Goal: Information Seeking & Learning: Find specific page/section

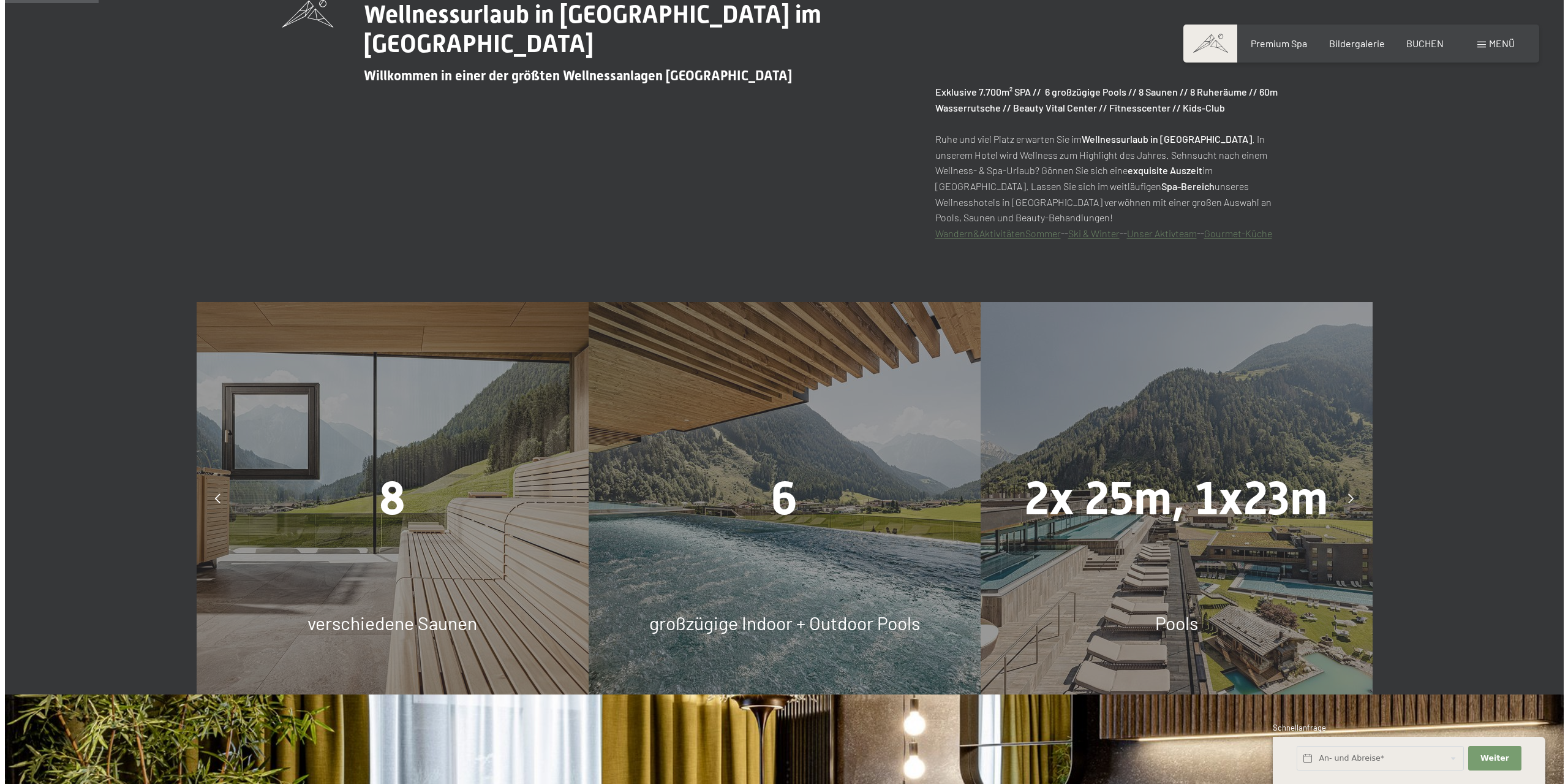
scroll to position [613, 0]
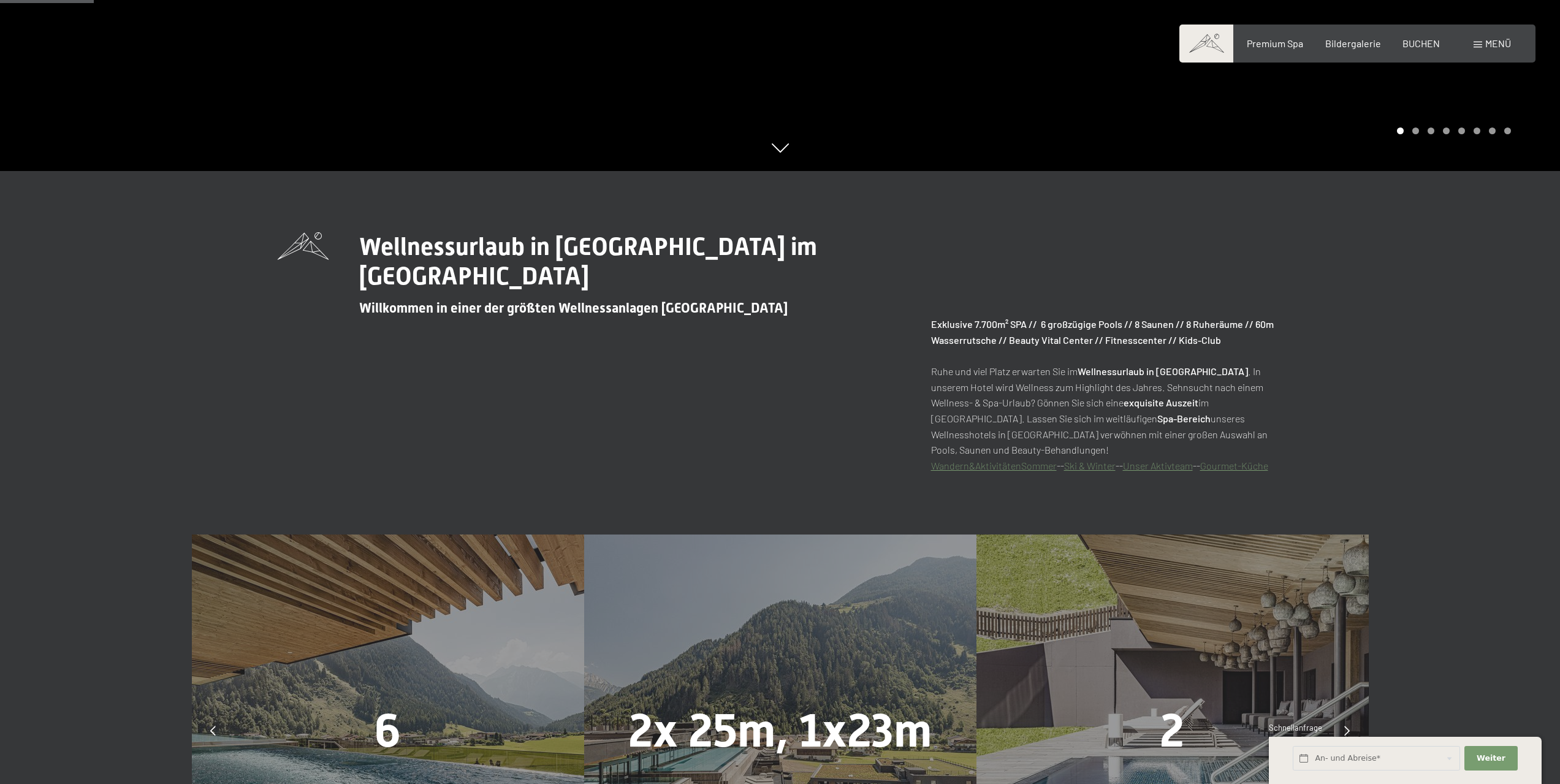
click at [1502, 39] on span "Menü" at bounding box center [1499, 43] width 26 height 12
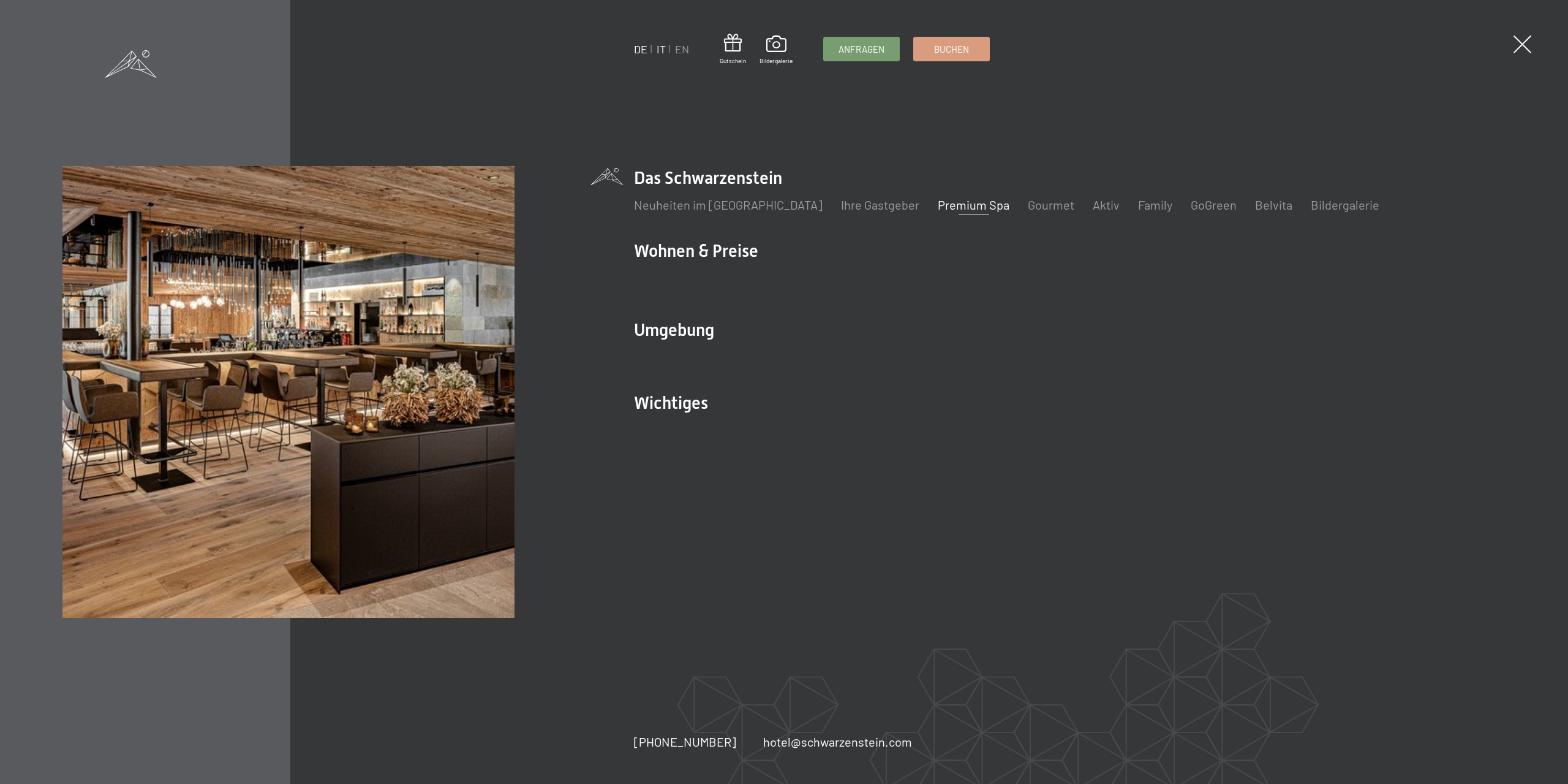
click at [662, 49] on link "IT" at bounding box center [661, 49] width 9 height 14
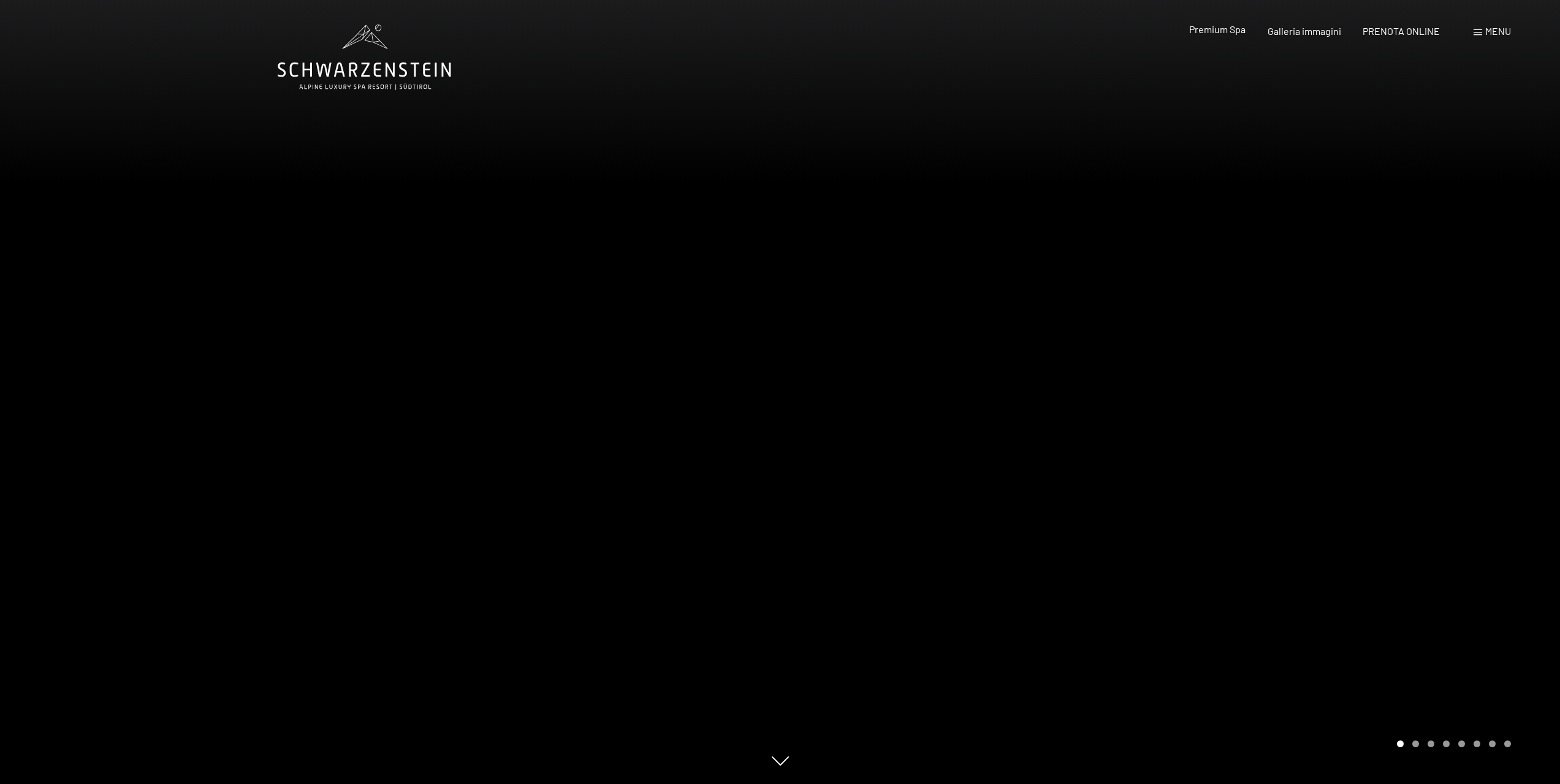
click at [1217, 30] on span "Premium Spa" at bounding box center [1218, 29] width 57 height 12
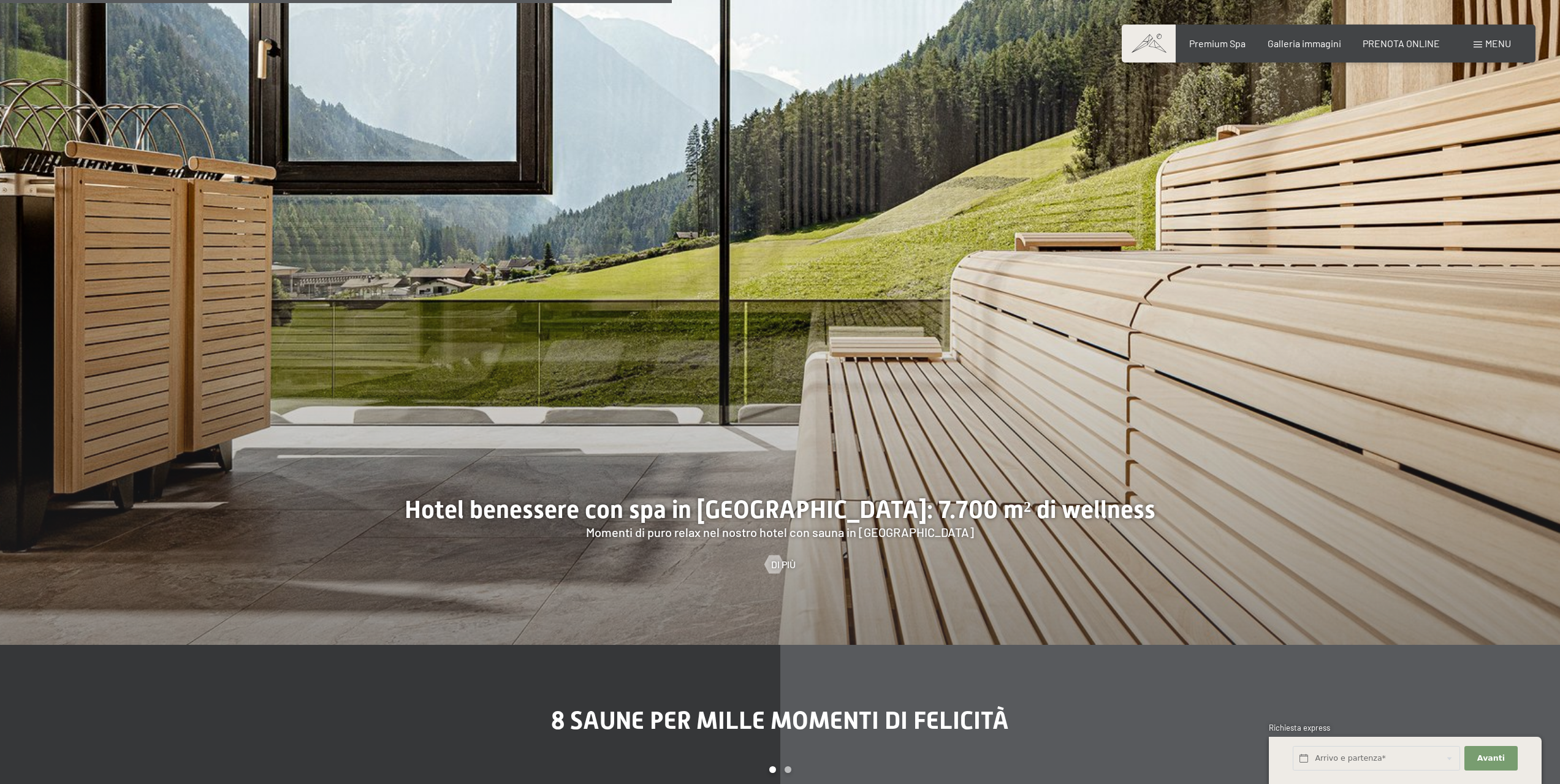
scroll to position [4412, 0]
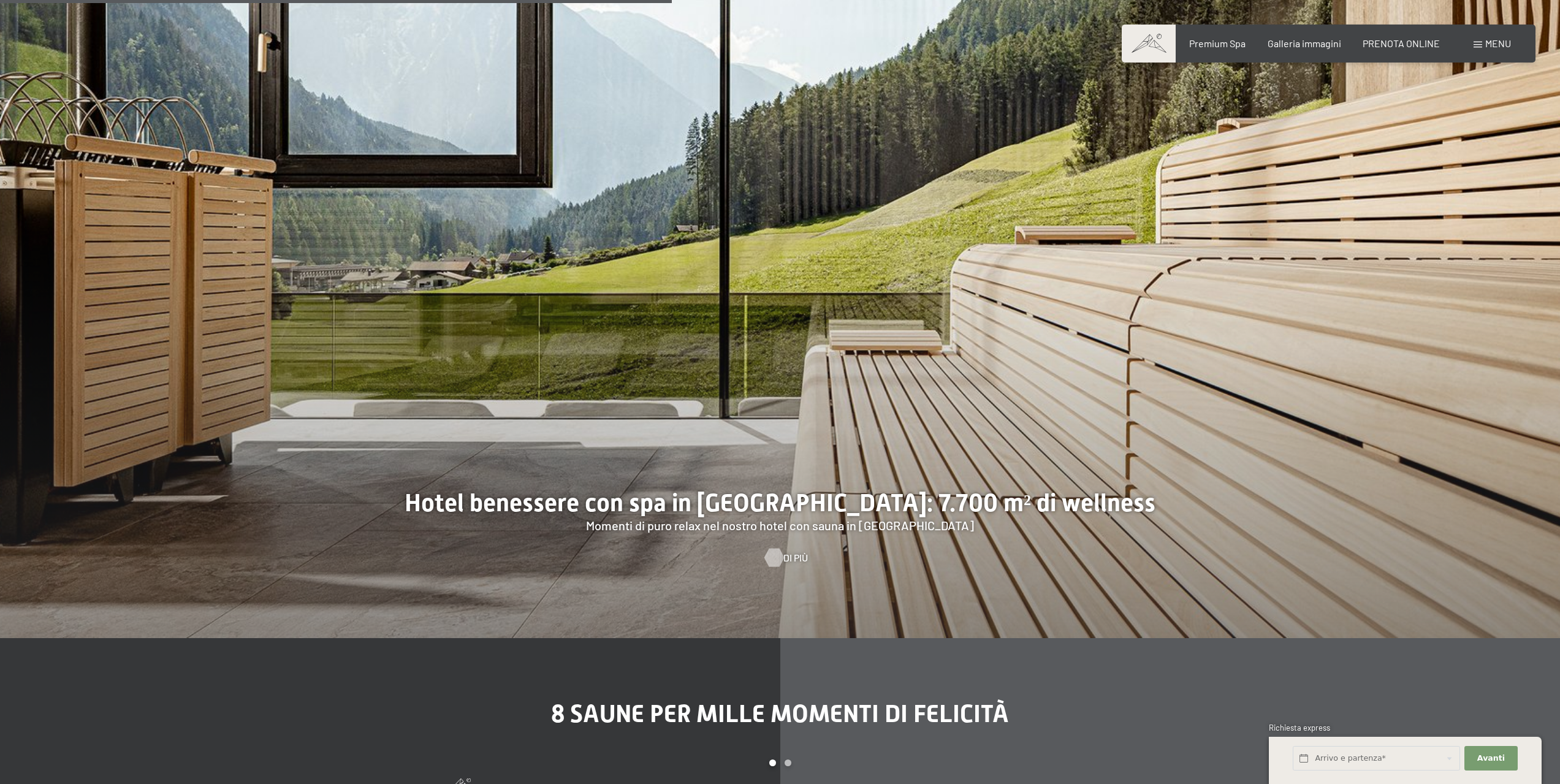
click at [779, 548] on div at bounding box center [774, 557] width 10 height 18
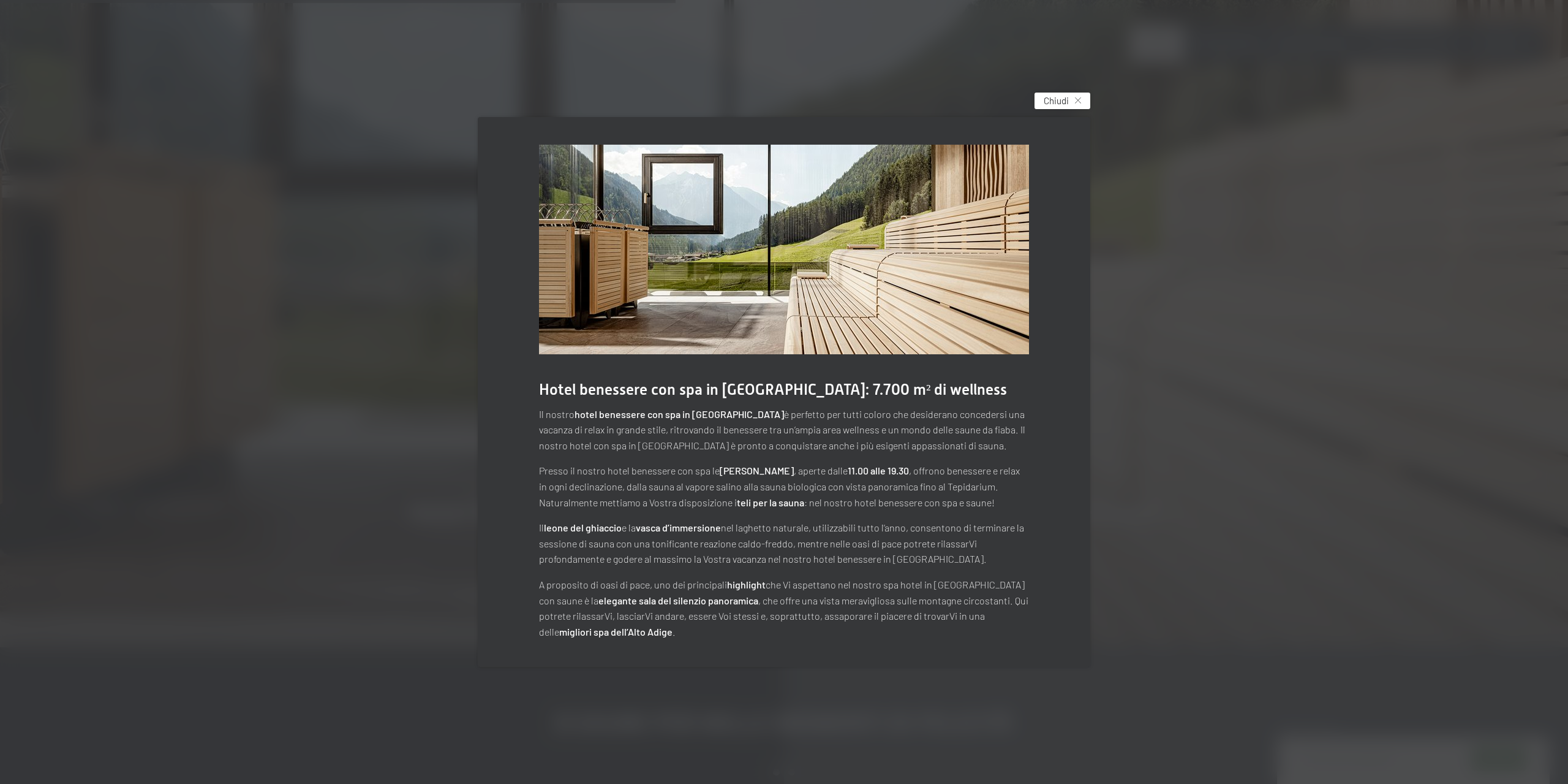
click at [1072, 99] on div "Chiudi" at bounding box center [1063, 101] width 56 height 17
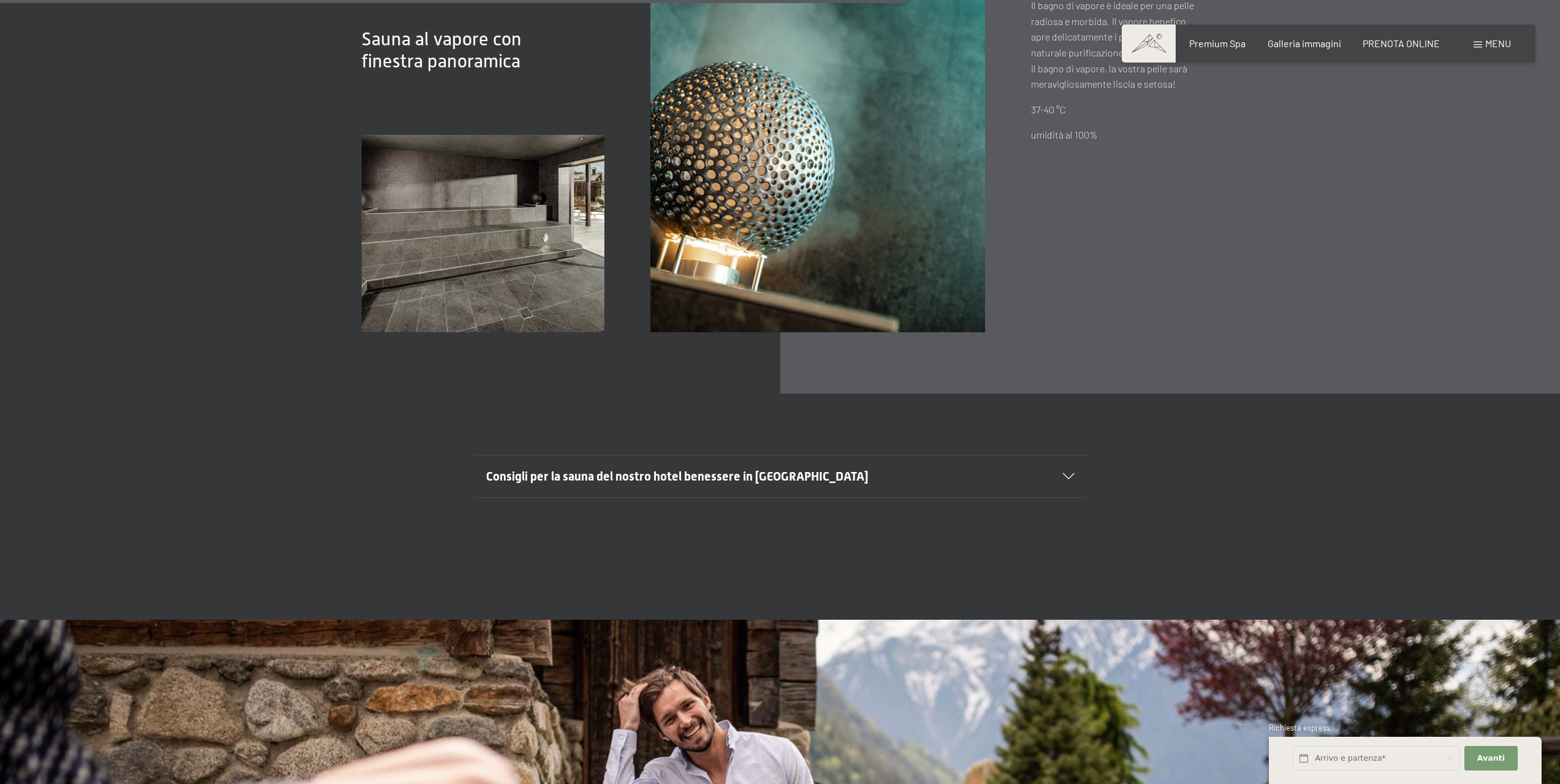
scroll to position [5270, 0]
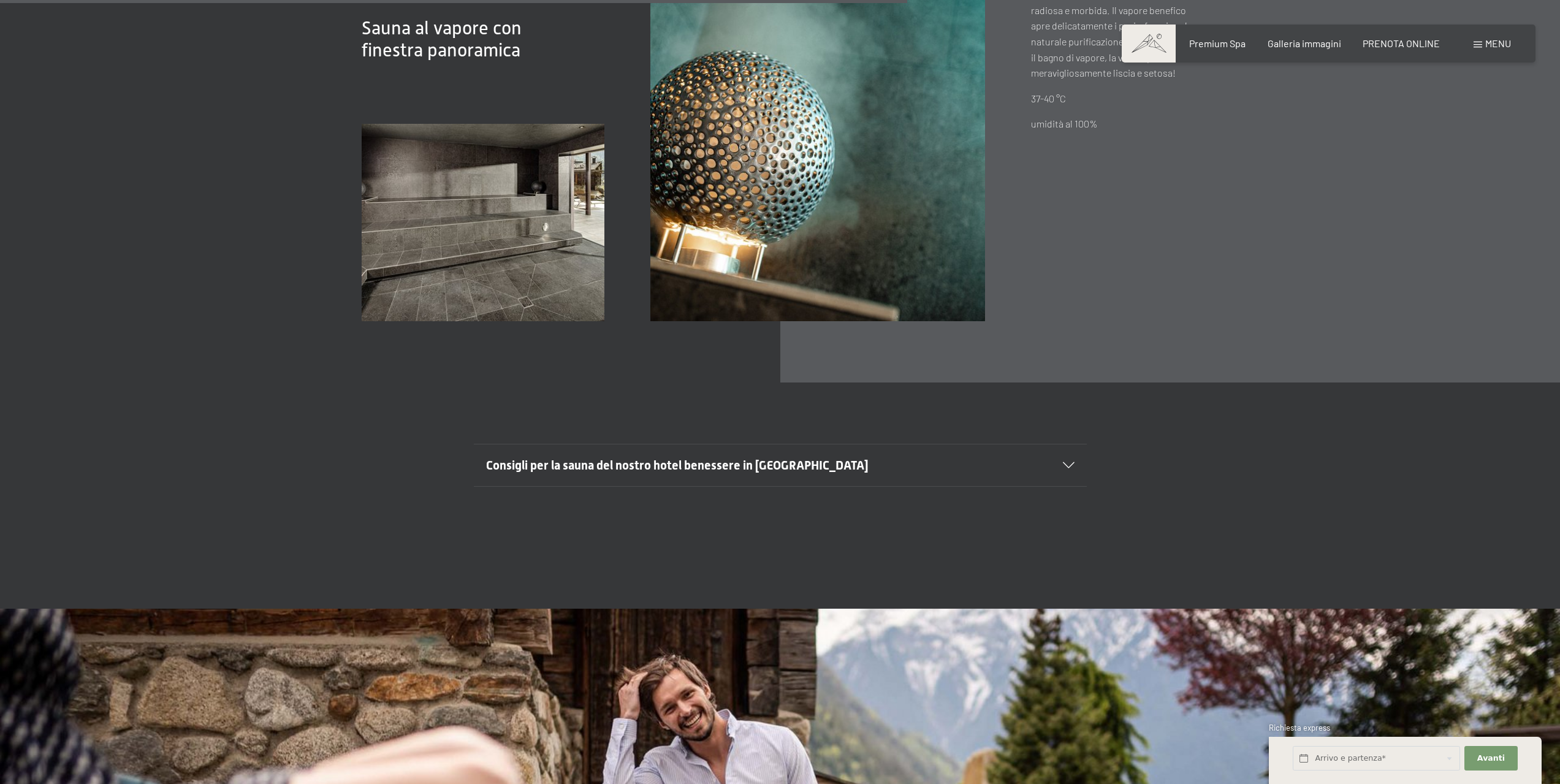
click at [1068, 462] on icon at bounding box center [1068, 465] width 12 height 6
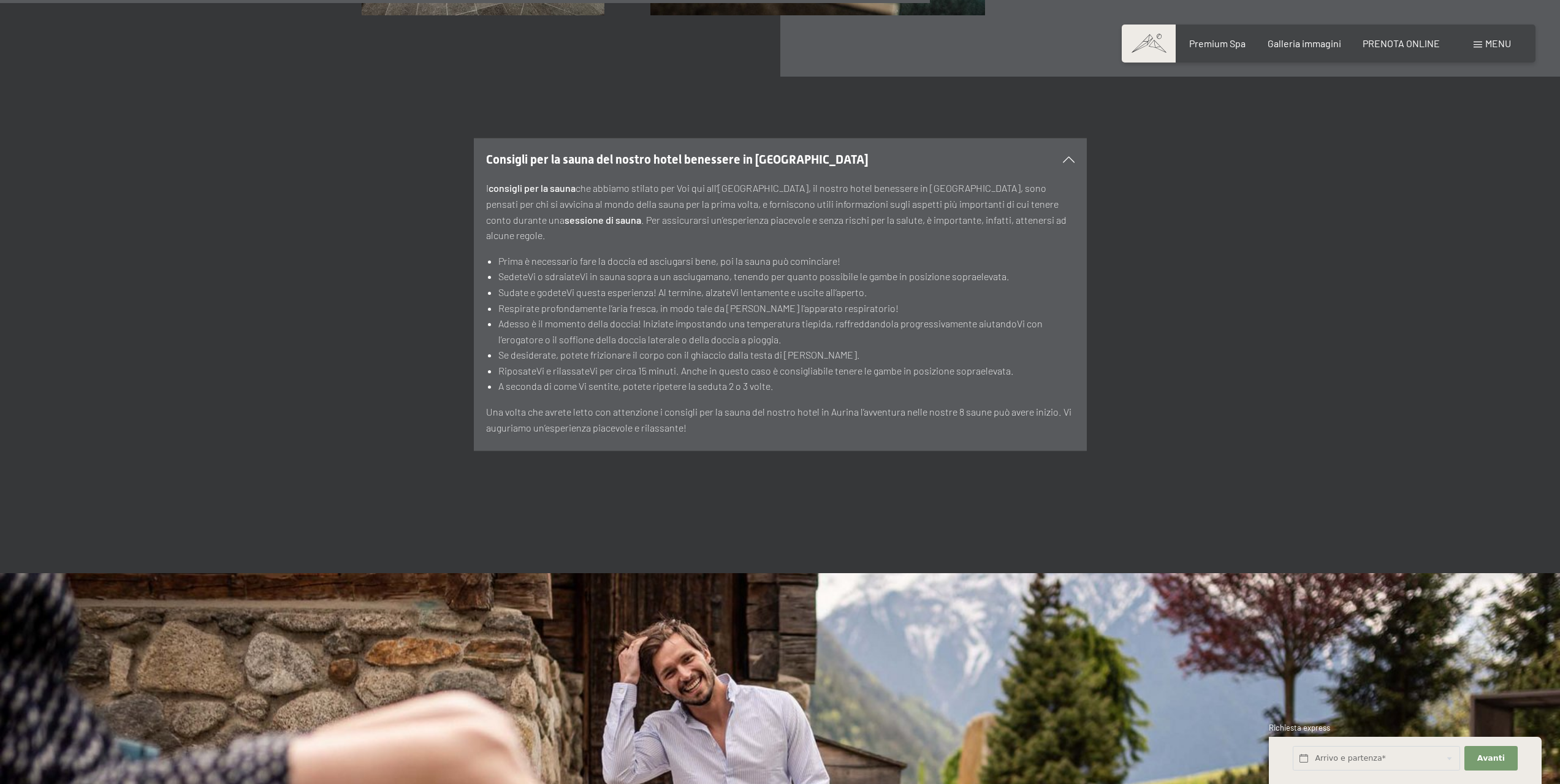
scroll to position [5576, 0]
click at [1065, 138] on div "Consigli per la sauna del nostro hotel benessere in [GEOGRAPHIC_DATA]" at bounding box center [780, 159] width 588 height 42
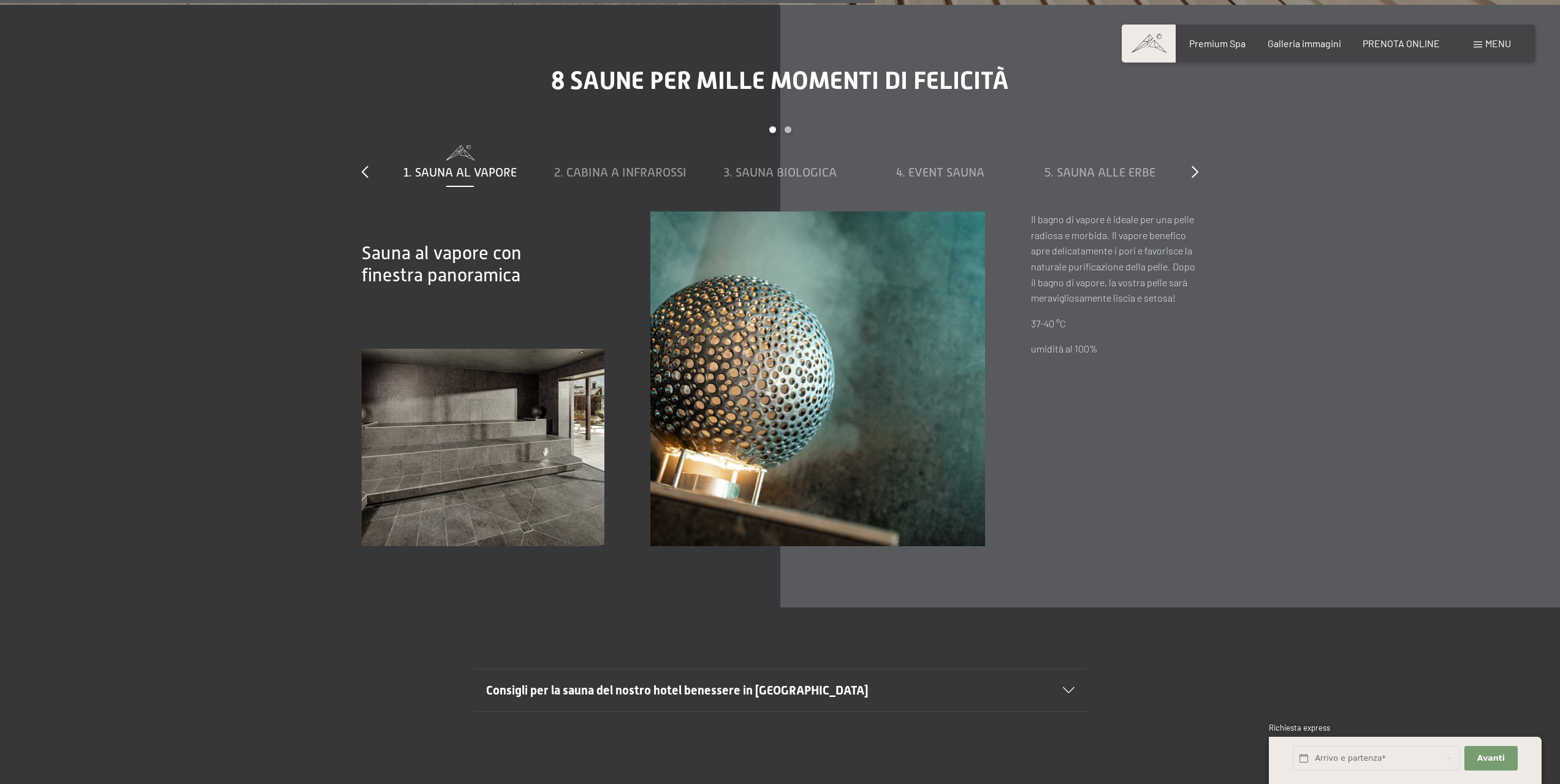
scroll to position [5025, 0]
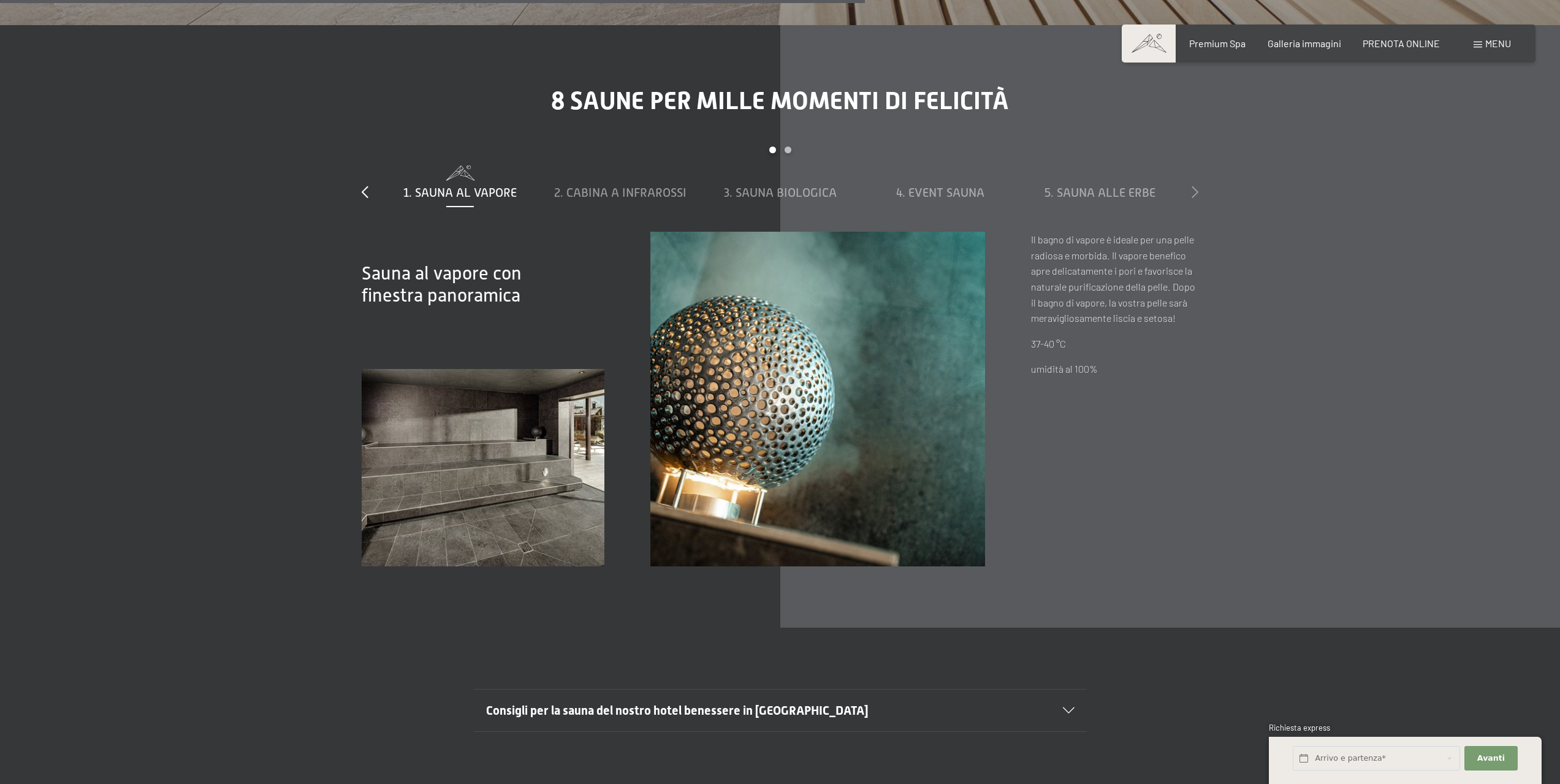
click at [1196, 186] on icon at bounding box center [1195, 192] width 7 height 12
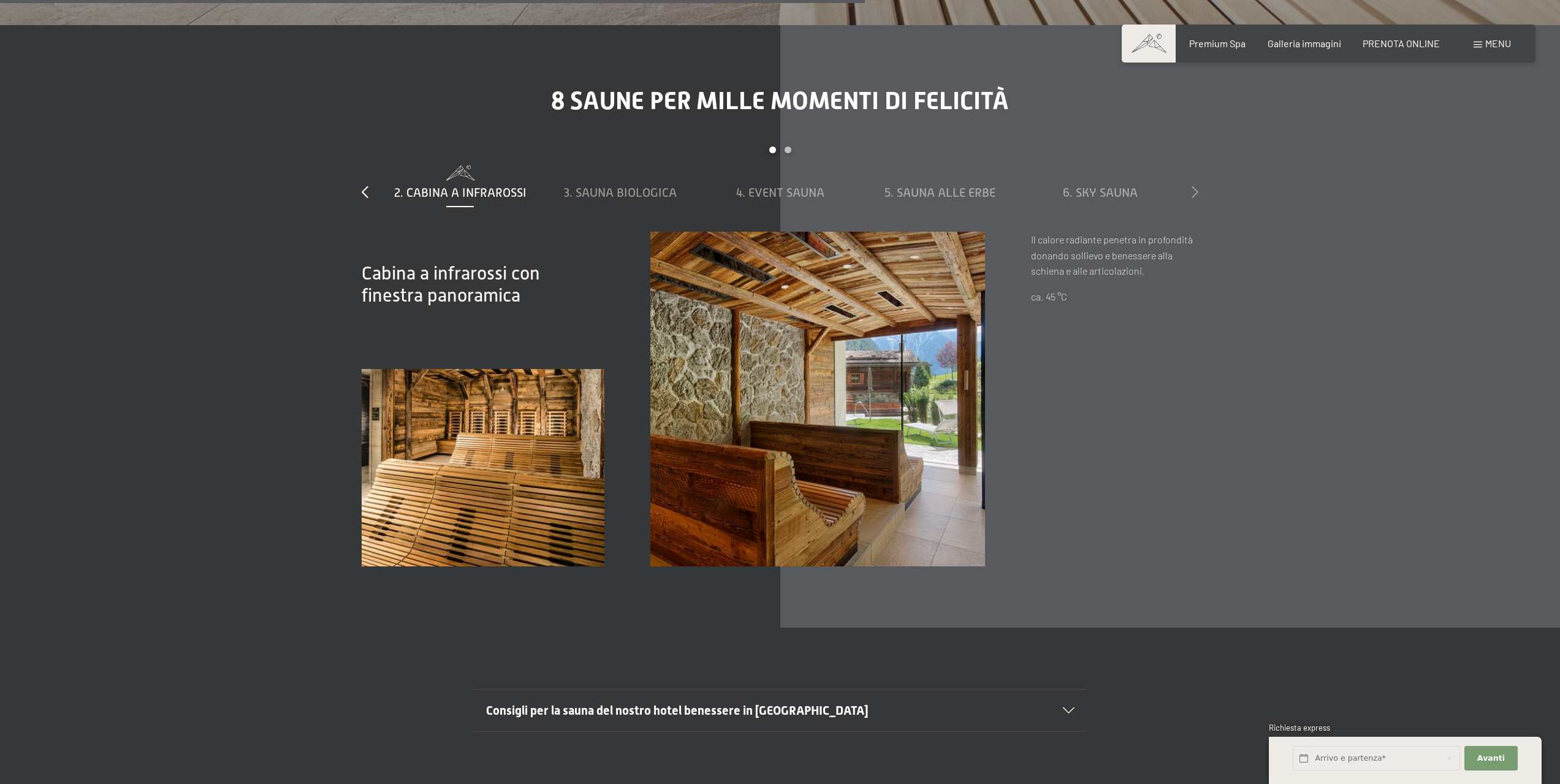
click at [1196, 186] on icon at bounding box center [1195, 192] width 7 height 12
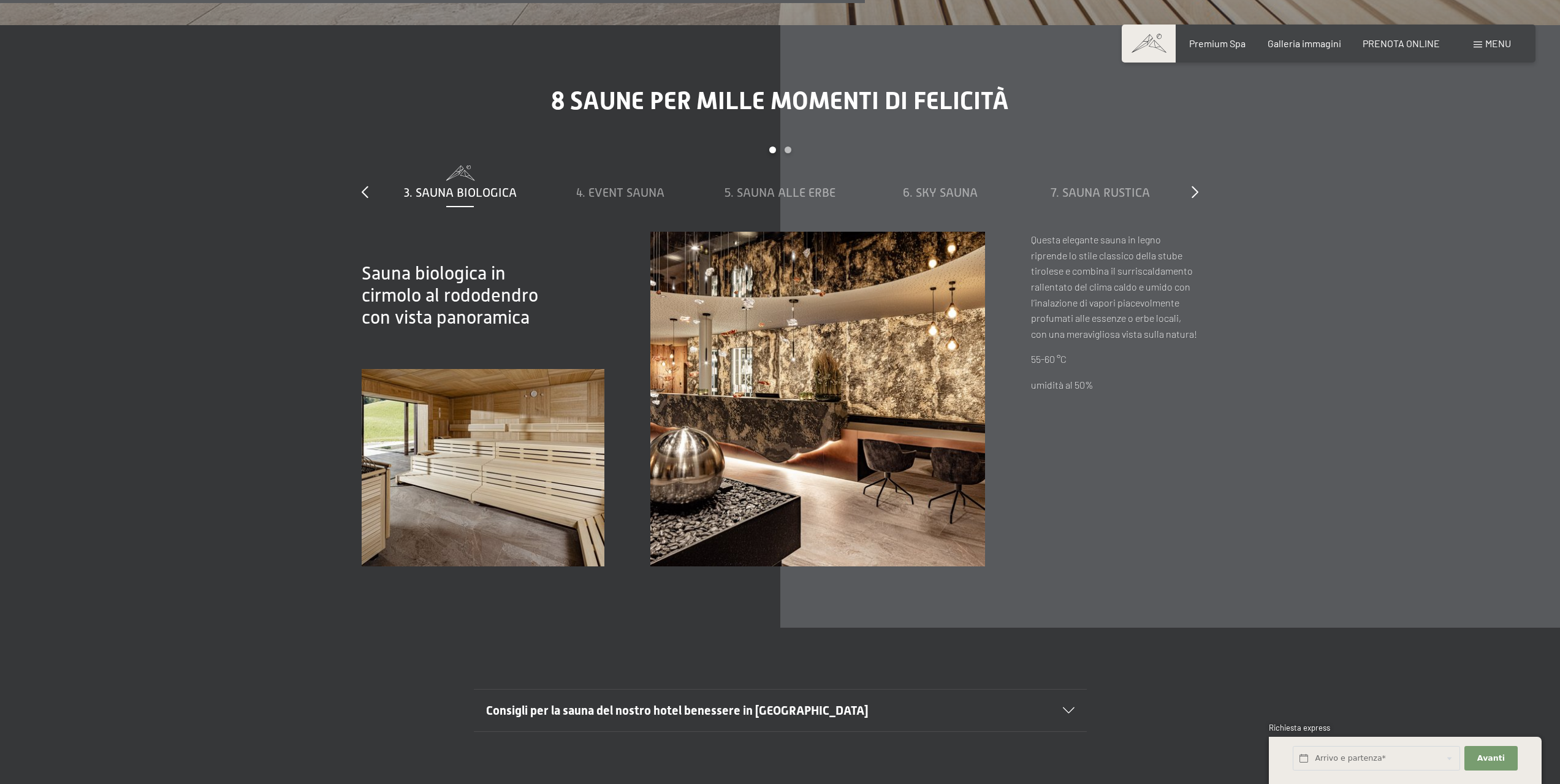
click at [360, 173] on div "8 saune per mille momenti di felicità slide 3 to 7 of 8 1. Sauna al vapore 2. C…" at bounding box center [780, 326] width 929 height 480
click at [366, 186] on icon at bounding box center [364, 192] width 7 height 12
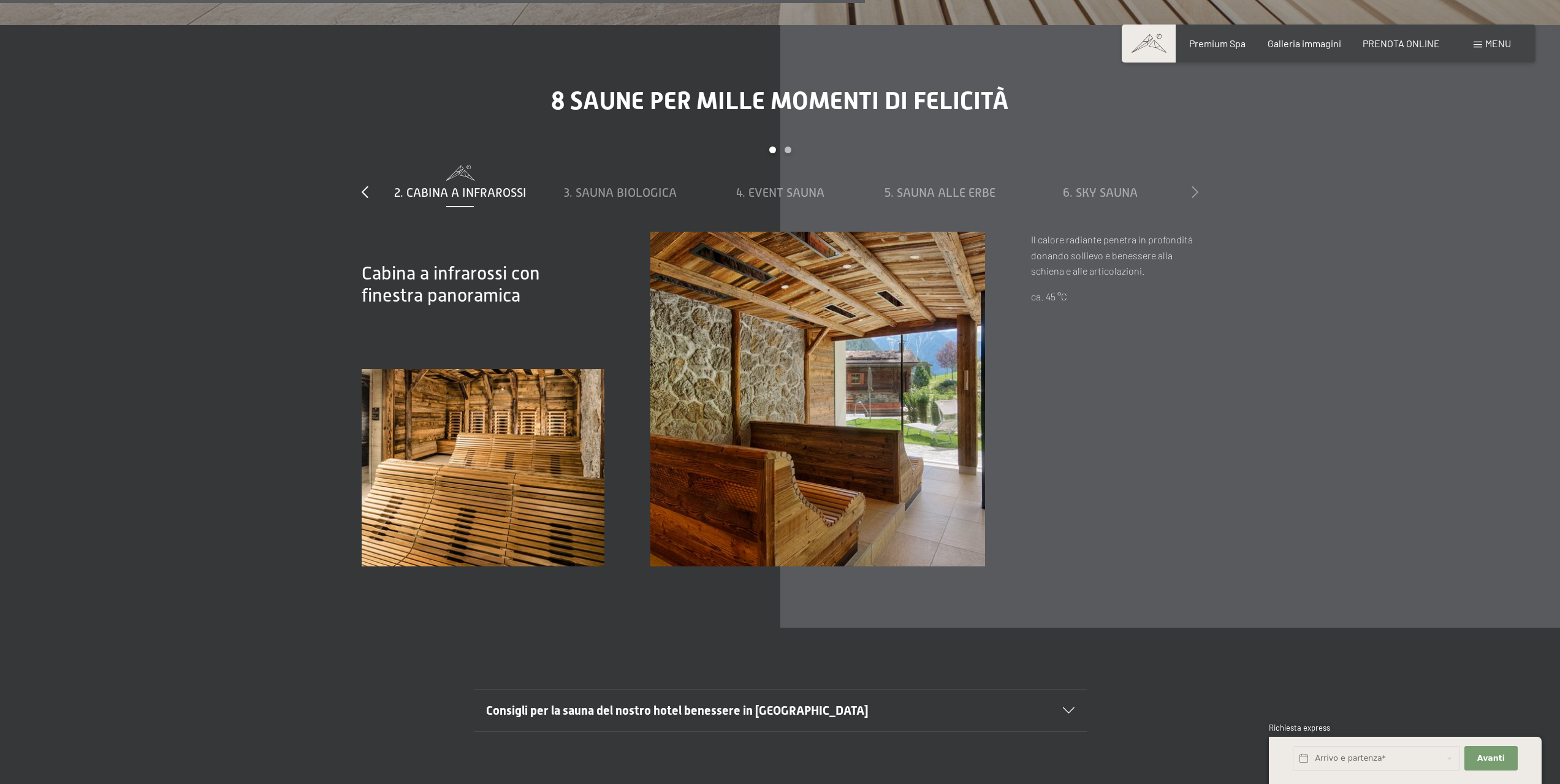
click at [1198, 186] on icon at bounding box center [1195, 192] width 7 height 12
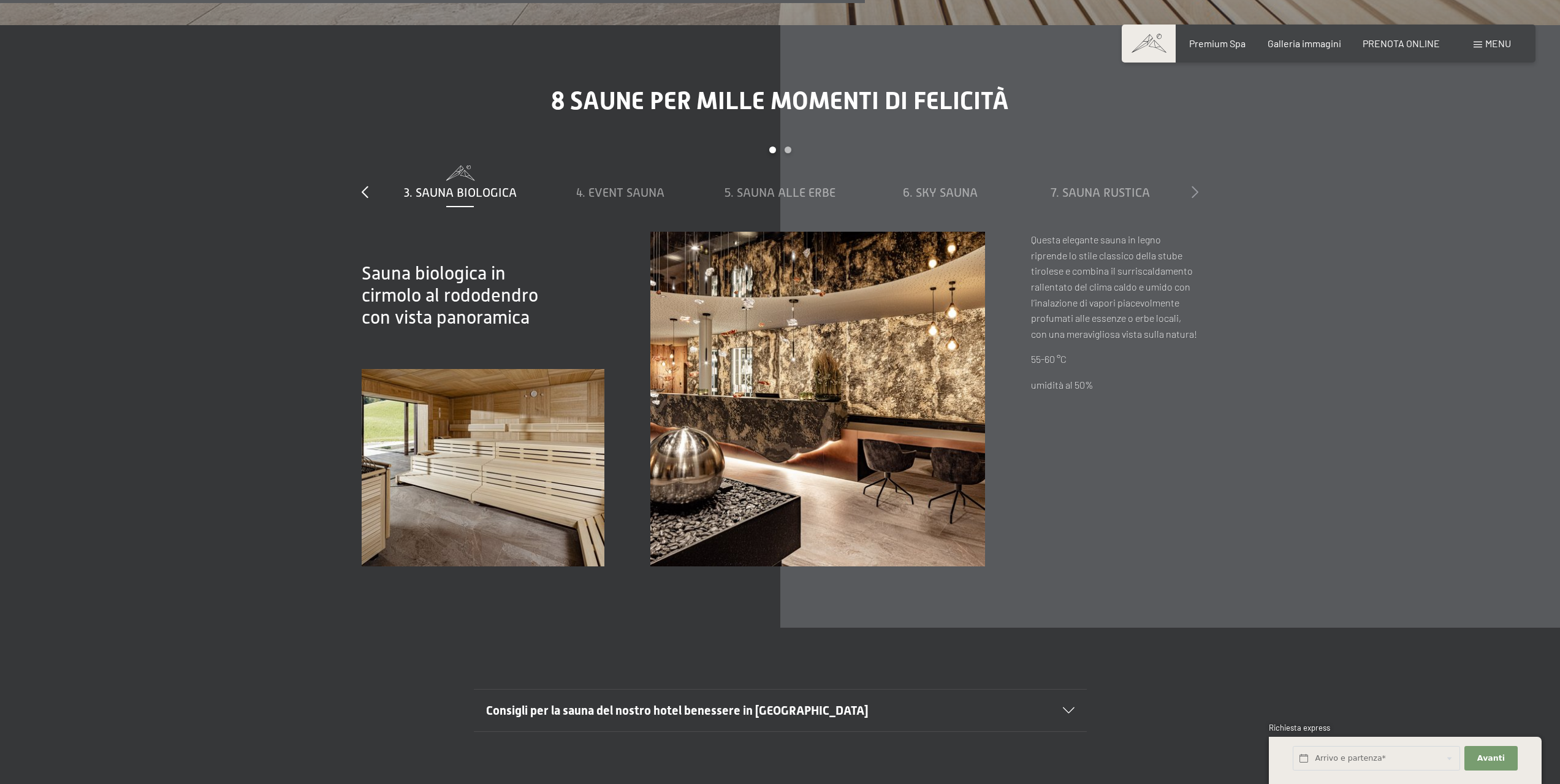
click at [1198, 186] on icon at bounding box center [1195, 192] width 7 height 12
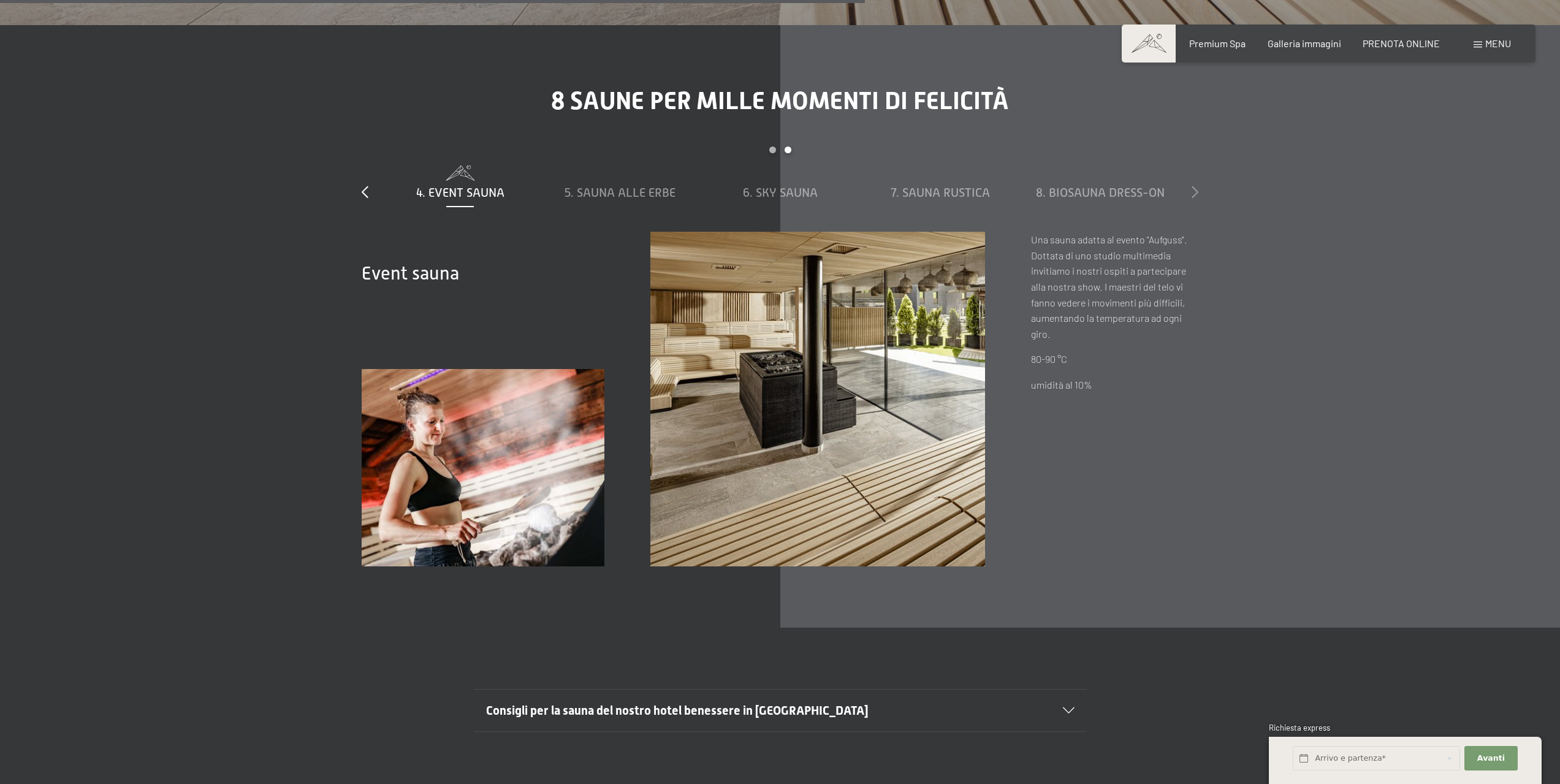
click at [1198, 186] on icon at bounding box center [1195, 192] width 7 height 12
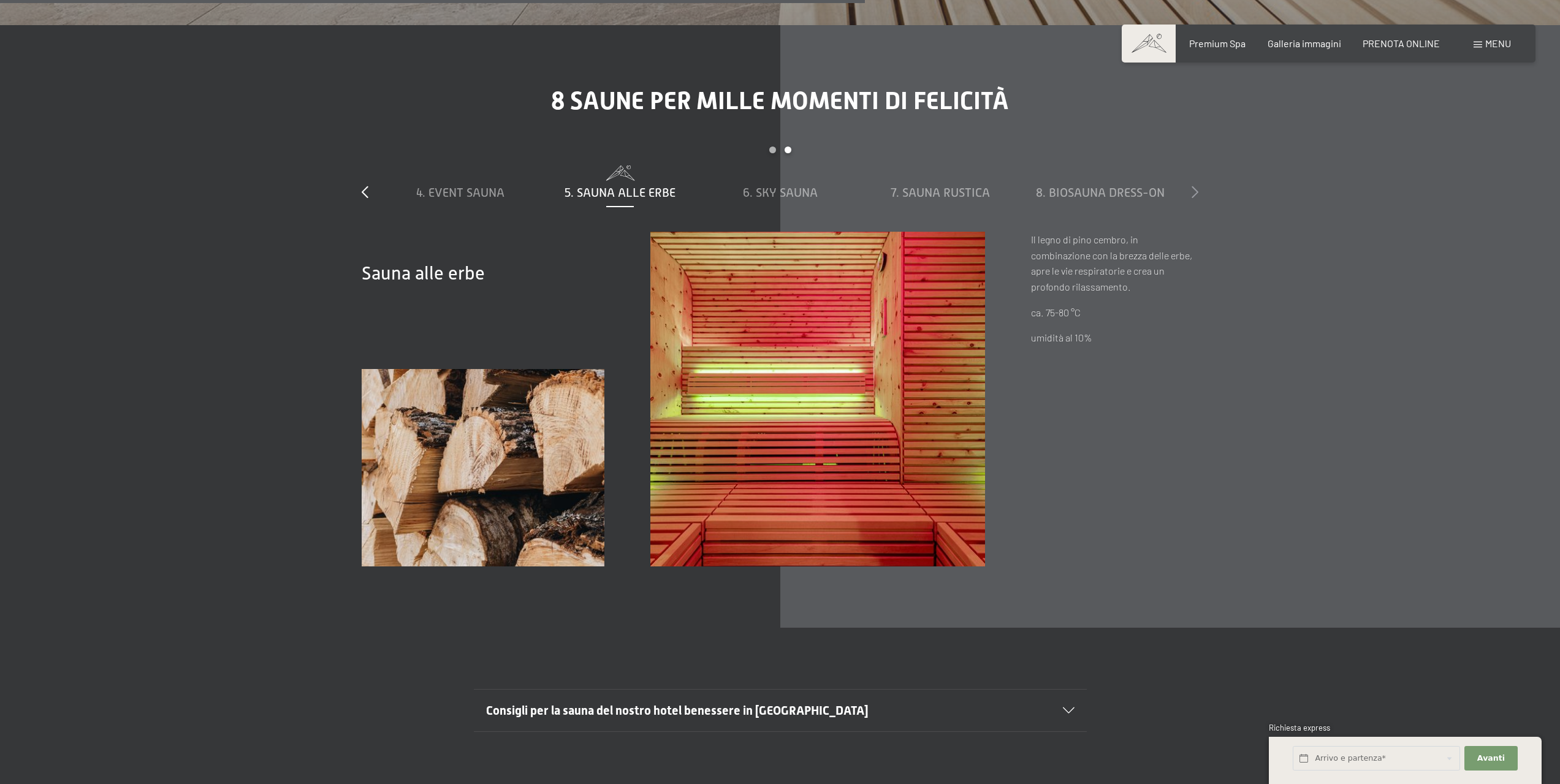
click at [1198, 186] on icon at bounding box center [1195, 192] width 7 height 12
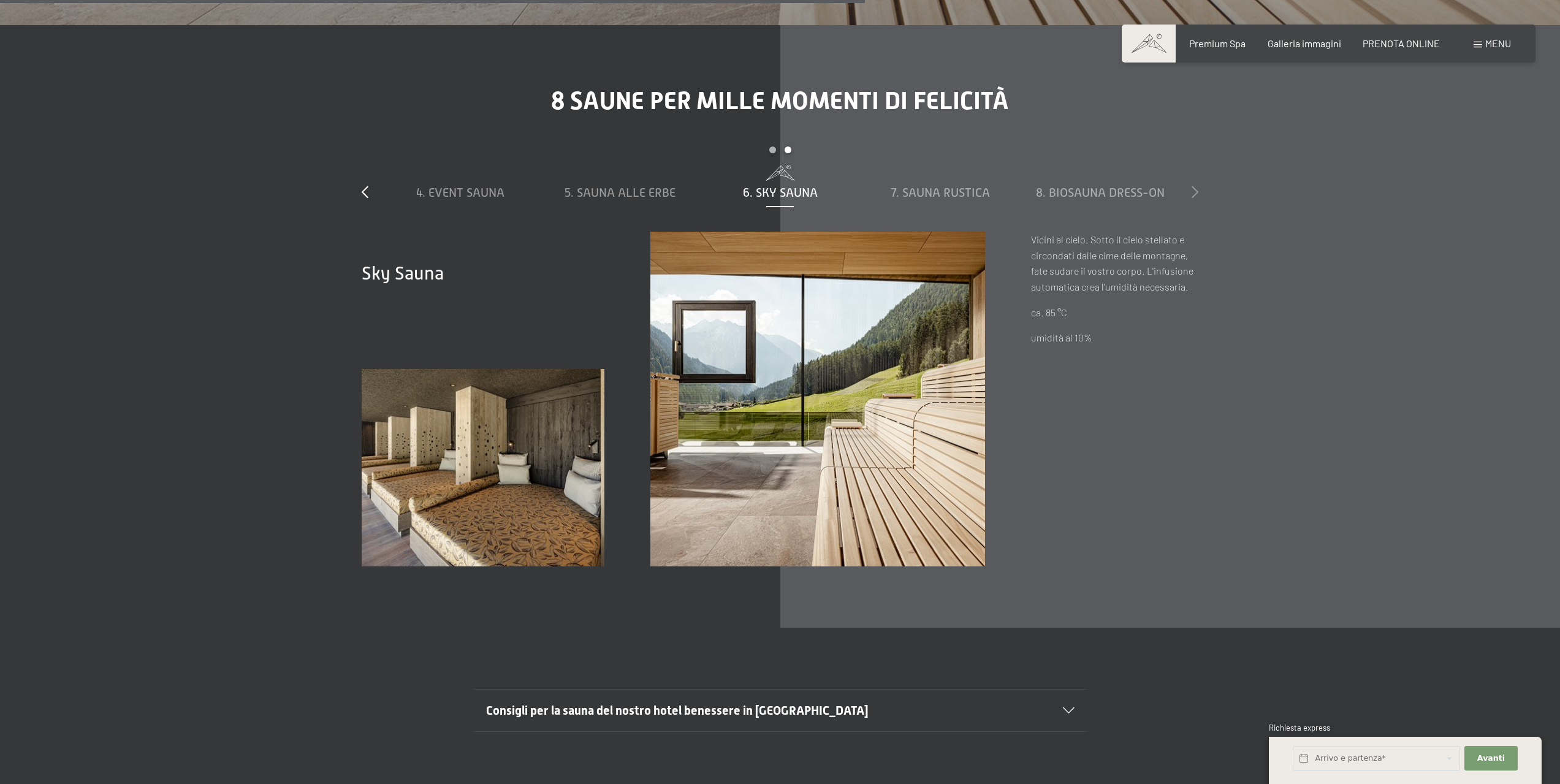
click at [1198, 186] on icon at bounding box center [1195, 192] width 7 height 12
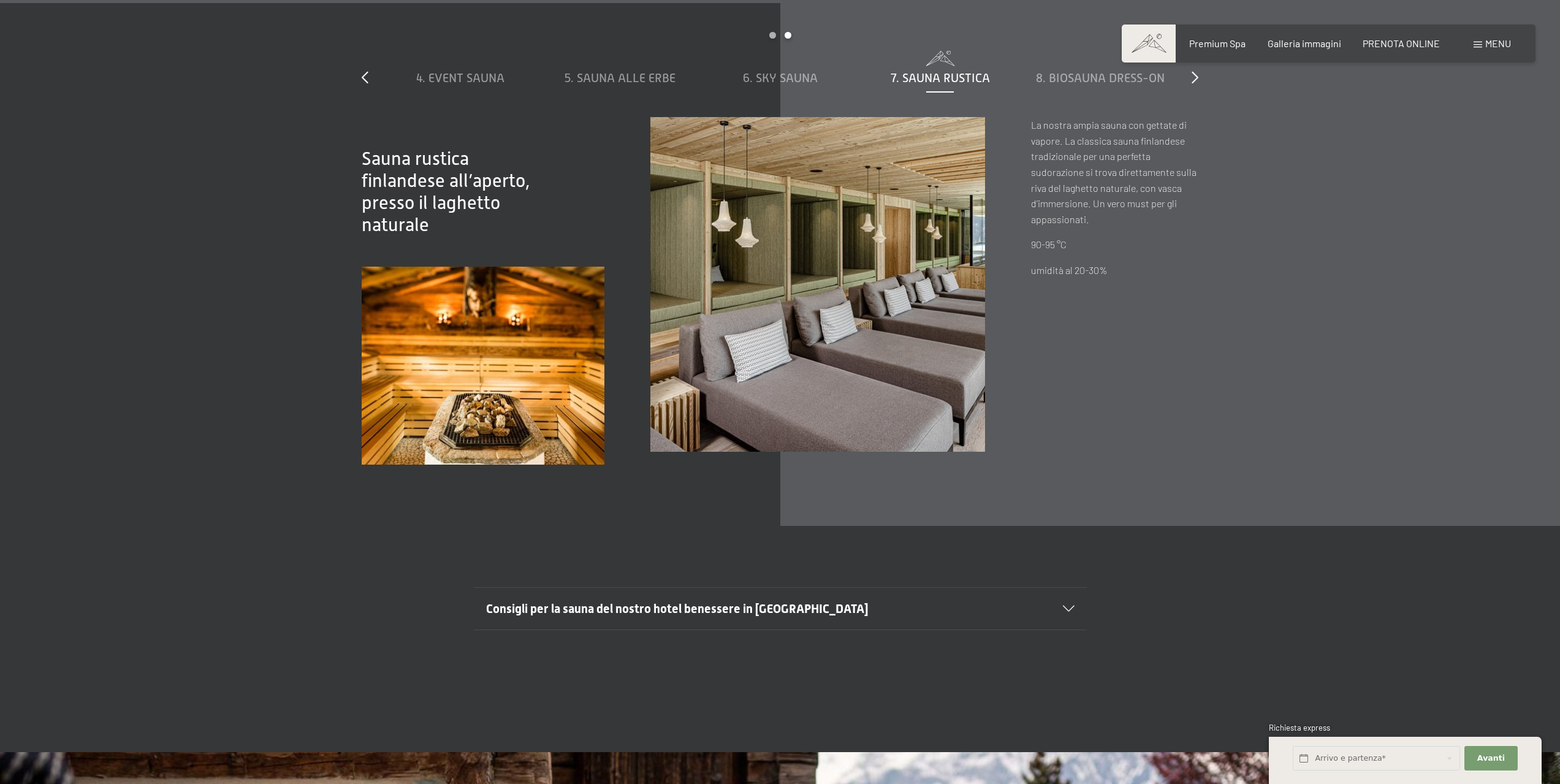
scroll to position [5148, 0]
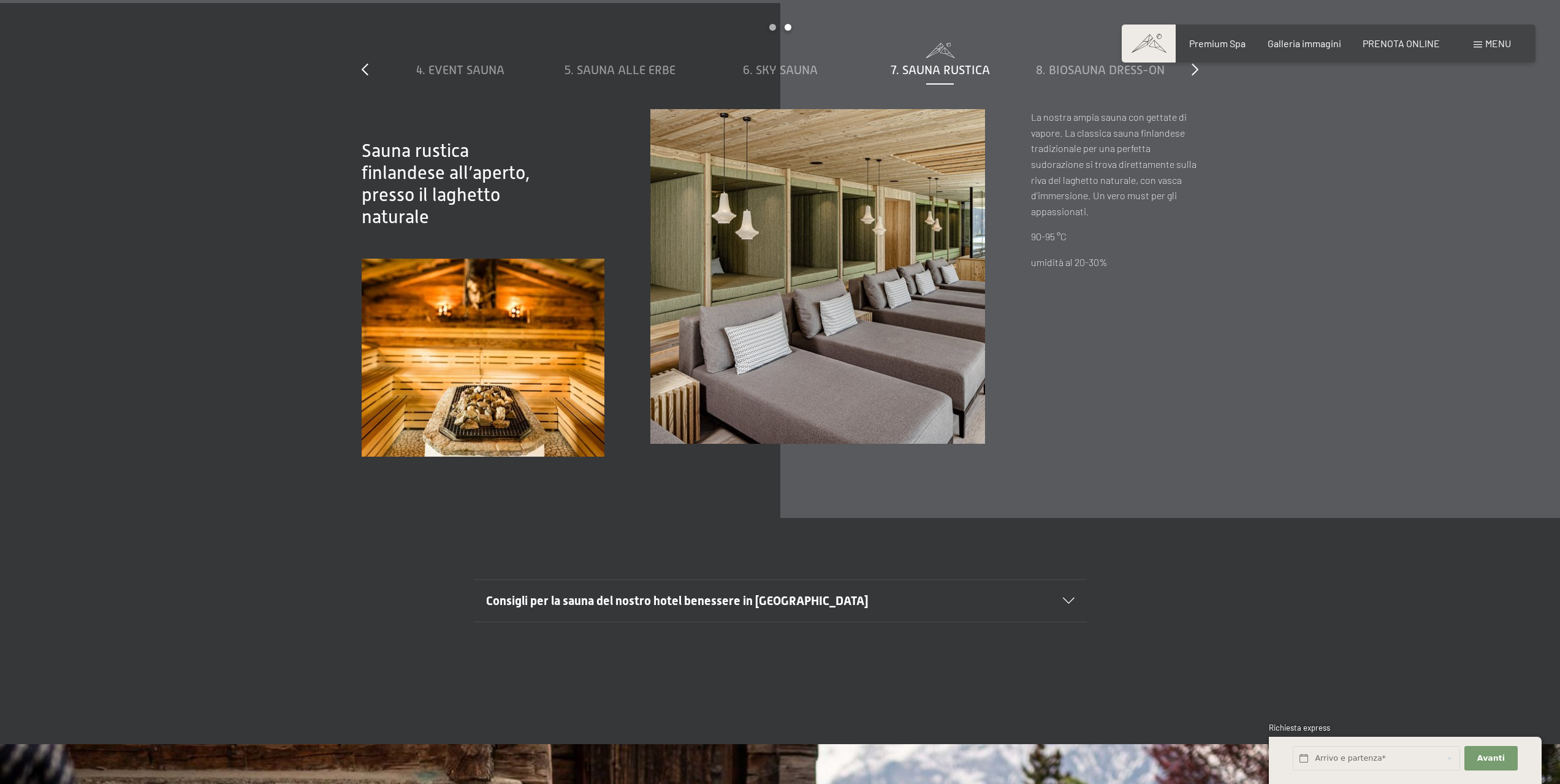
click at [1068, 597] on icon at bounding box center [1068, 600] width 12 height 6
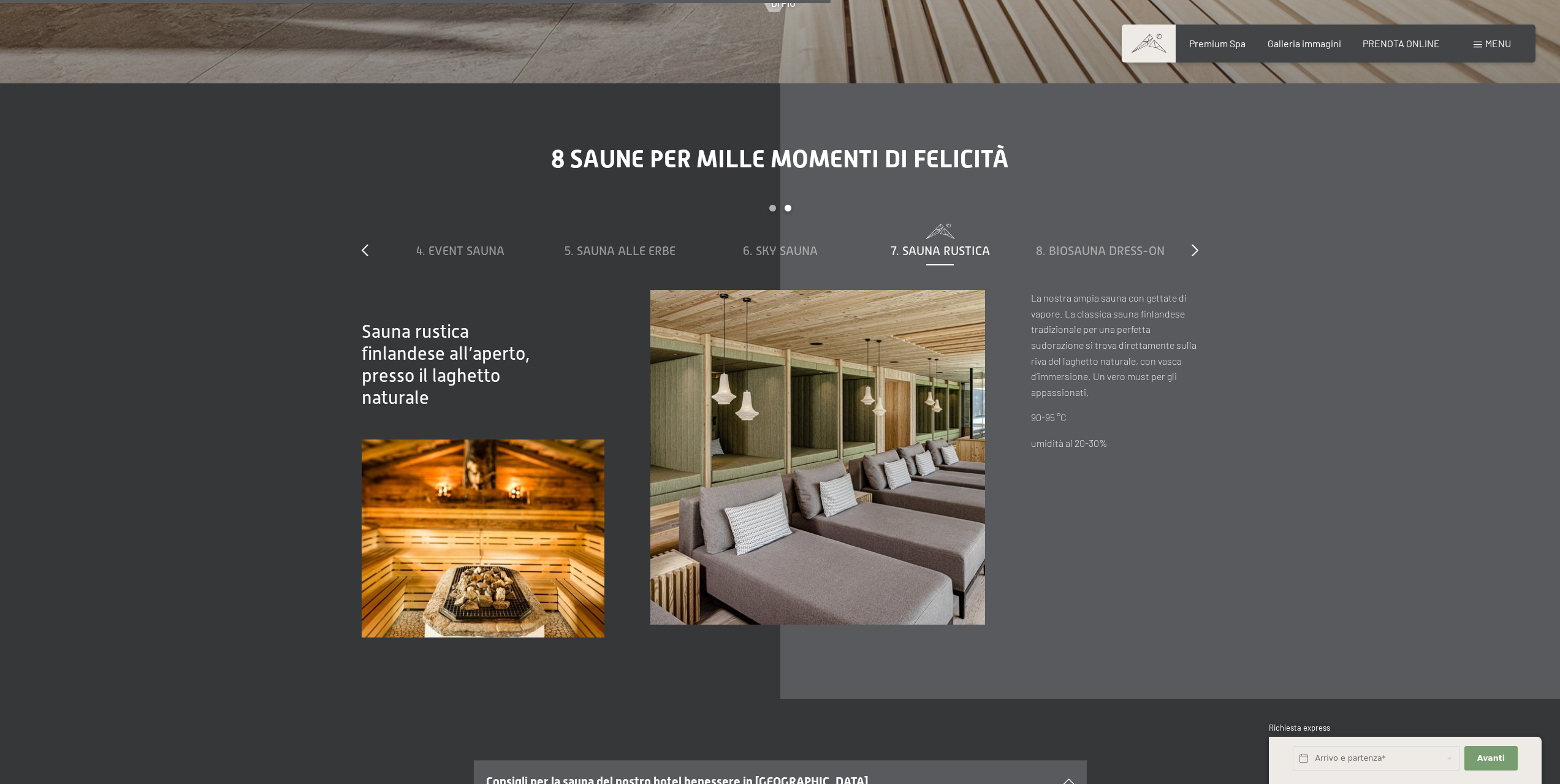
scroll to position [4964, 0]
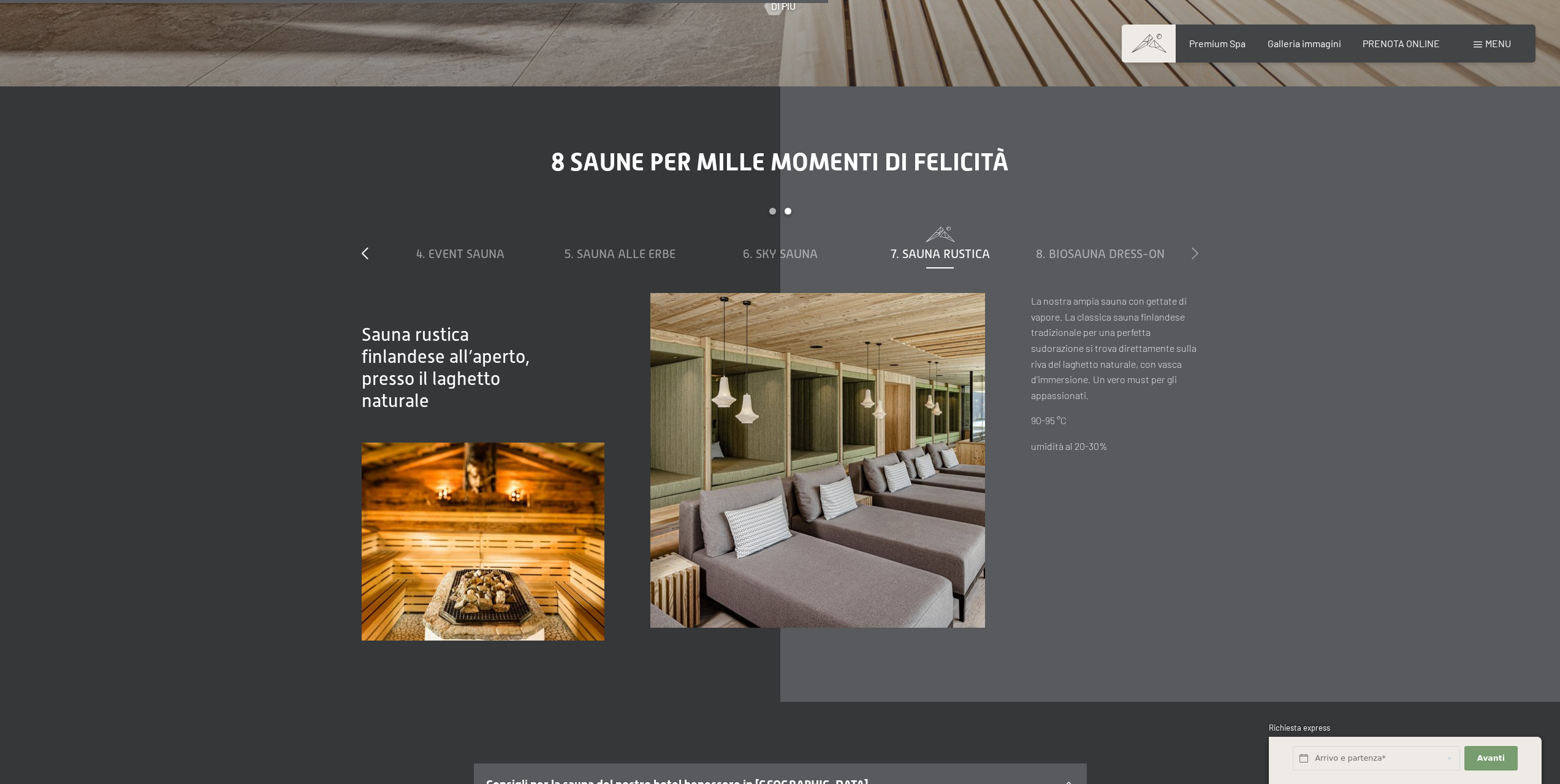
click at [1196, 247] on icon at bounding box center [1195, 253] width 7 height 12
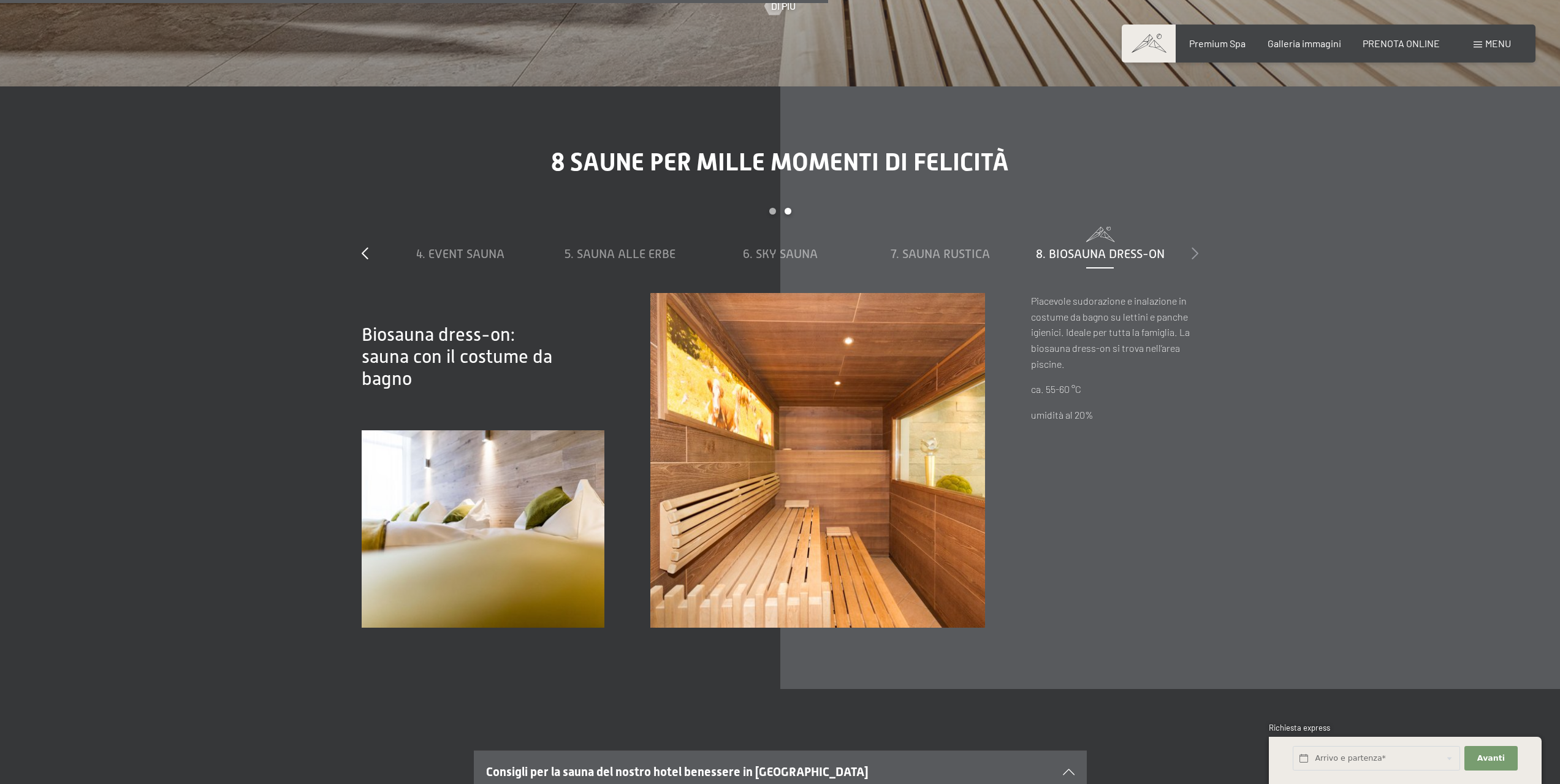
click at [1193, 247] on icon at bounding box center [1195, 253] width 7 height 12
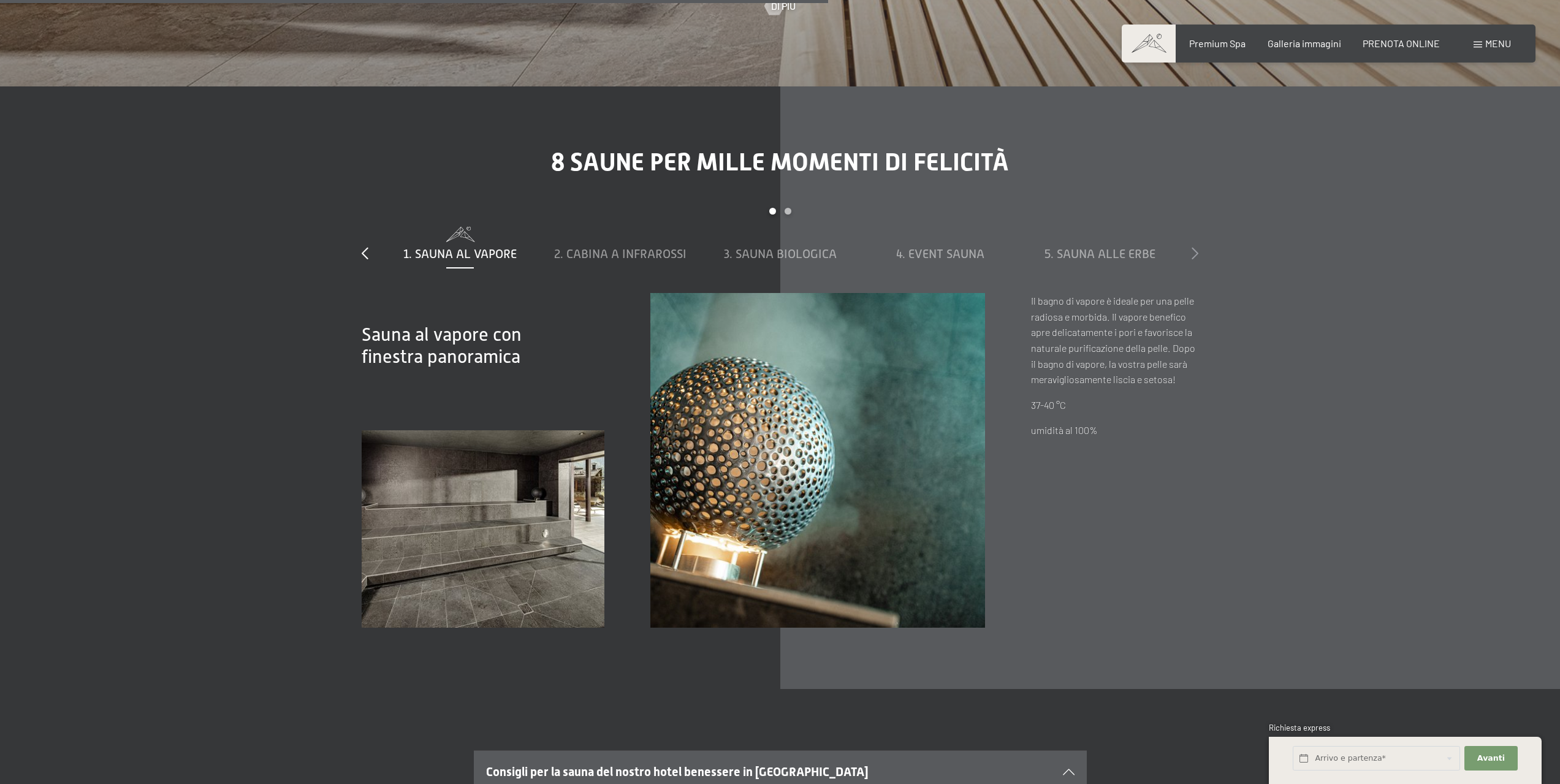
click at [1193, 247] on icon at bounding box center [1195, 253] width 7 height 12
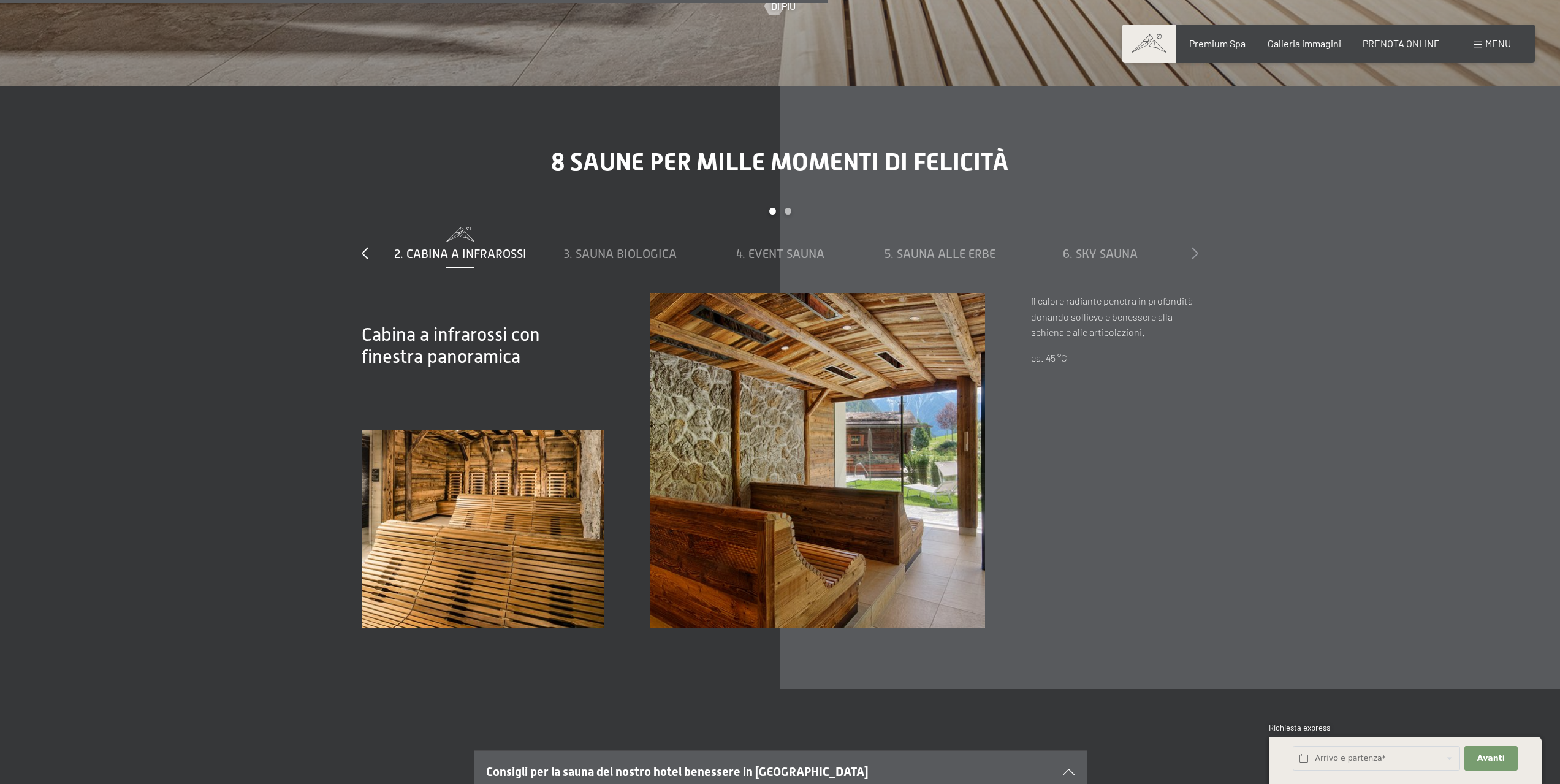
click at [1193, 247] on icon at bounding box center [1195, 253] width 7 height 12
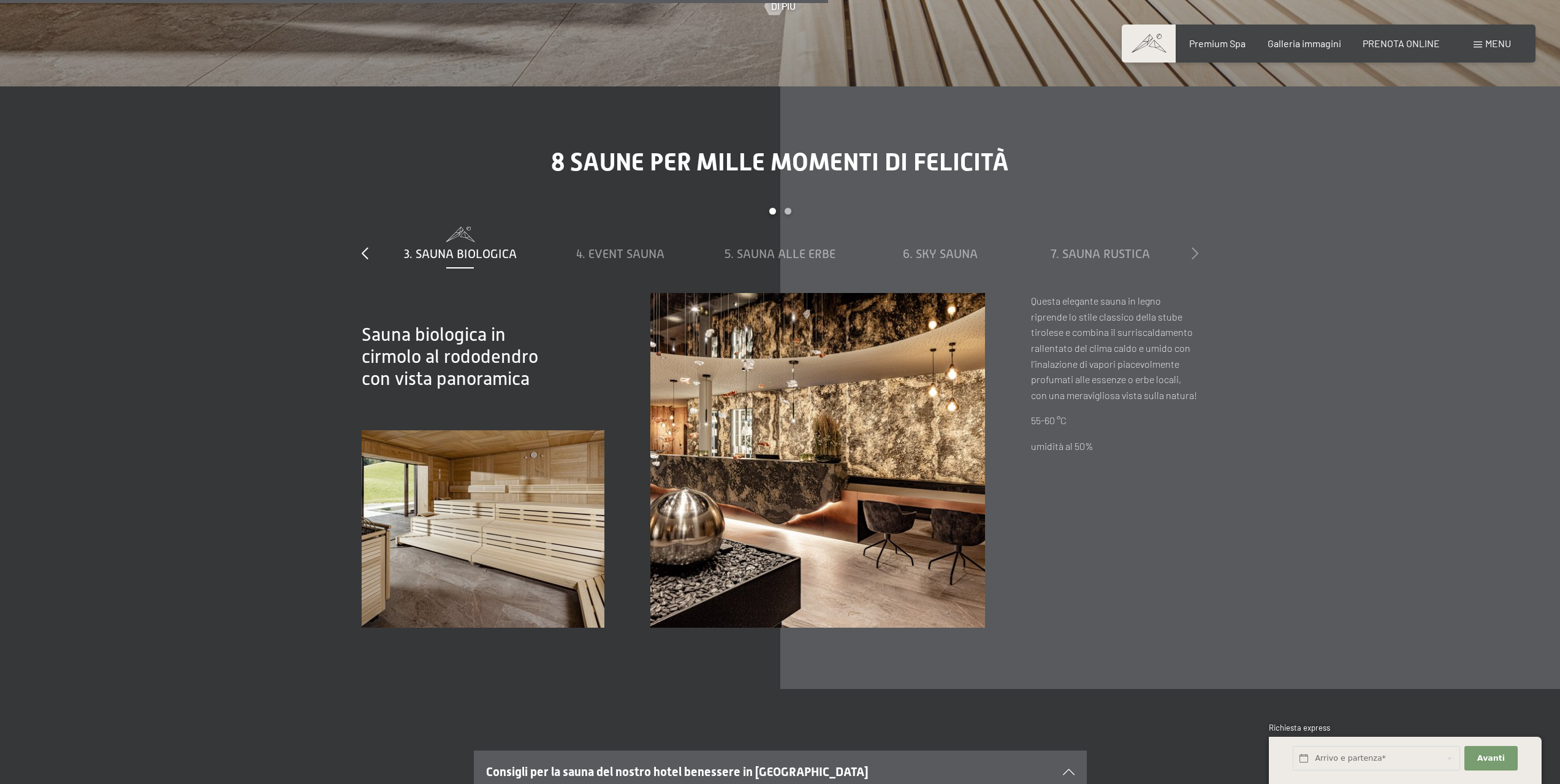
click at [1193, 247] on icon at bounding box center [1195, 253] width 7 height 12
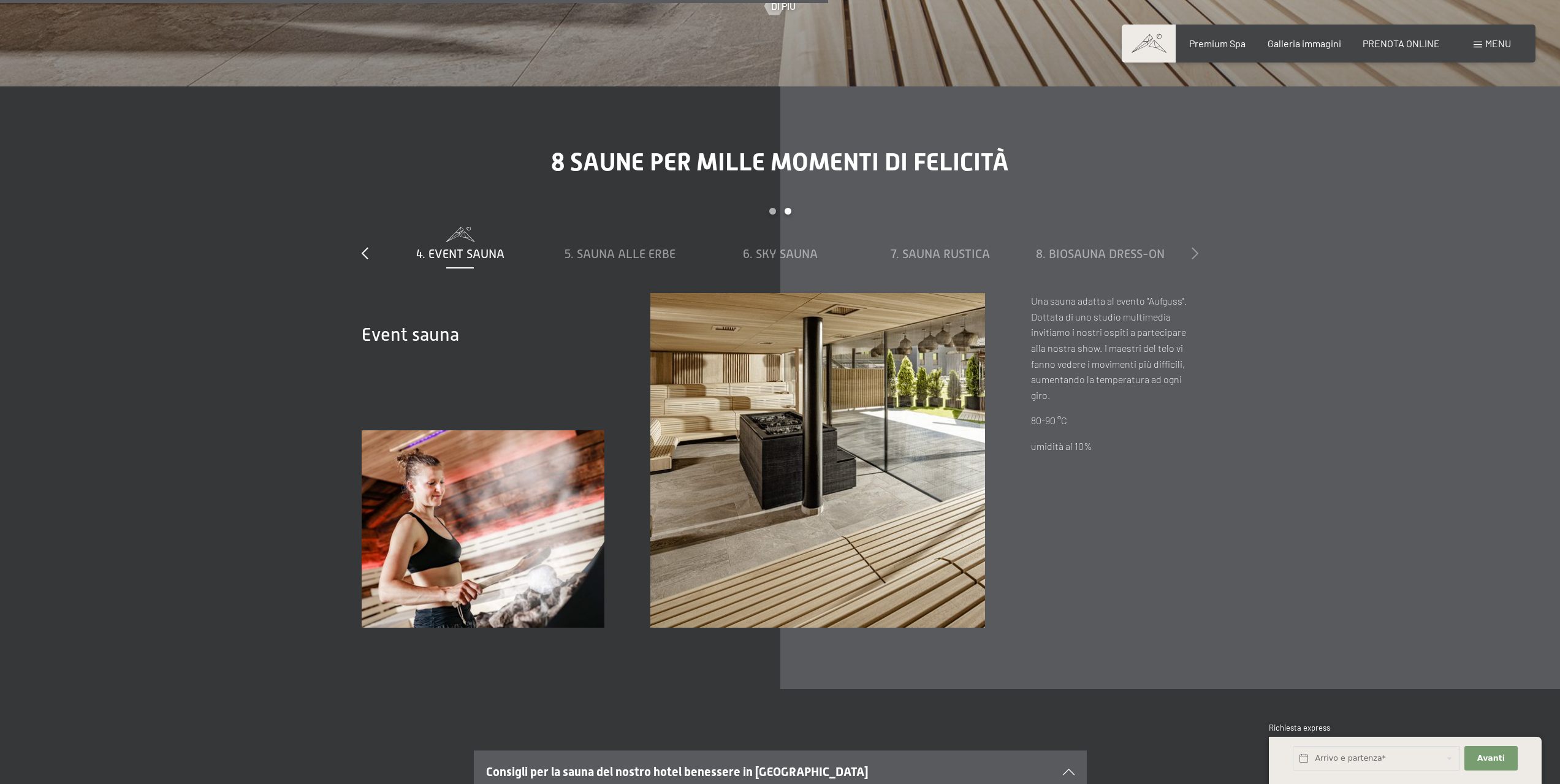
click at [1193, 247] on icon at bounding box center [1195, 253] width 7 height 12
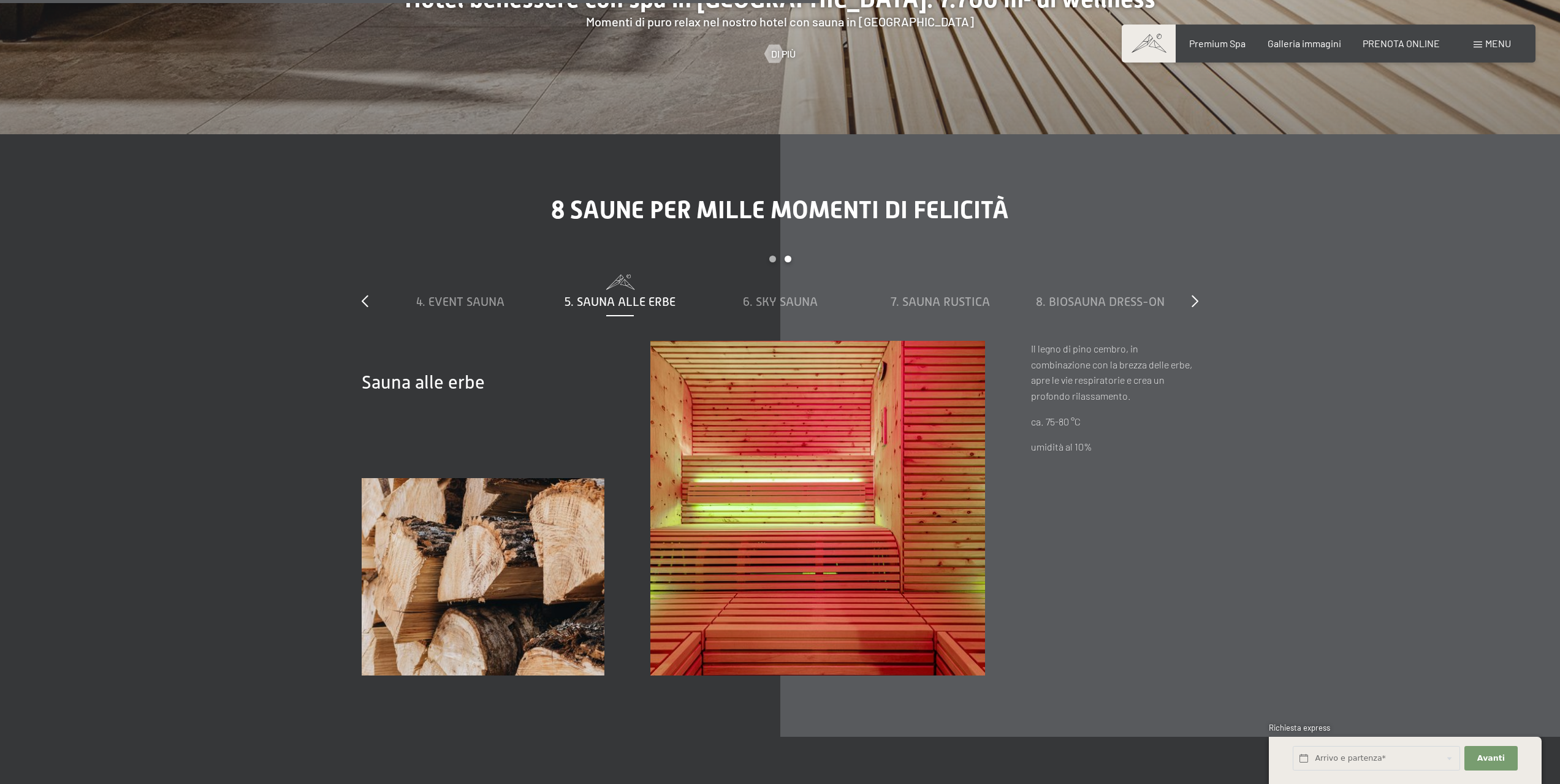
scroll to position [4902, 0]
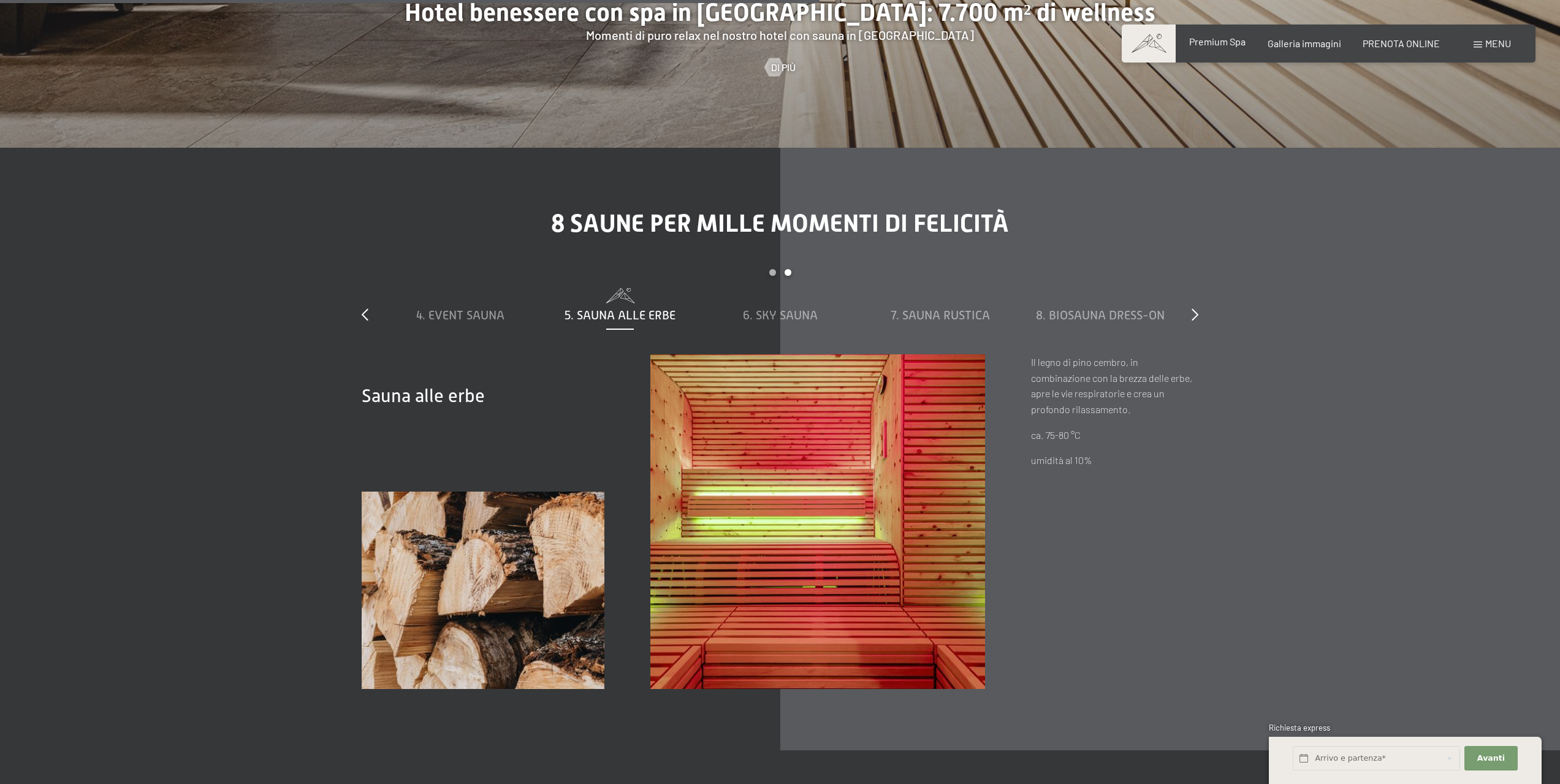
click at [1218, 41] on span "Premium Spa" at bounding box center [1218, 41] width 57 height 12
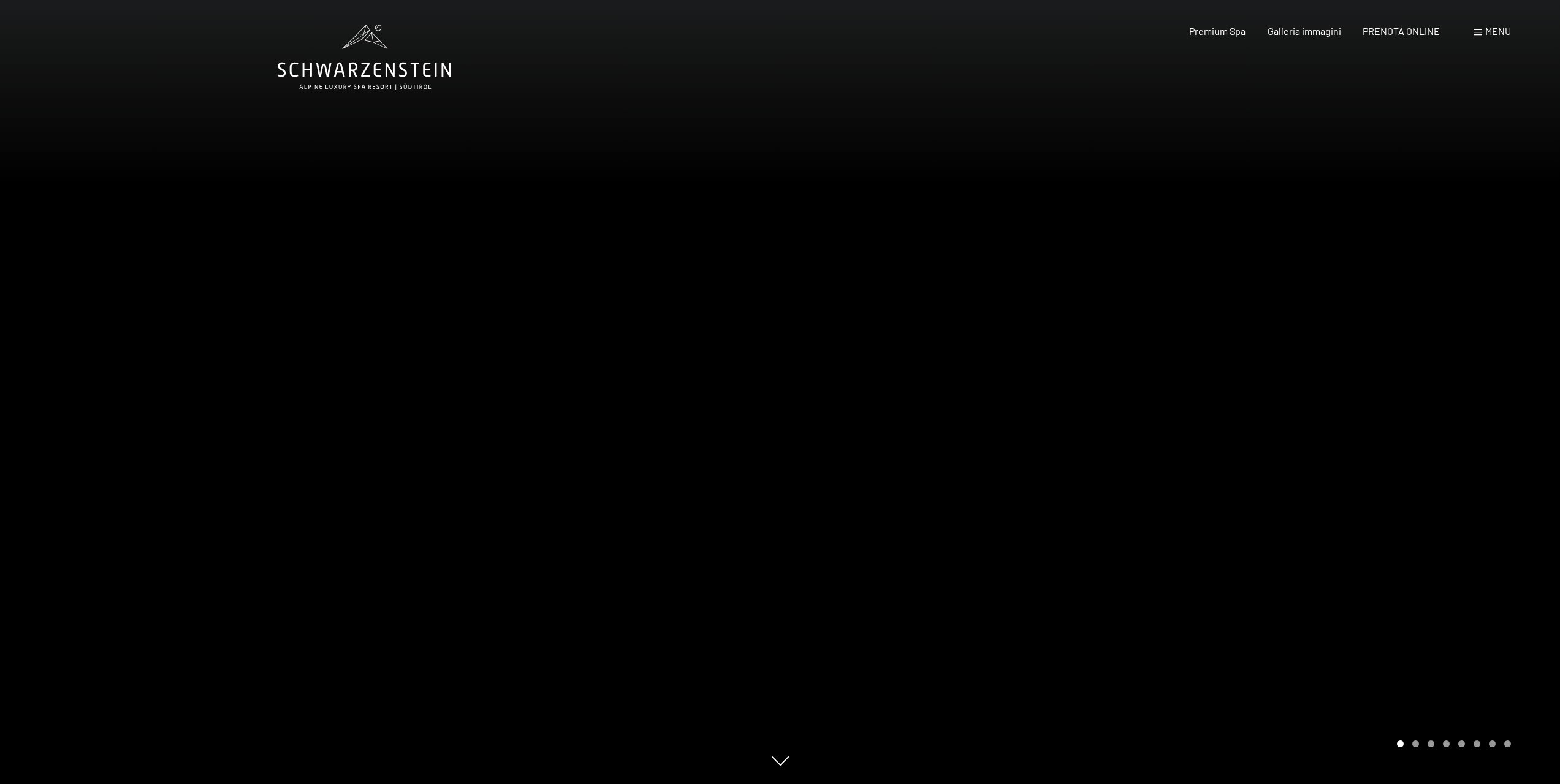
click at [1331, 436] on div at bounding box center [1171, 392] width 781 height 784
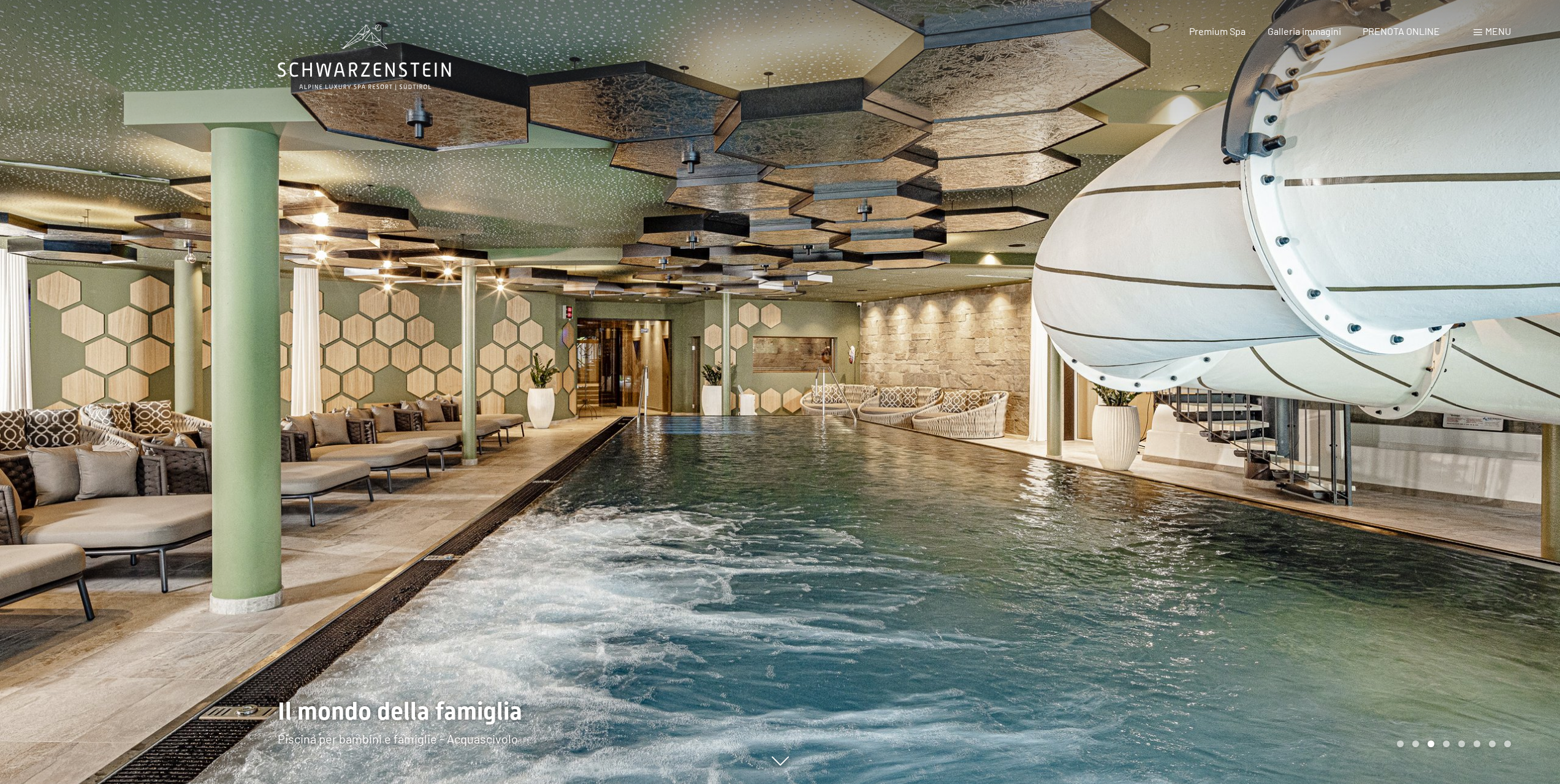
click at [1331, 437] on div at bounding box center [1171, 392] width 781 height 784
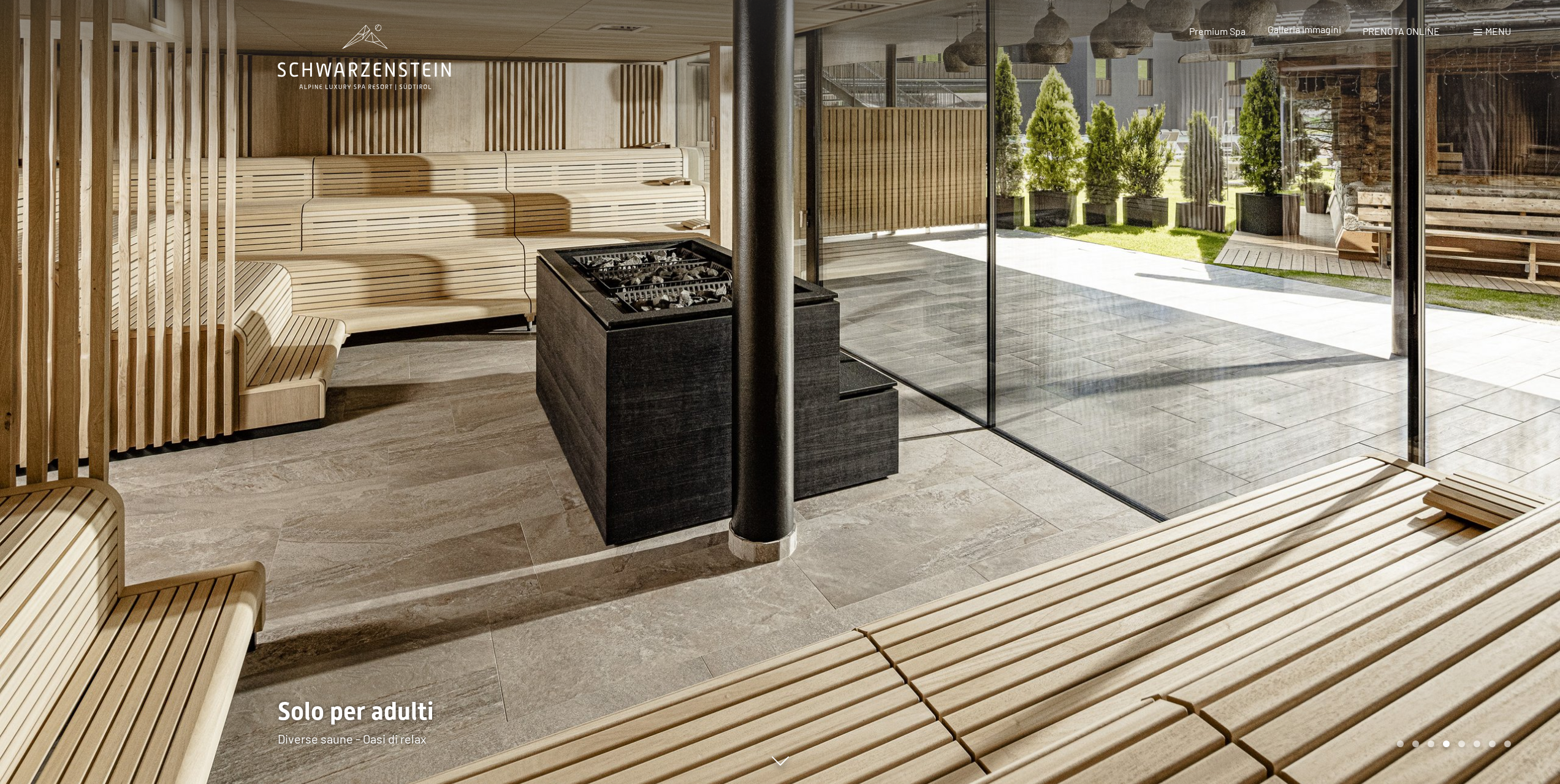
click at [1298, 31] on span "Galleria immagini" at bounding box center [1305, 29] width 74 height 12
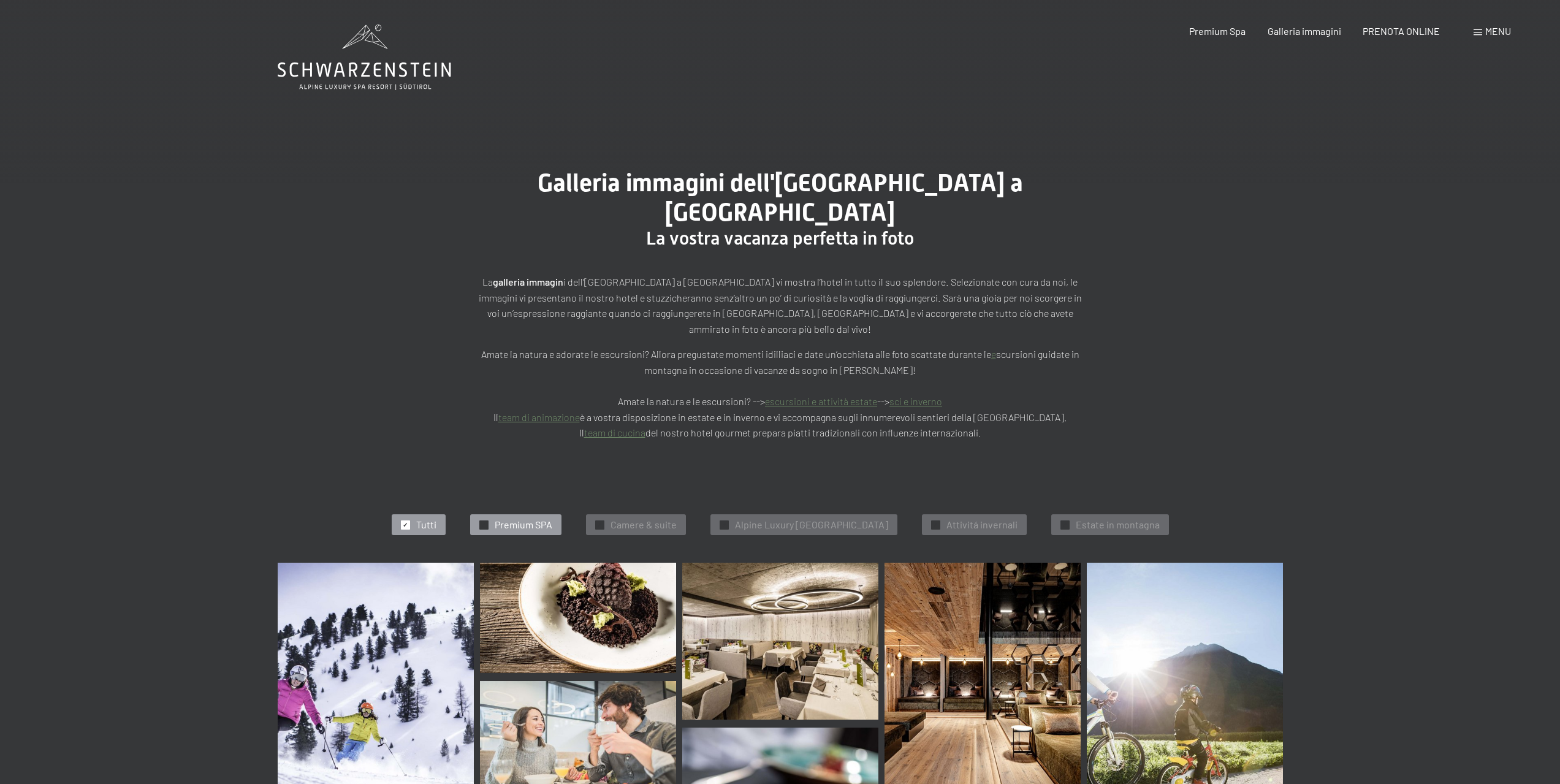
click at [481, 520] on span "✓" at bounding box center [484, 525] width 5 height 9
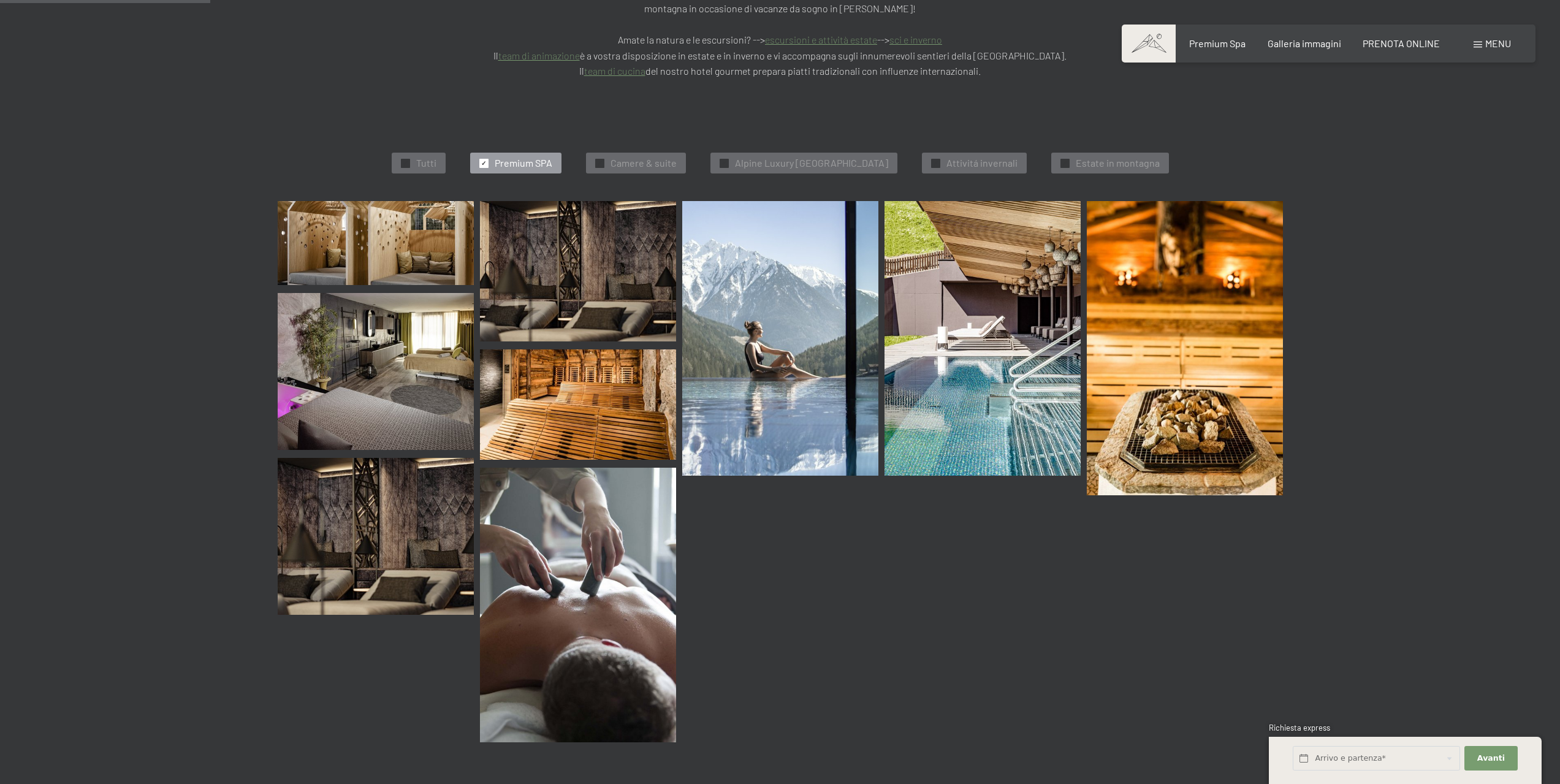
scroll to position [371, 0]
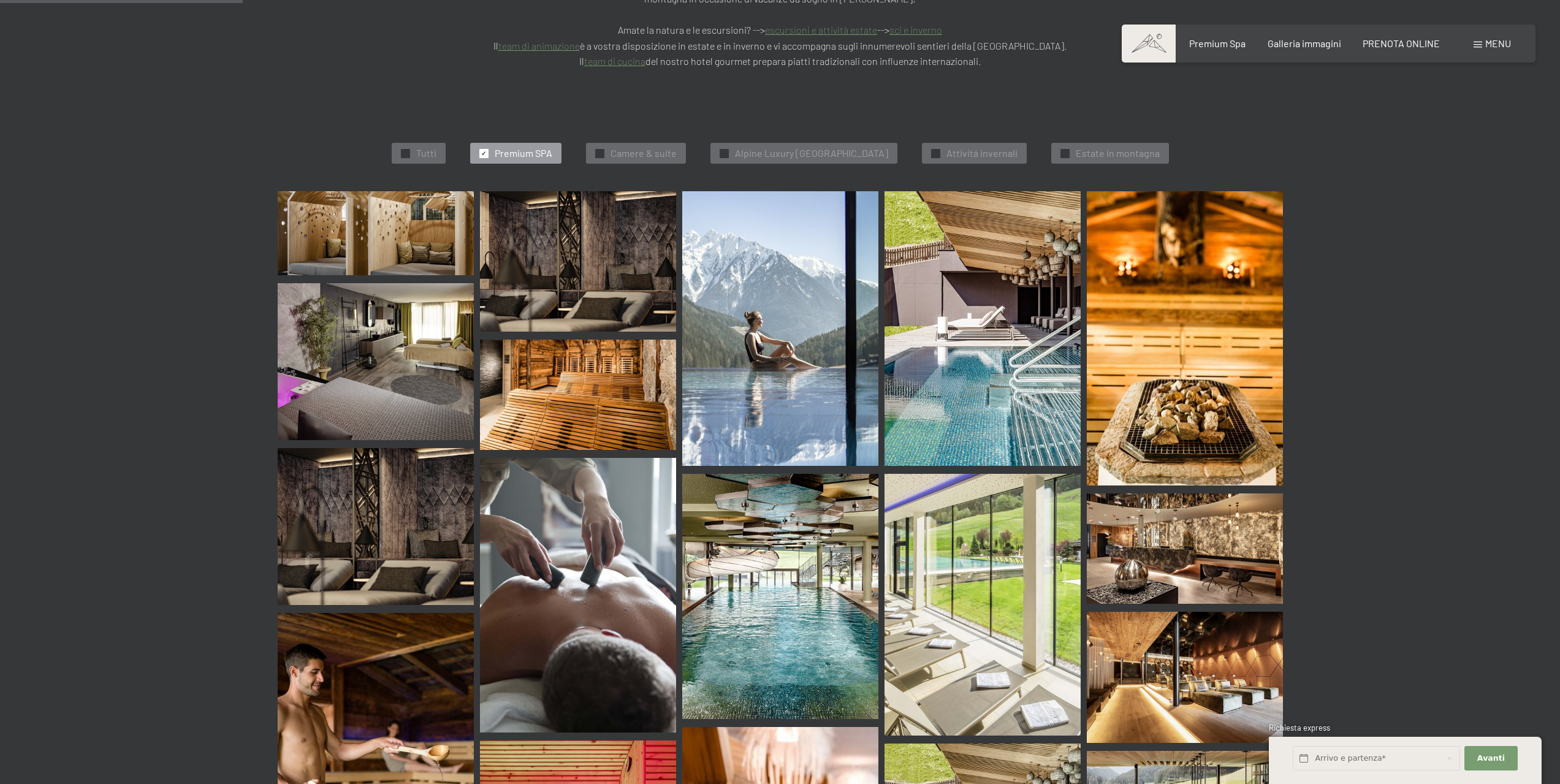
click at [362, 208] on img at bounding box center [376, 233] width 196 height 84
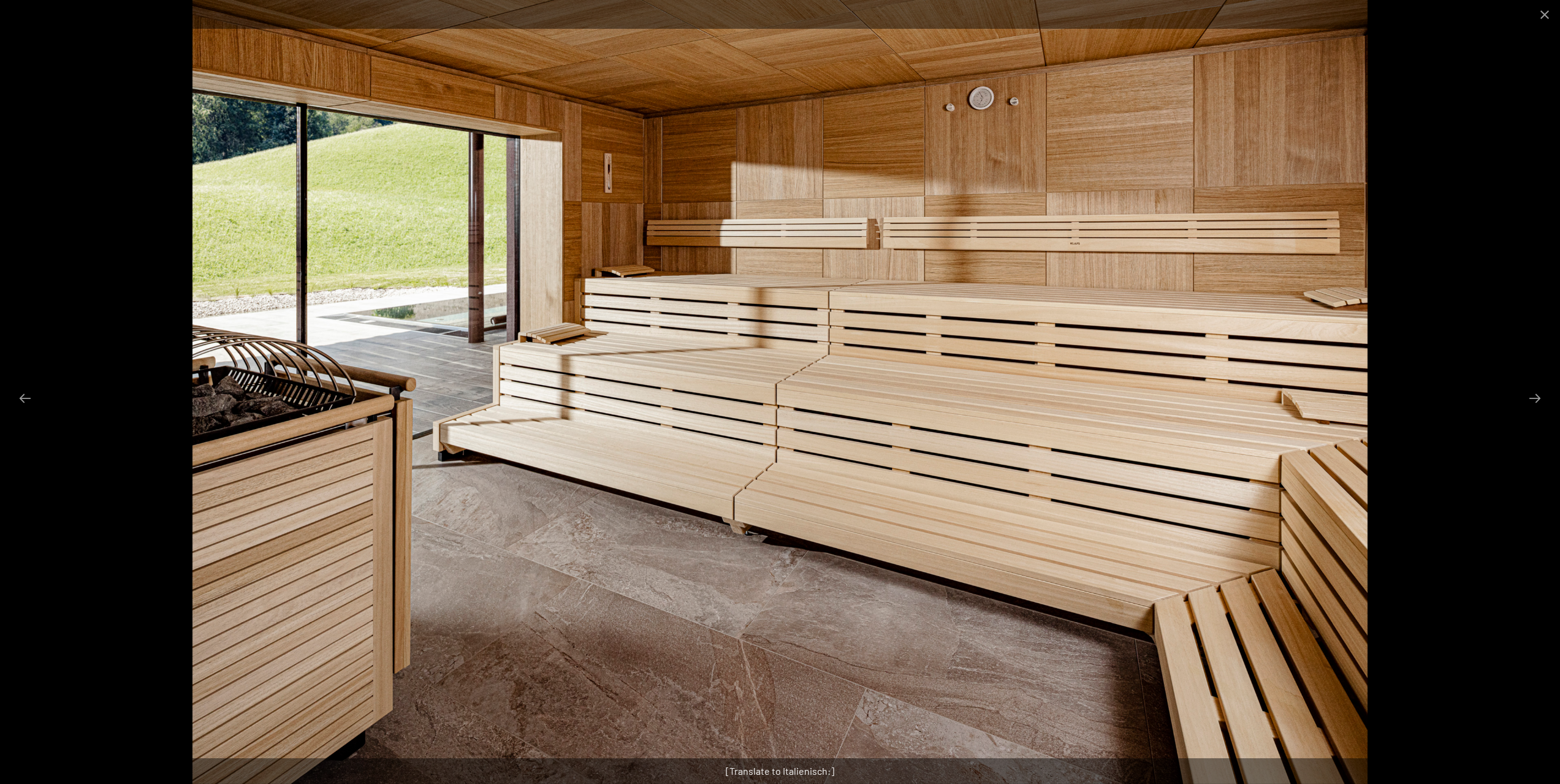
scroll to position [65, 0]
drag, startPoint x: 41, startPoint y: 396, endPoint x: 36, endPoint y: 387, distance: 10.3
click at [40, 396] on div at bounding box center [780, 392] width 1560 height 784
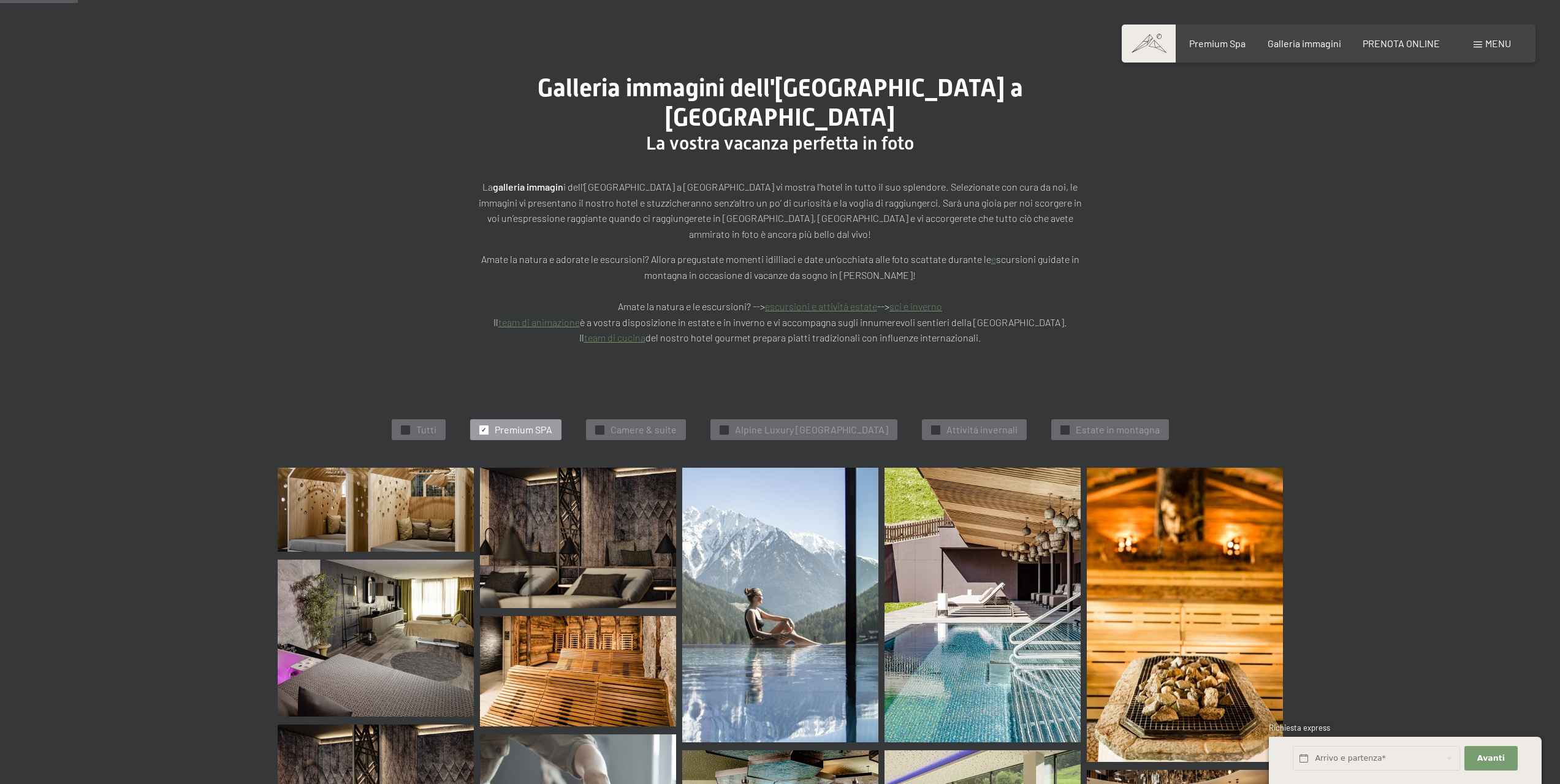
scroll to position [0, 0]
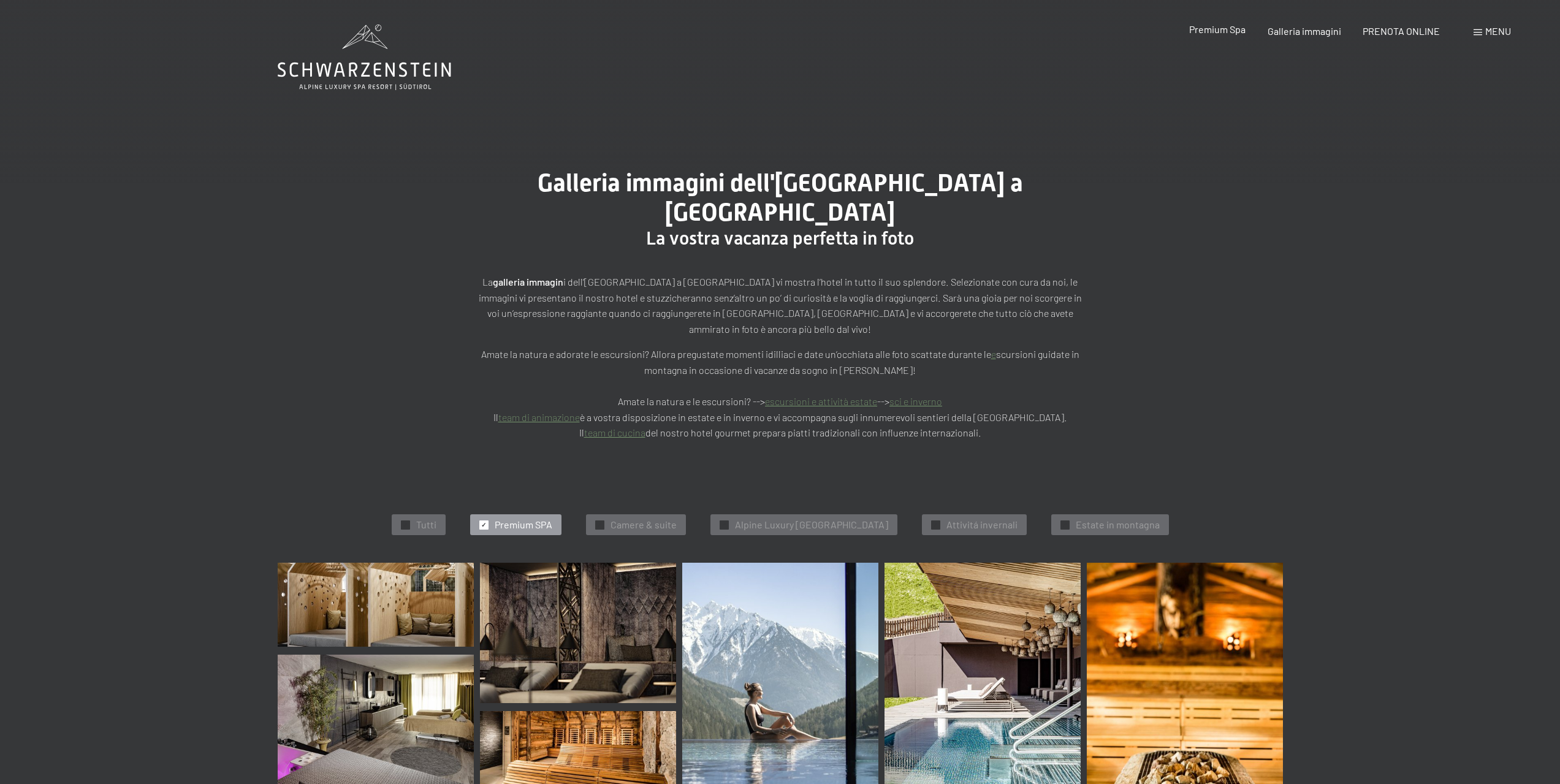
click at [1213, 25] on span "Premium Spa" at bounding box center [1218, 29] width 57 height 12
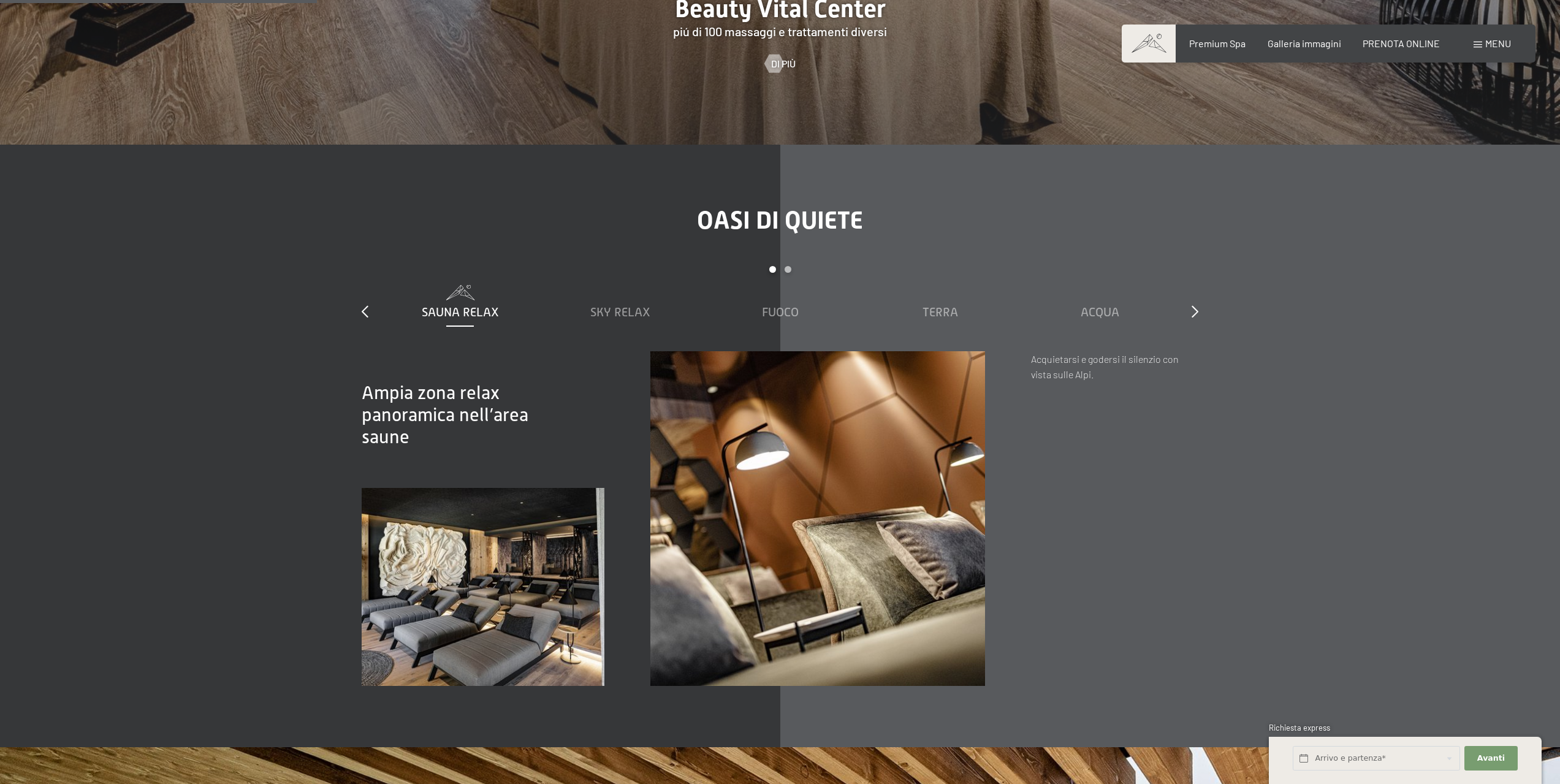
scroll to position [2083, 0]
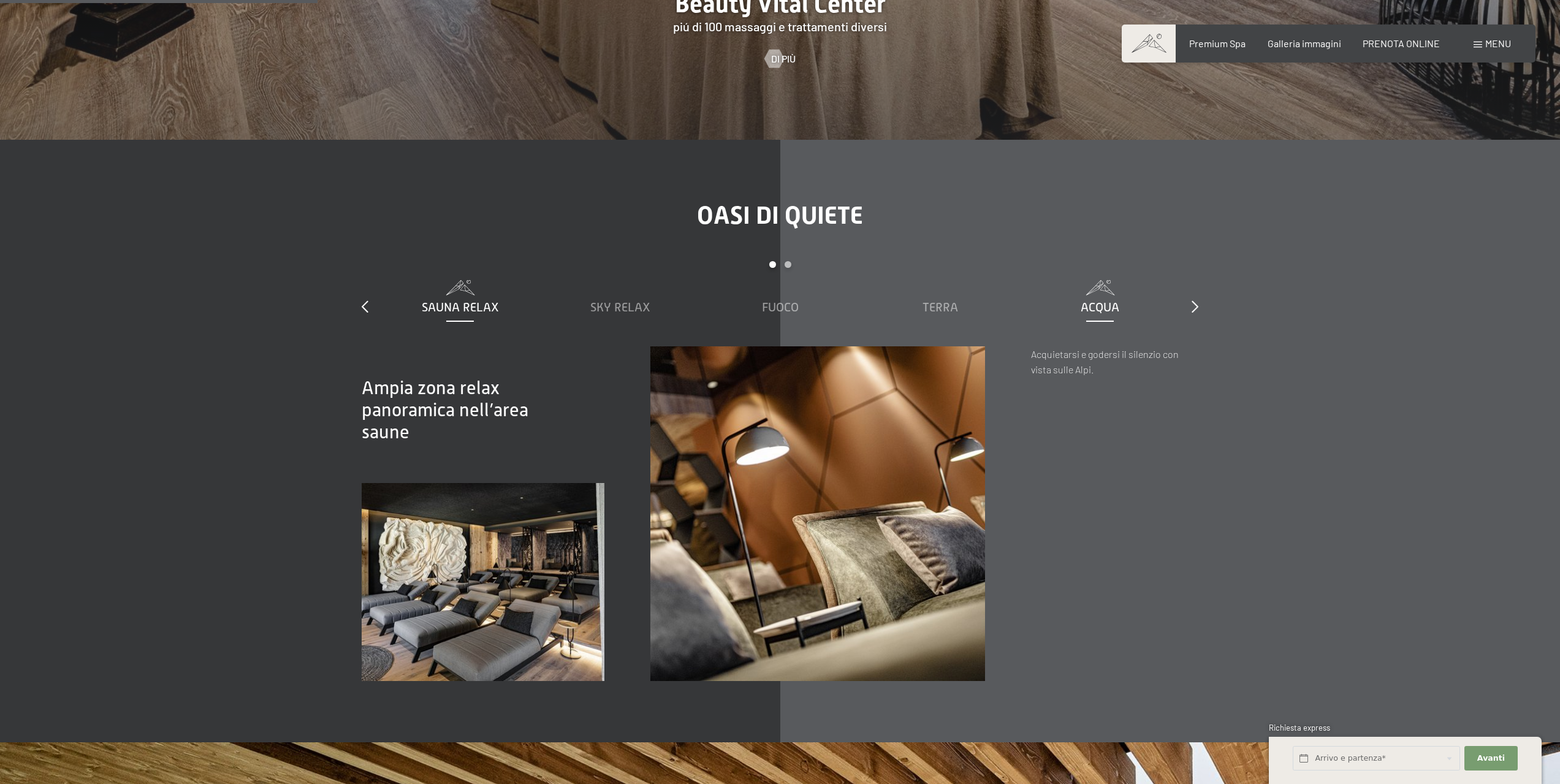
click at [1105, 300] on span "Acqua" at bounding box center [1100, 307] width 39 height 14
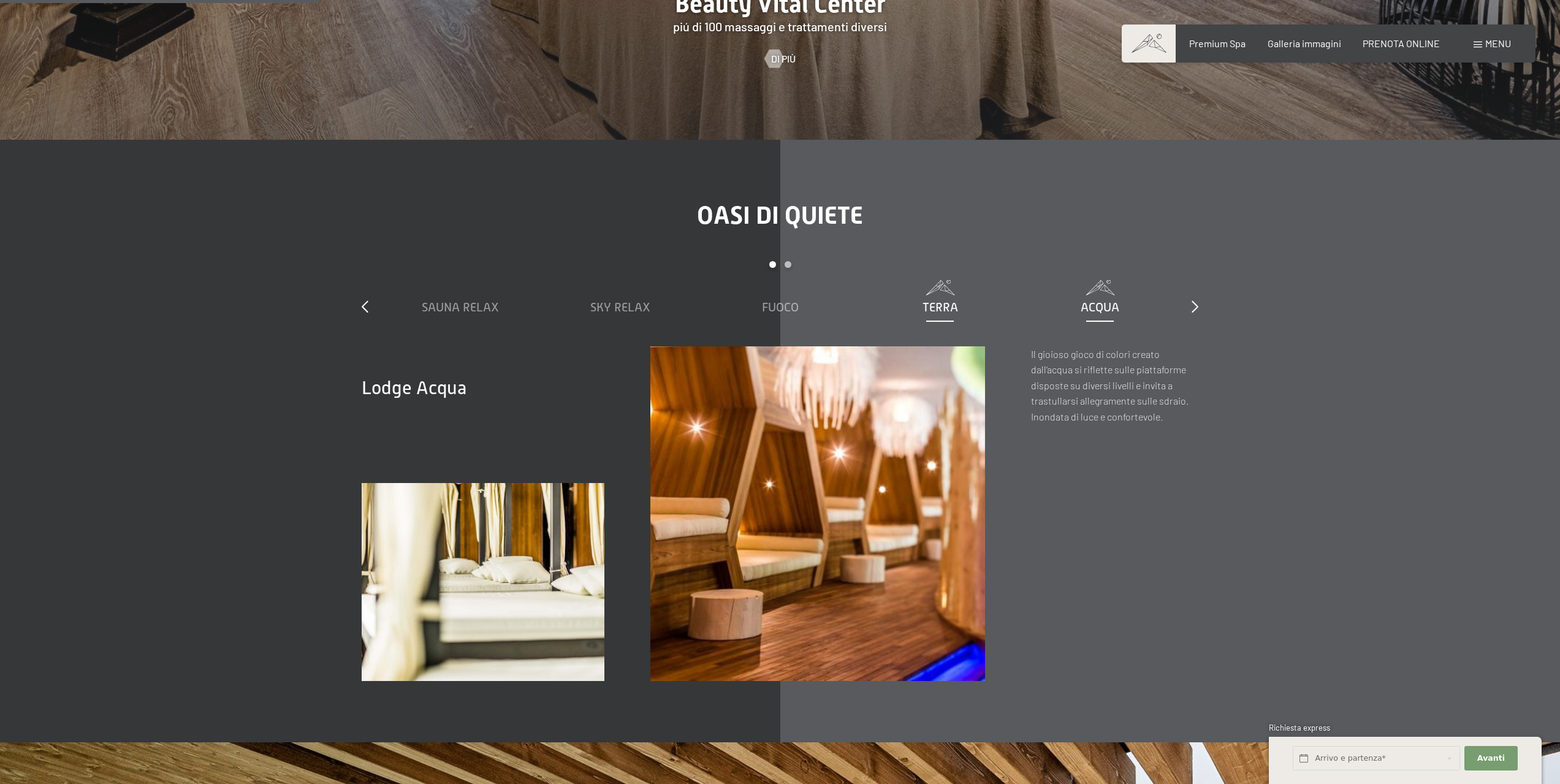
click at [942, 300] on span "Terra" at bounding box center [940, 307] width 36 height 14
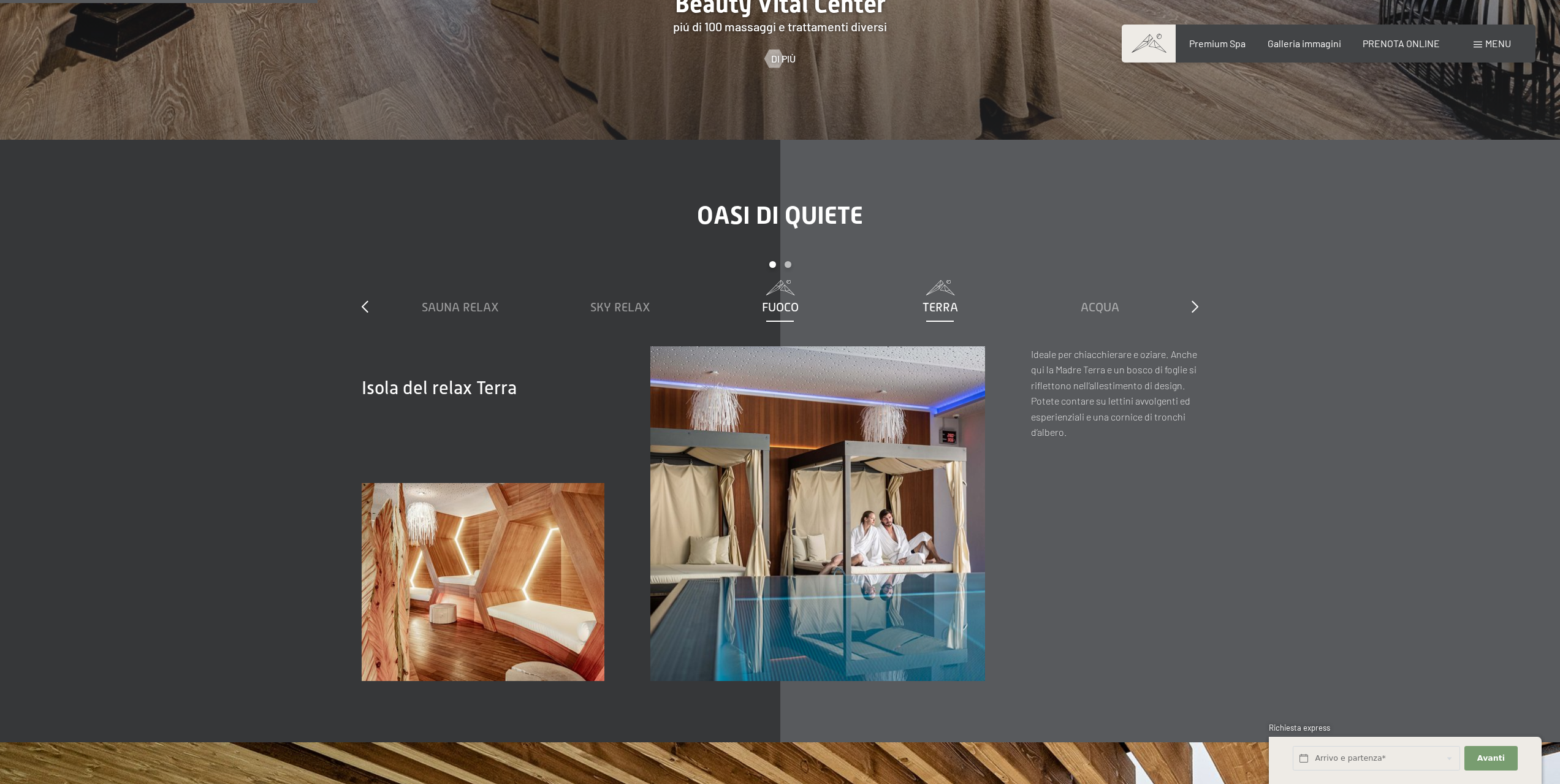
click at [763, 300] on span "Fuoco" at bounding box center [781, 307] width 37 height 14
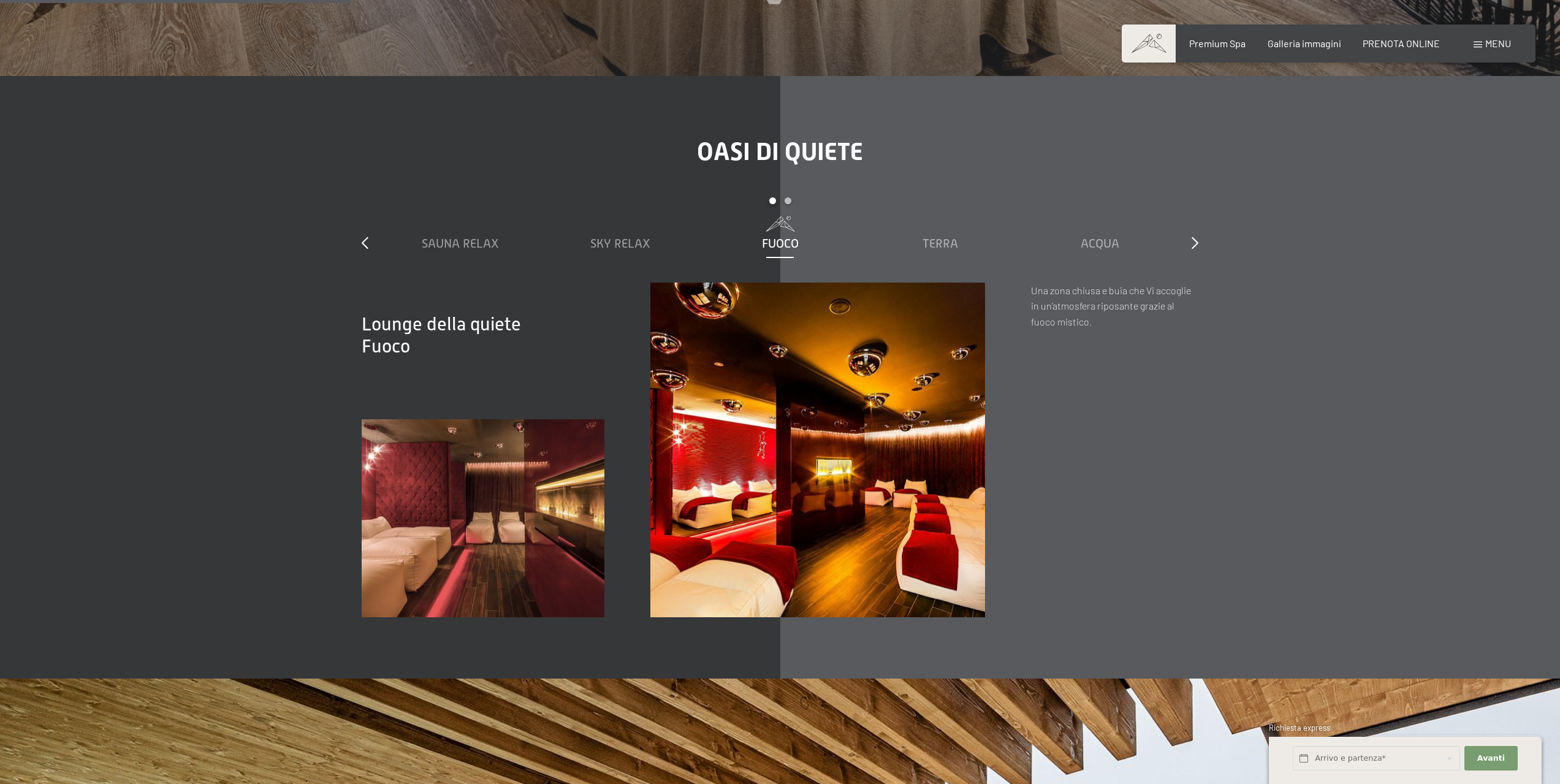
scroll to position [2145, 0]
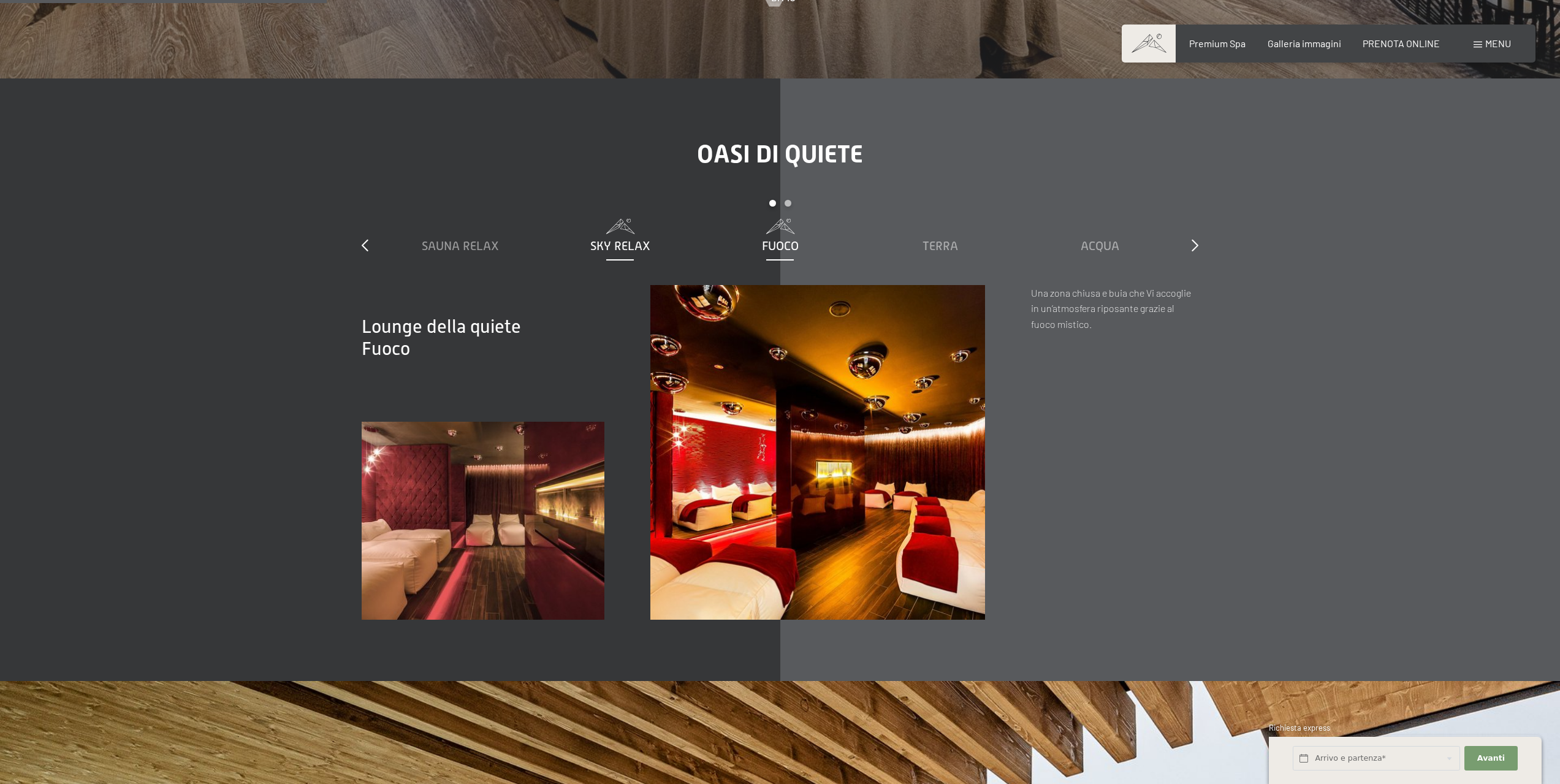
click at [623, 239] on span "Sky Relax" at bounding box center [620, 246] width 60 height 14
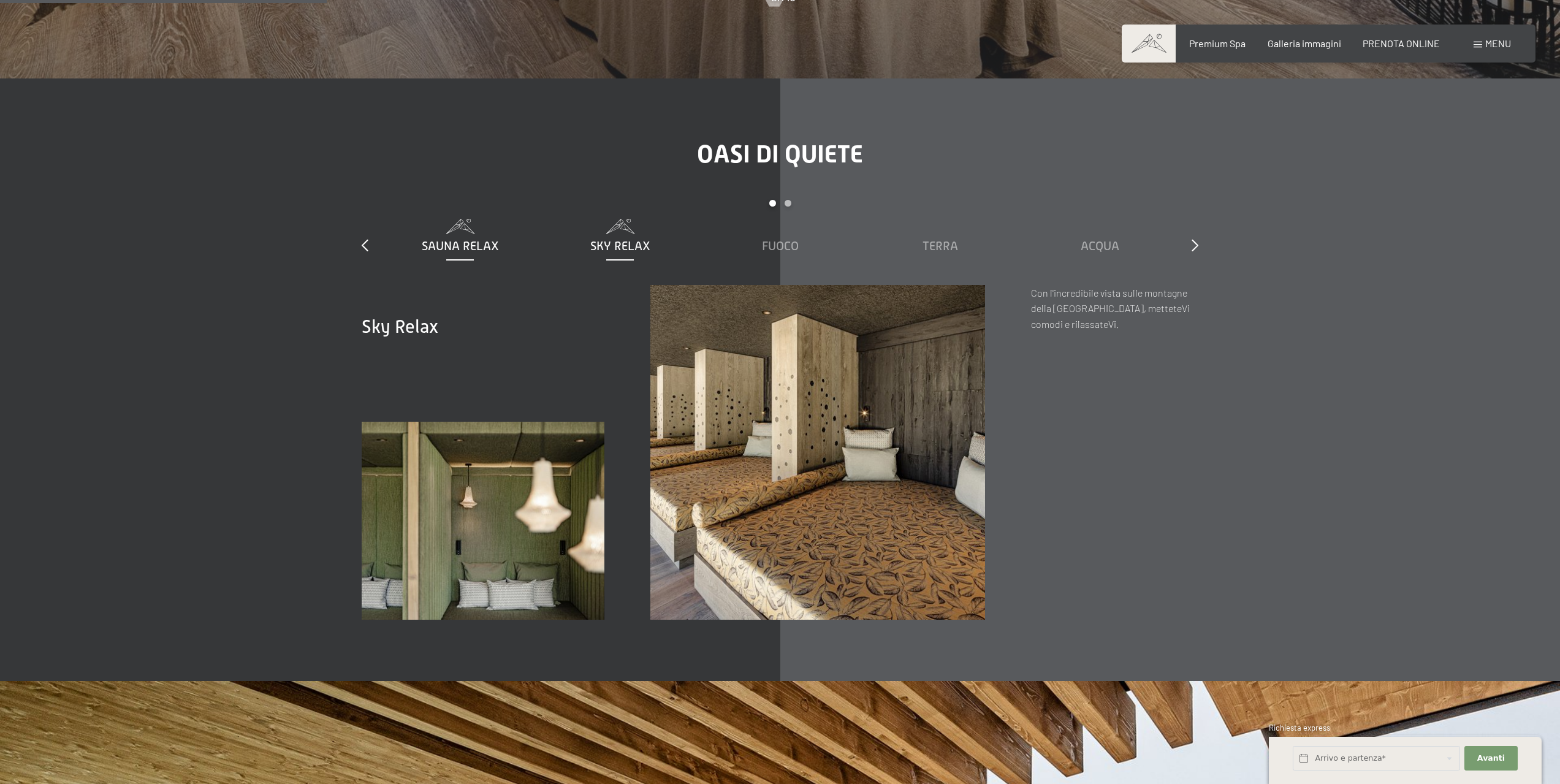
click at [463, 239] on span "Sauna relax" at bounding box center [460, 246] width 77 height 14
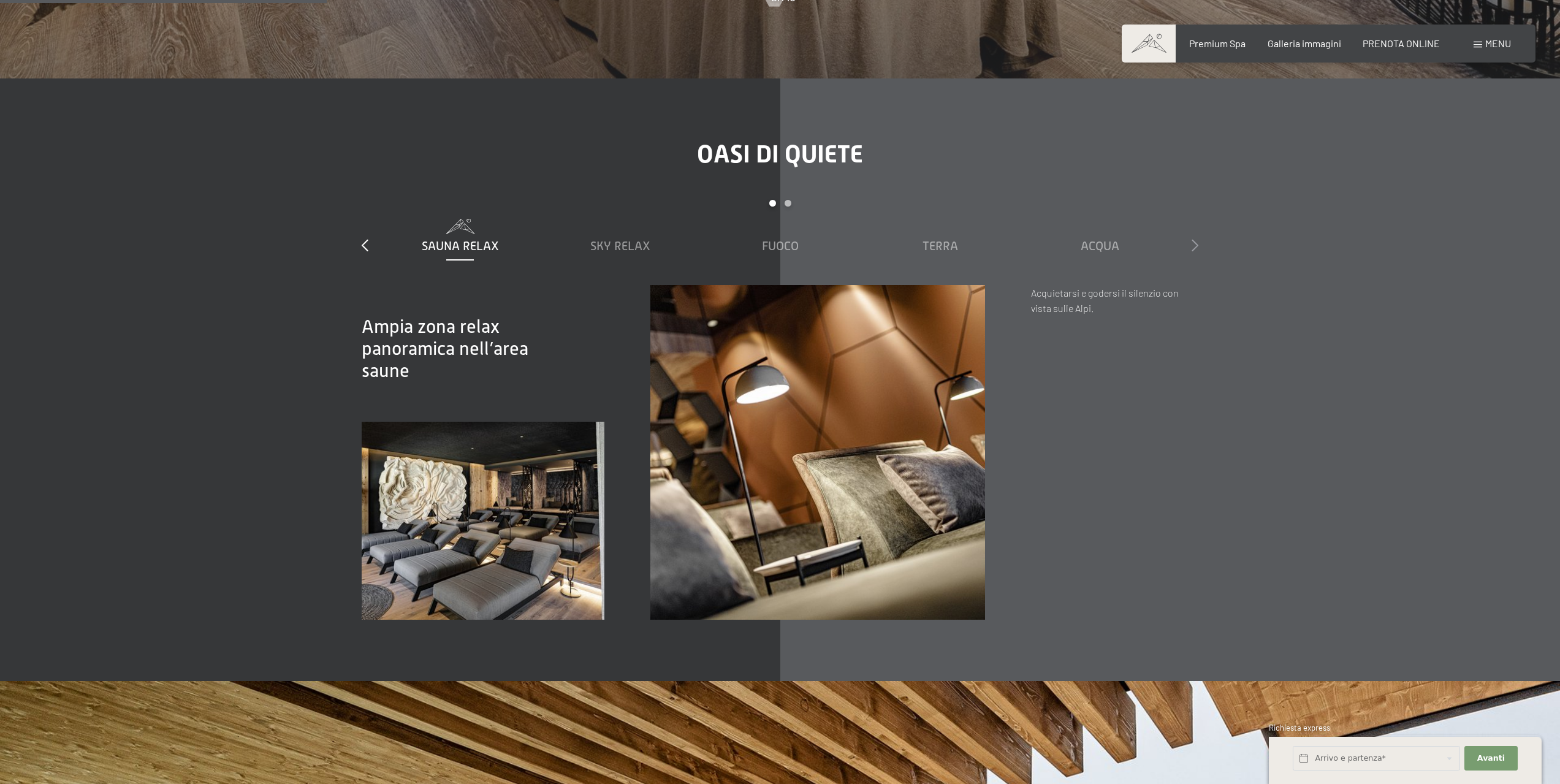
click at [1194, 239] on icon at bounding box center [1195, 245] width 7 height 12
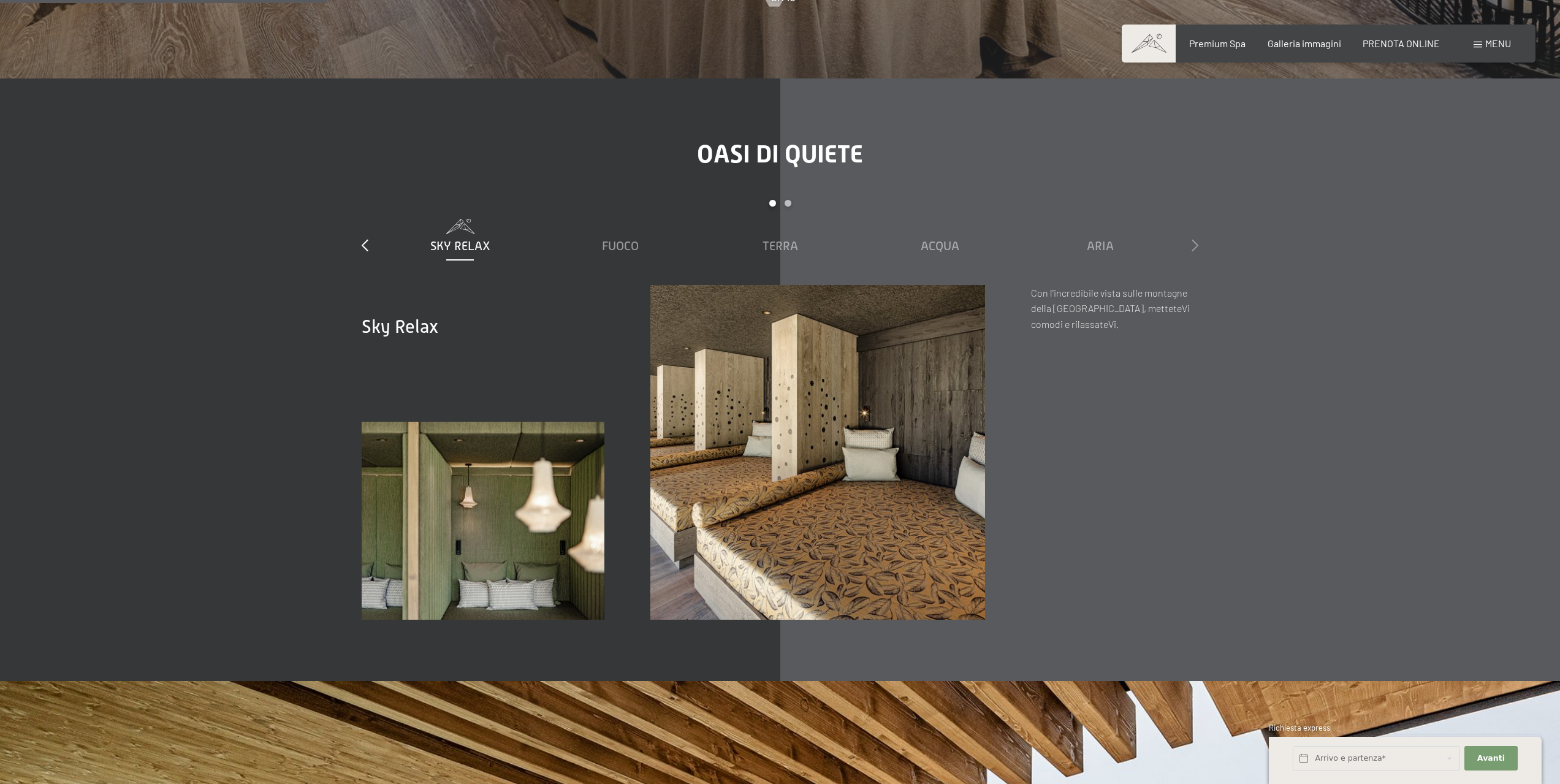
click at [1194, 239] on icon at bounding box center [1195, 245] width 7 height 12
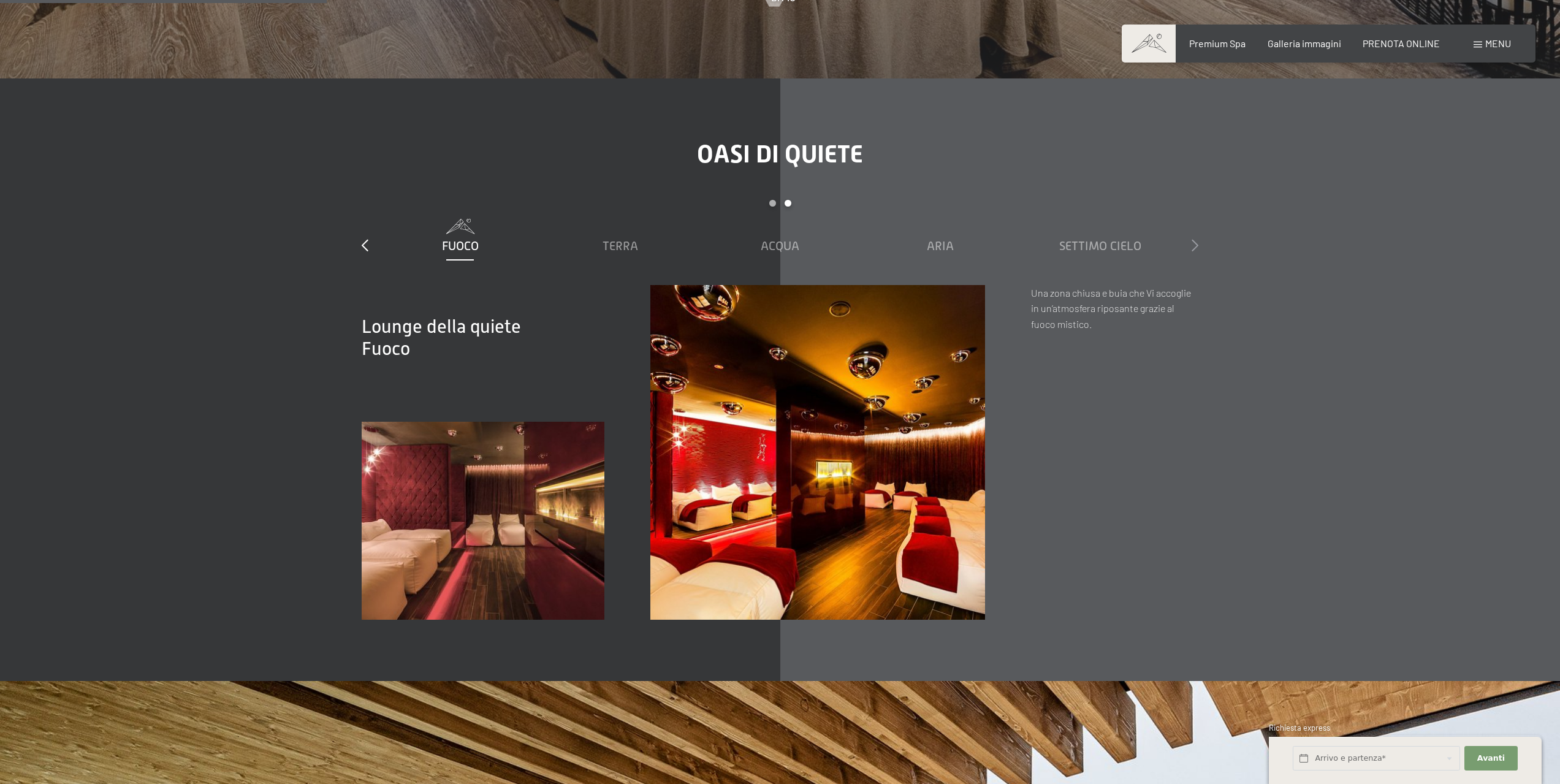
click at [1194, 239] on icon at bounding box center [1195, 245] width 7 height 12
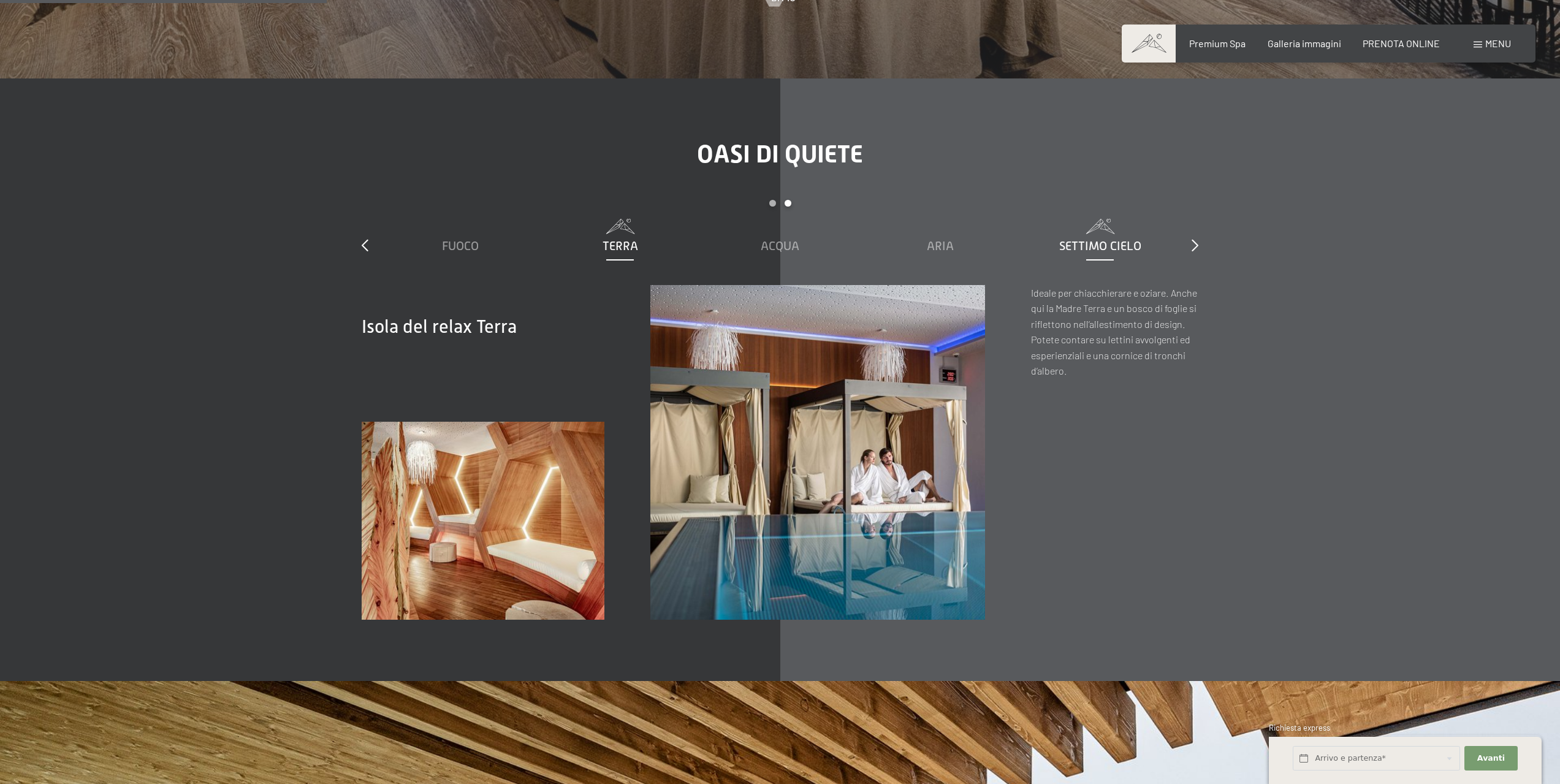
click at [1086, 239] on span "Settimo Cielo" at bounding box center [1100, 246] width 82 height 14
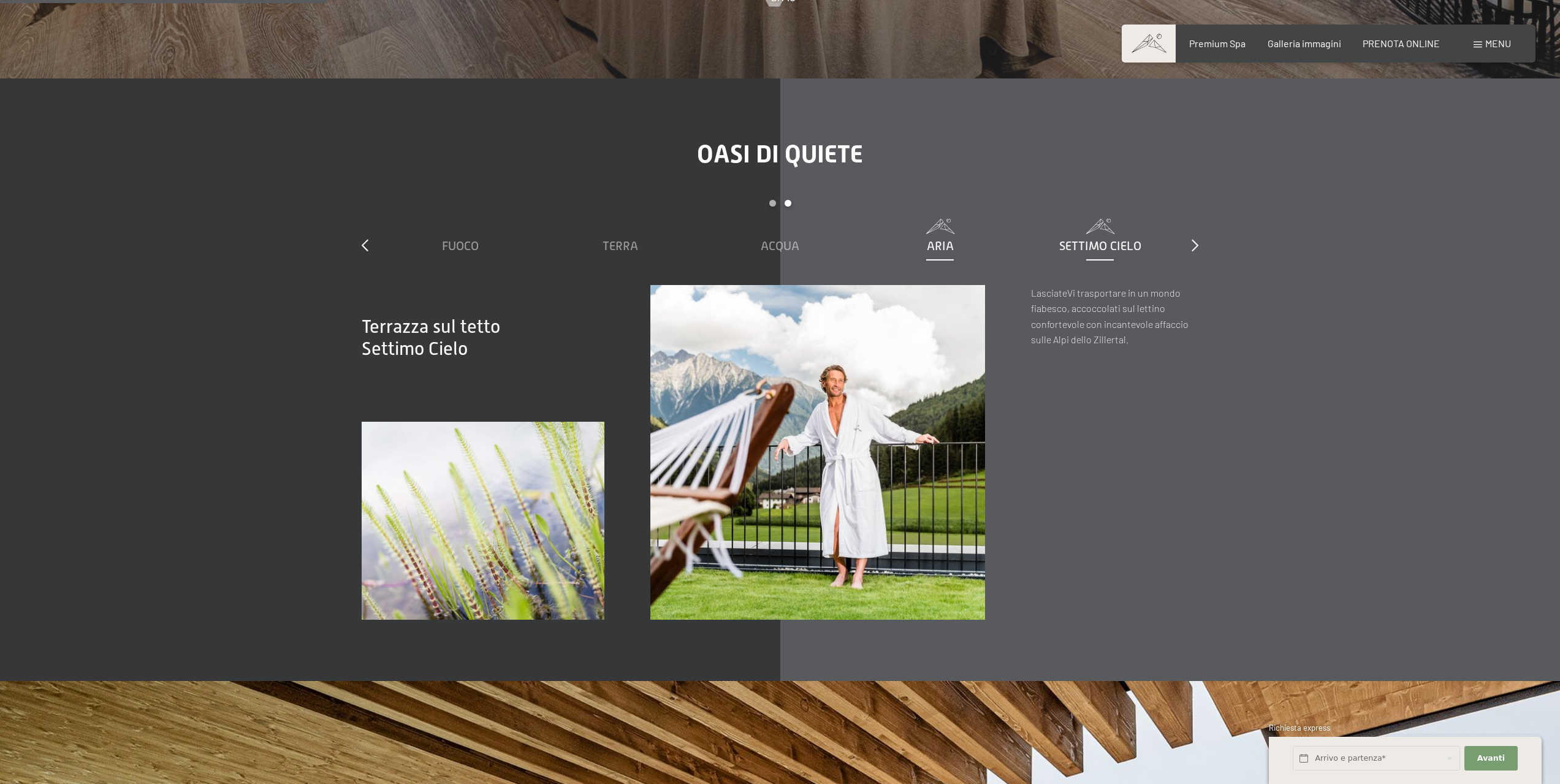
click at [942, 239] on span "Aria" at bounding box center [940, 246] width 27 height 14
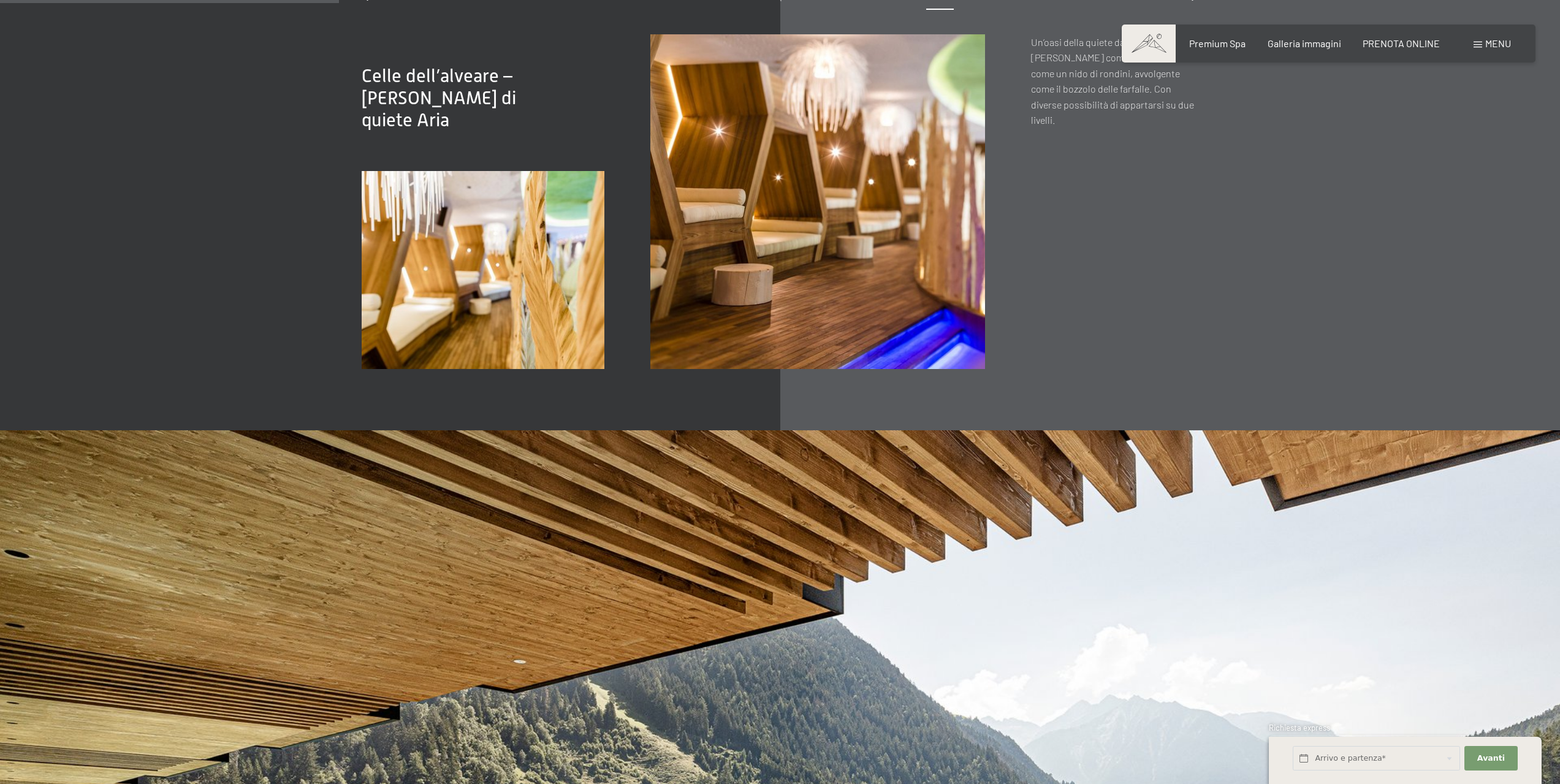
scroll to position [2206, 0]
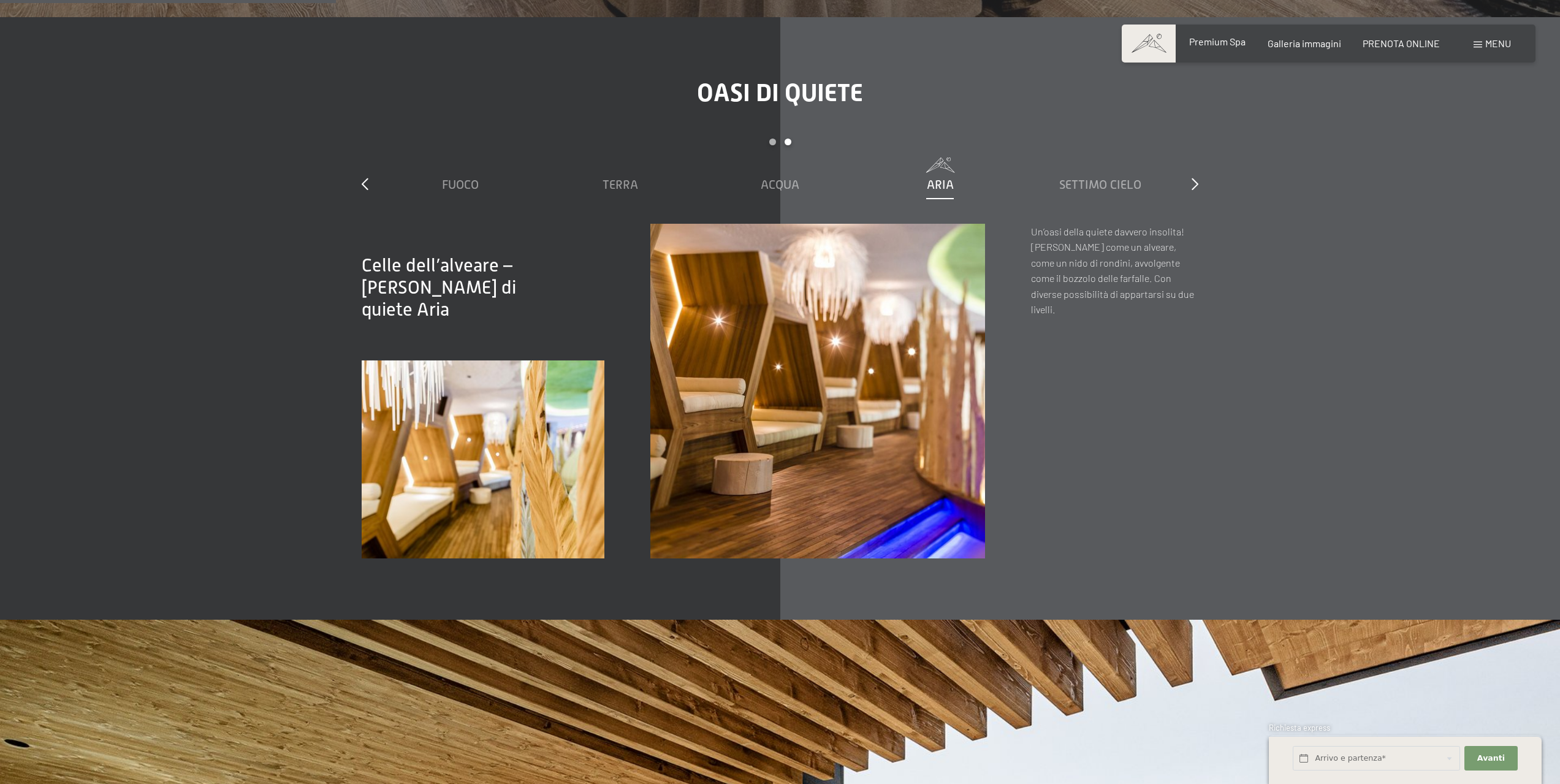
click at [1220, 42] on span "Premium Spa" at bounding box center [1218, 41] width 57 height 12
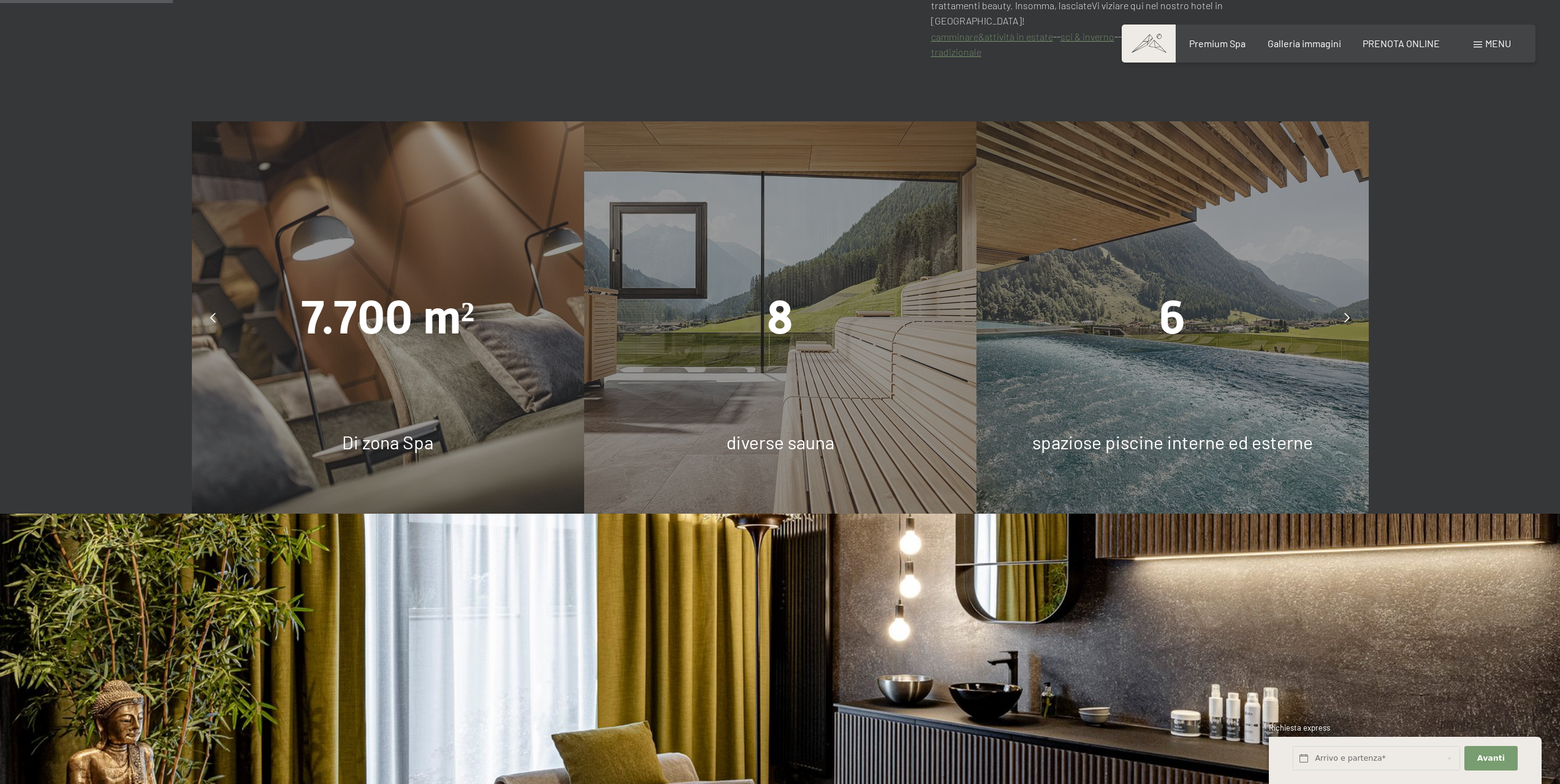
scroll to position [1164, 0]
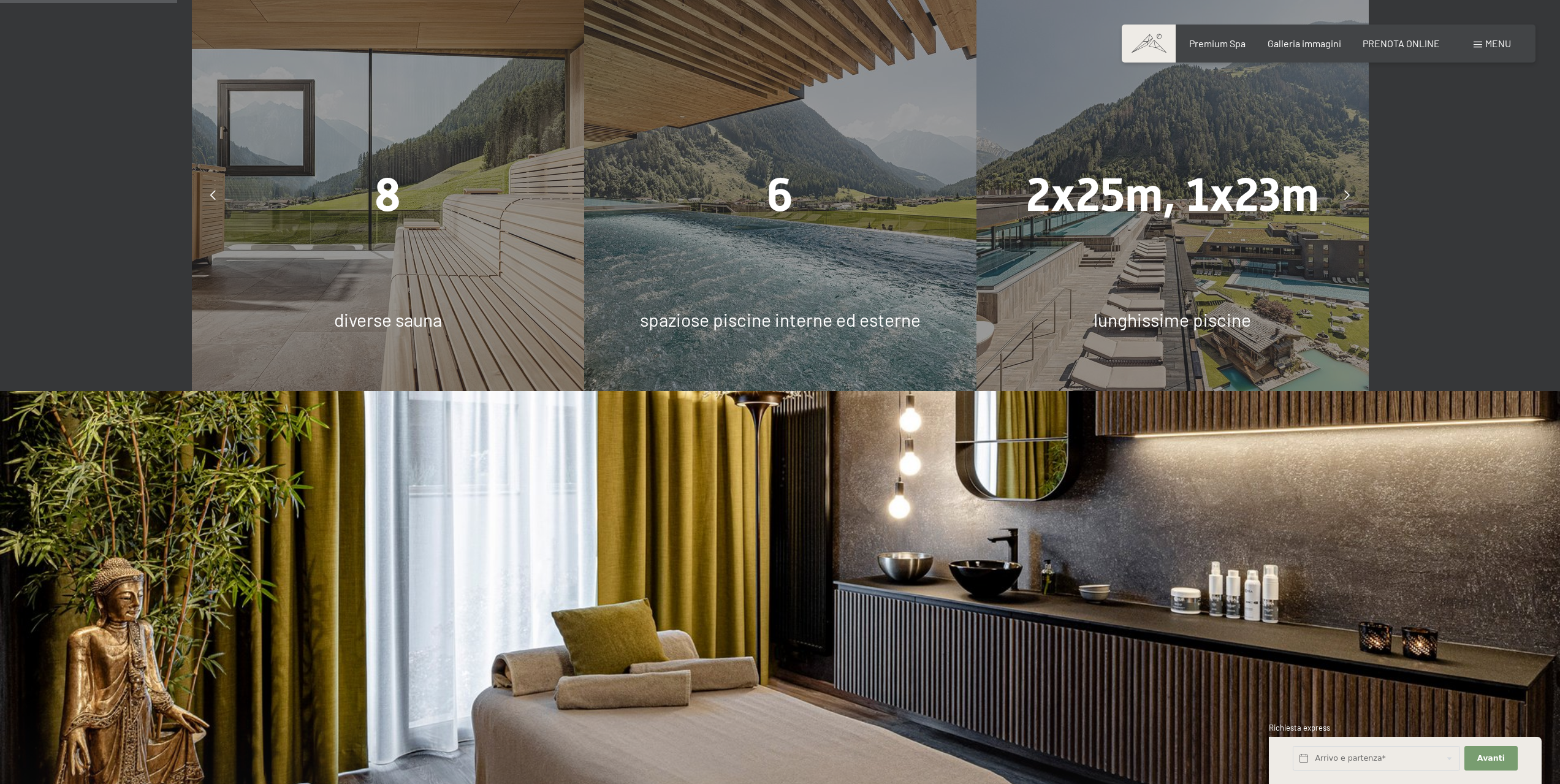
click at [779, 183] on div "6" at bounding box center [780, 195] width 392 height 65
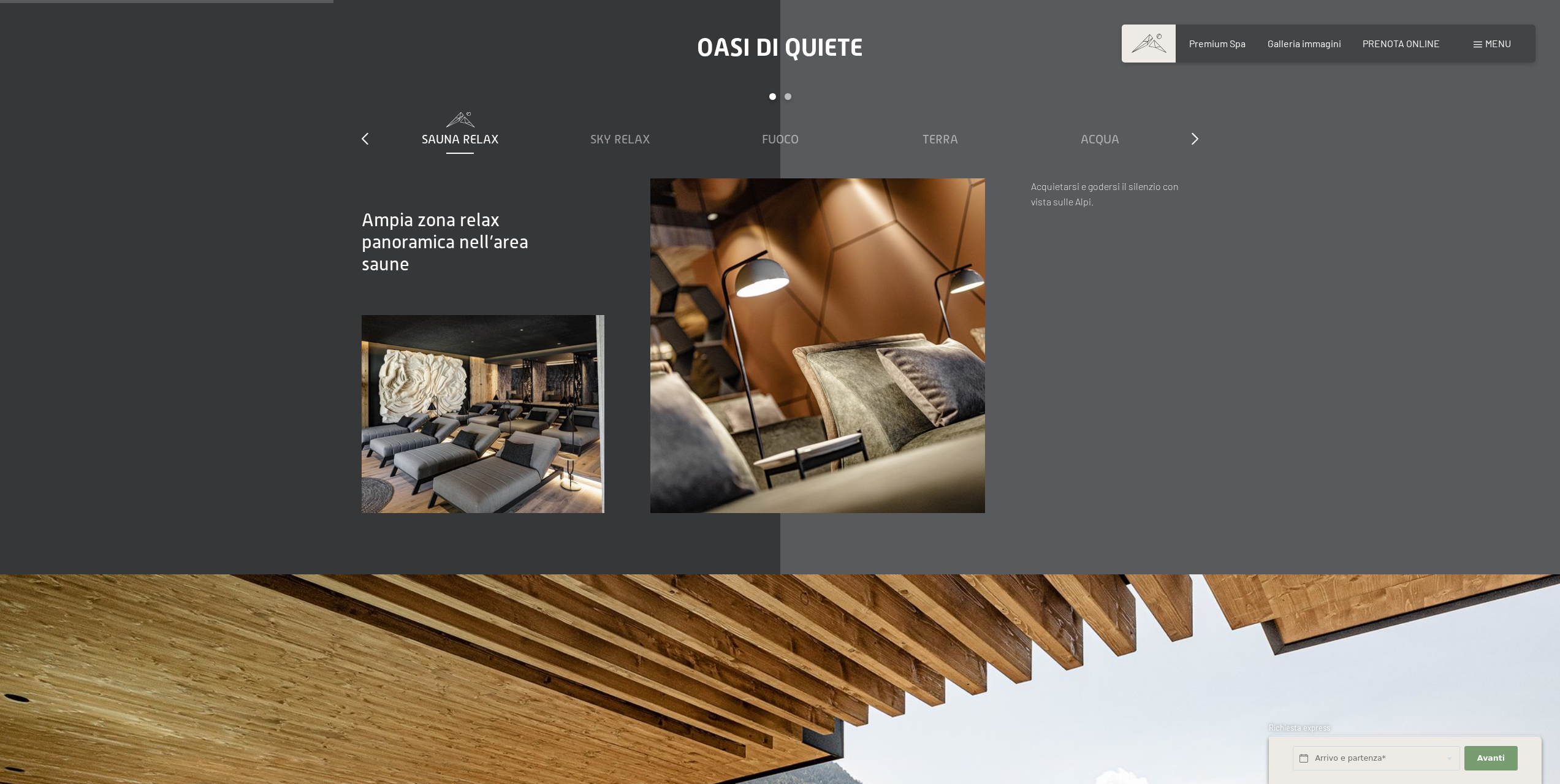
scroll to position [2267, 0]
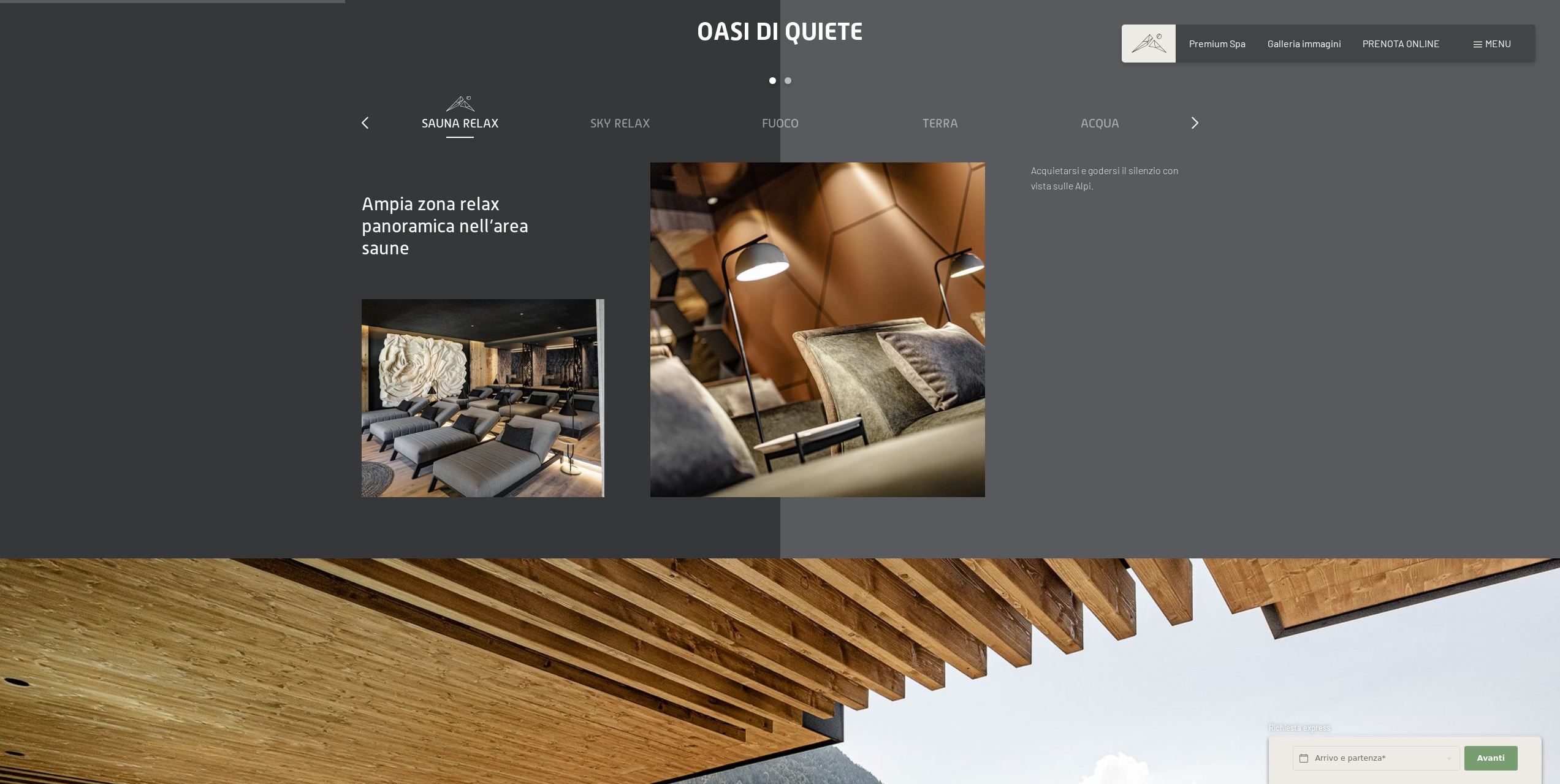
click at [459, 117] on span "Sauna relax" at bounding box center [460, 123] width 77 height 14
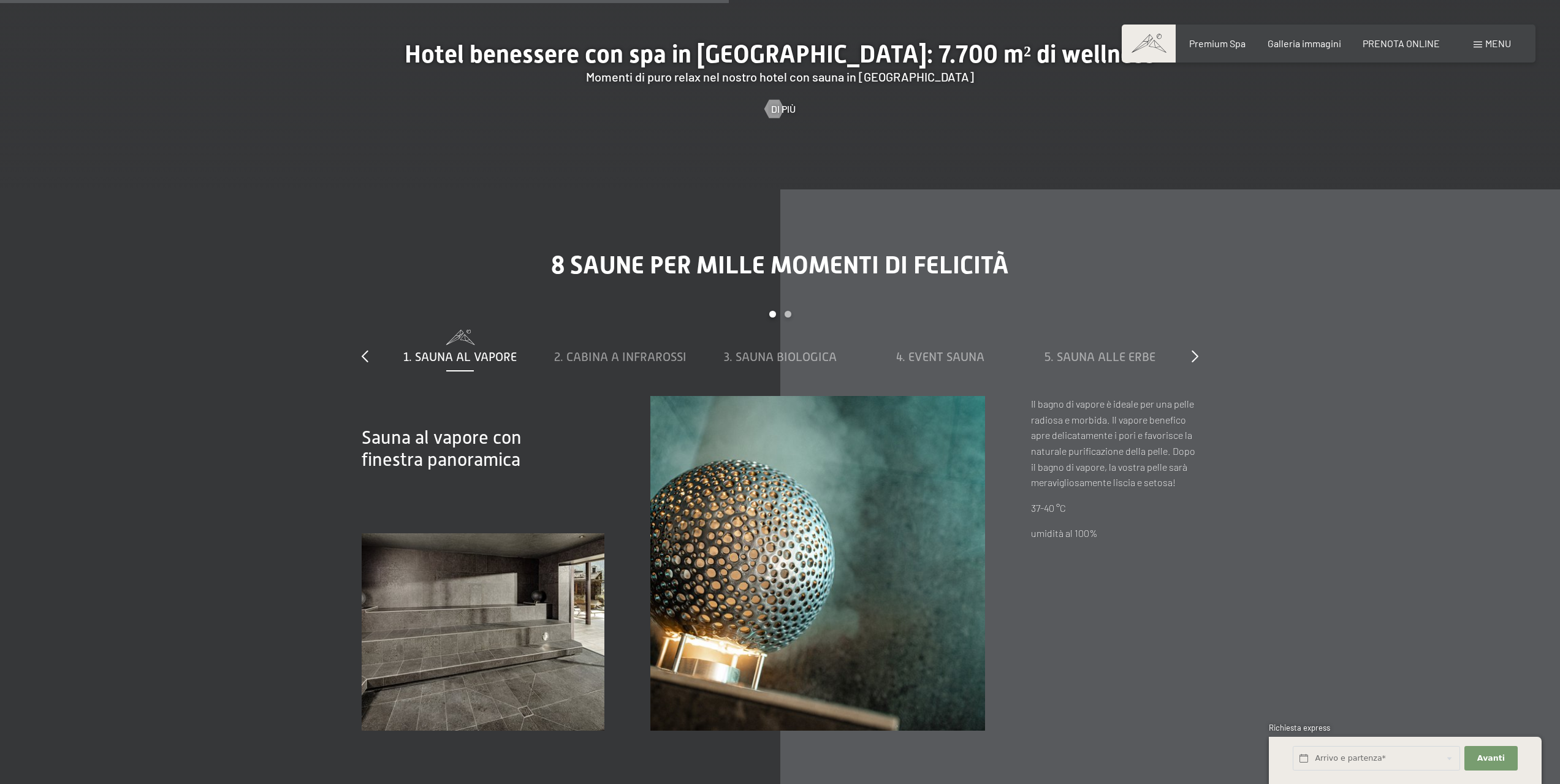
scroll to position [4902, 0]
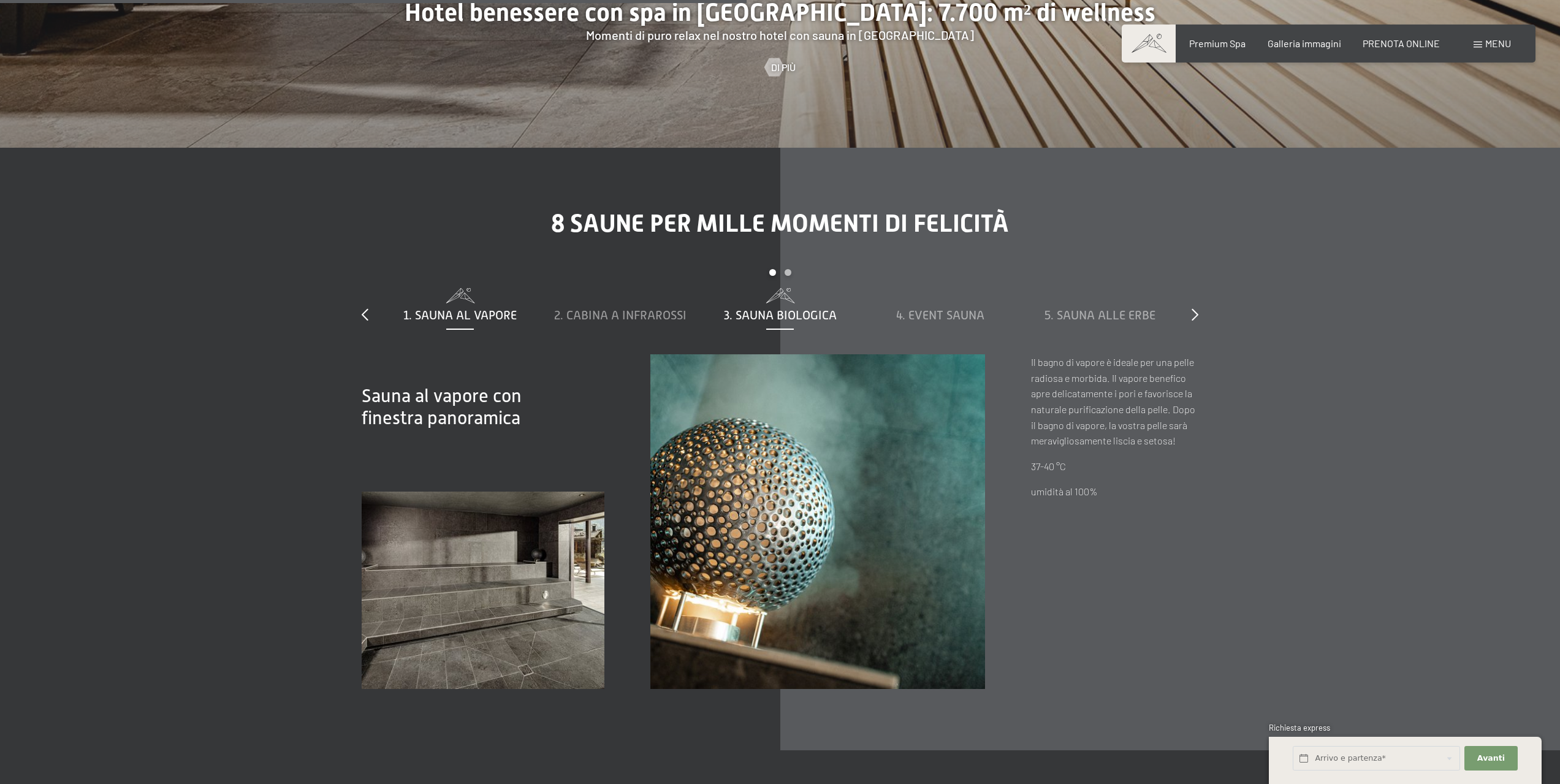
click at [818, 308] on span "3. Sauna biologica" at bounding box center [781, 315] width 113 height 14
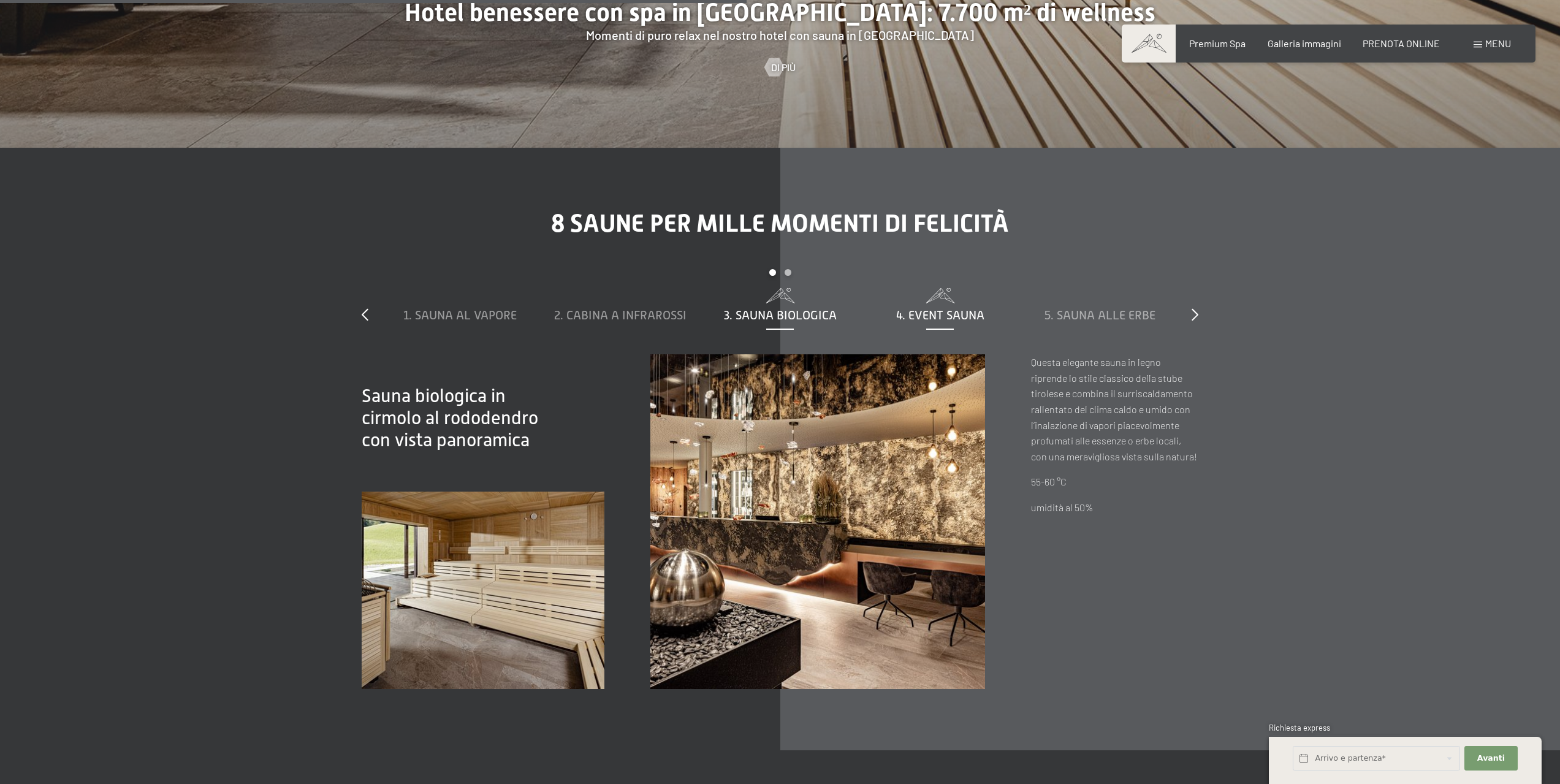
click at [930, 308] on span "4. Event Sauna" at bounding box center [940, 315] width 89 height 14
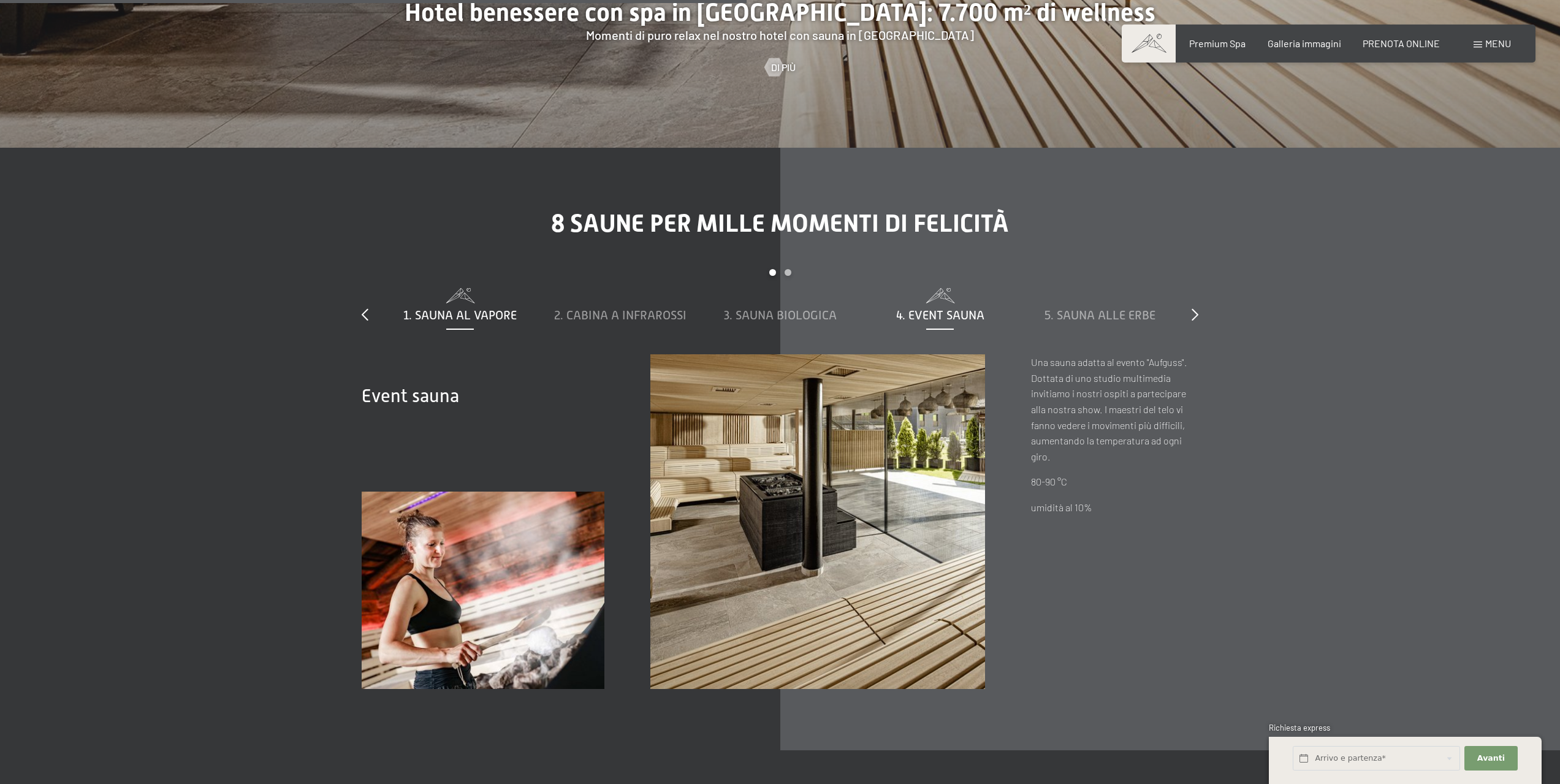
click at [465, 308] on span "1. Sauna al vapore" at bounding box center [460, 315] width 114 height 14
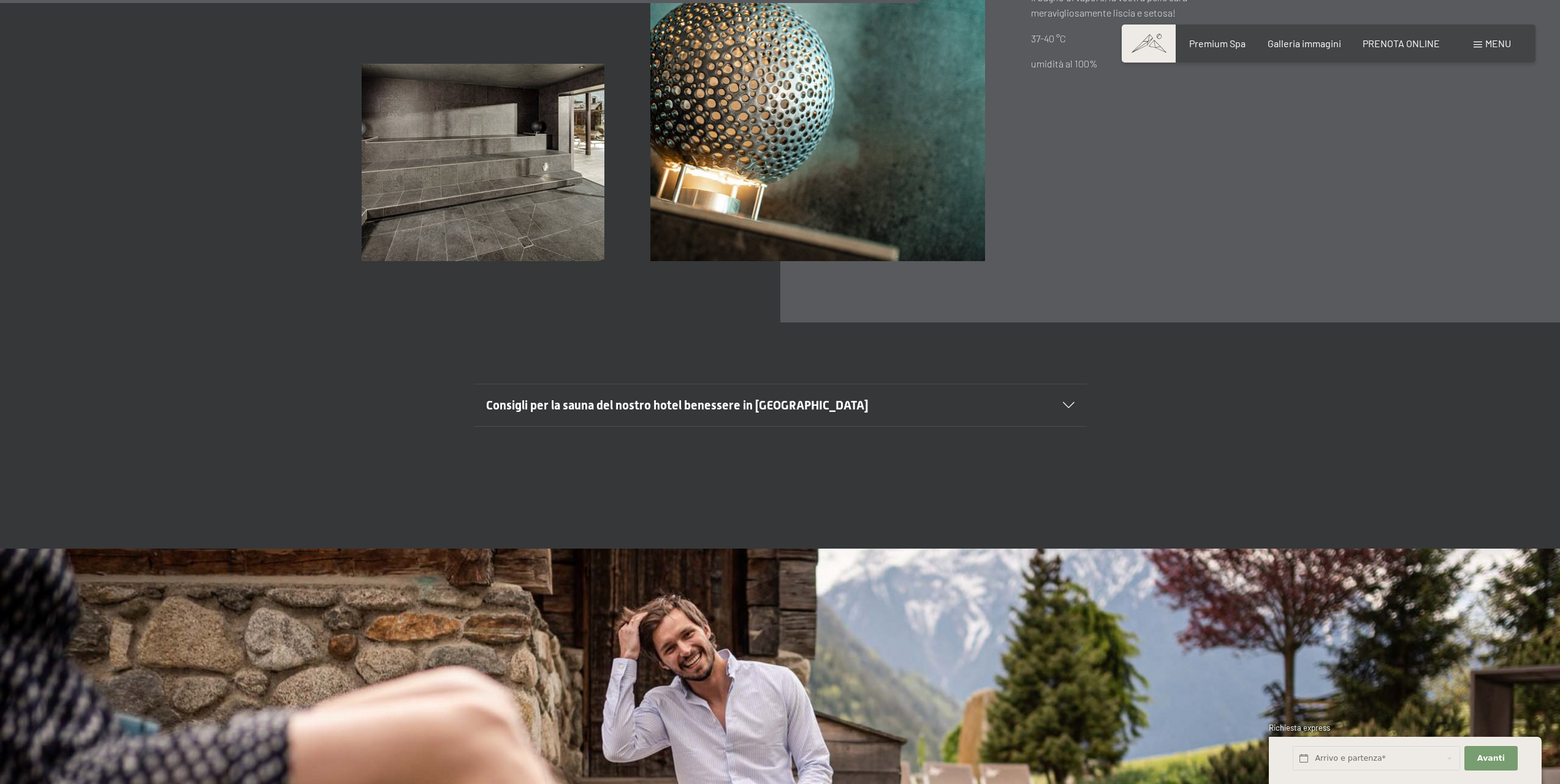
scroll to position [5331, 0]
click at [1068, 401] on icon at bounding box center [1068, 404] width 12 height 6
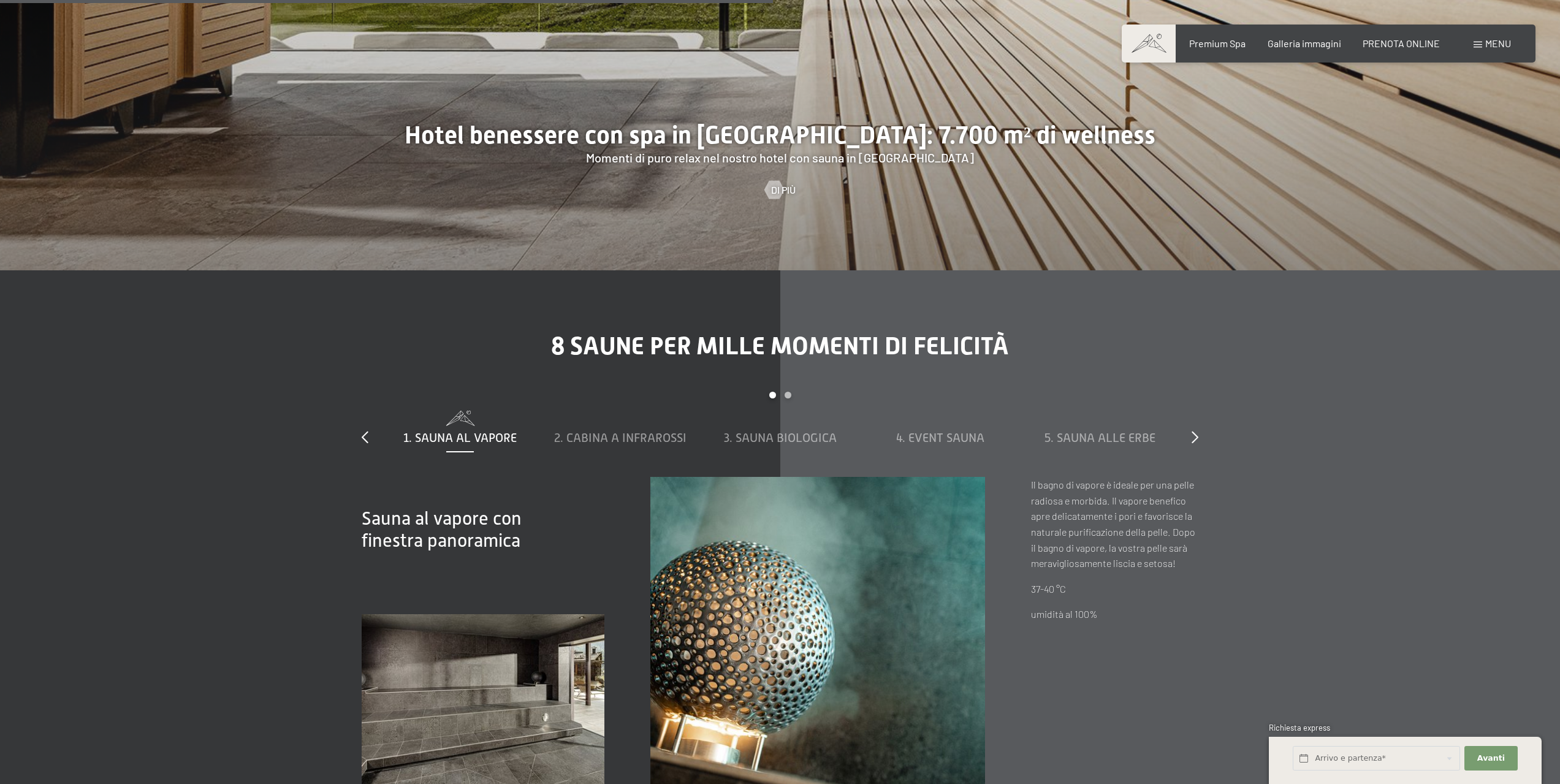
scroll to position [4351, 0]
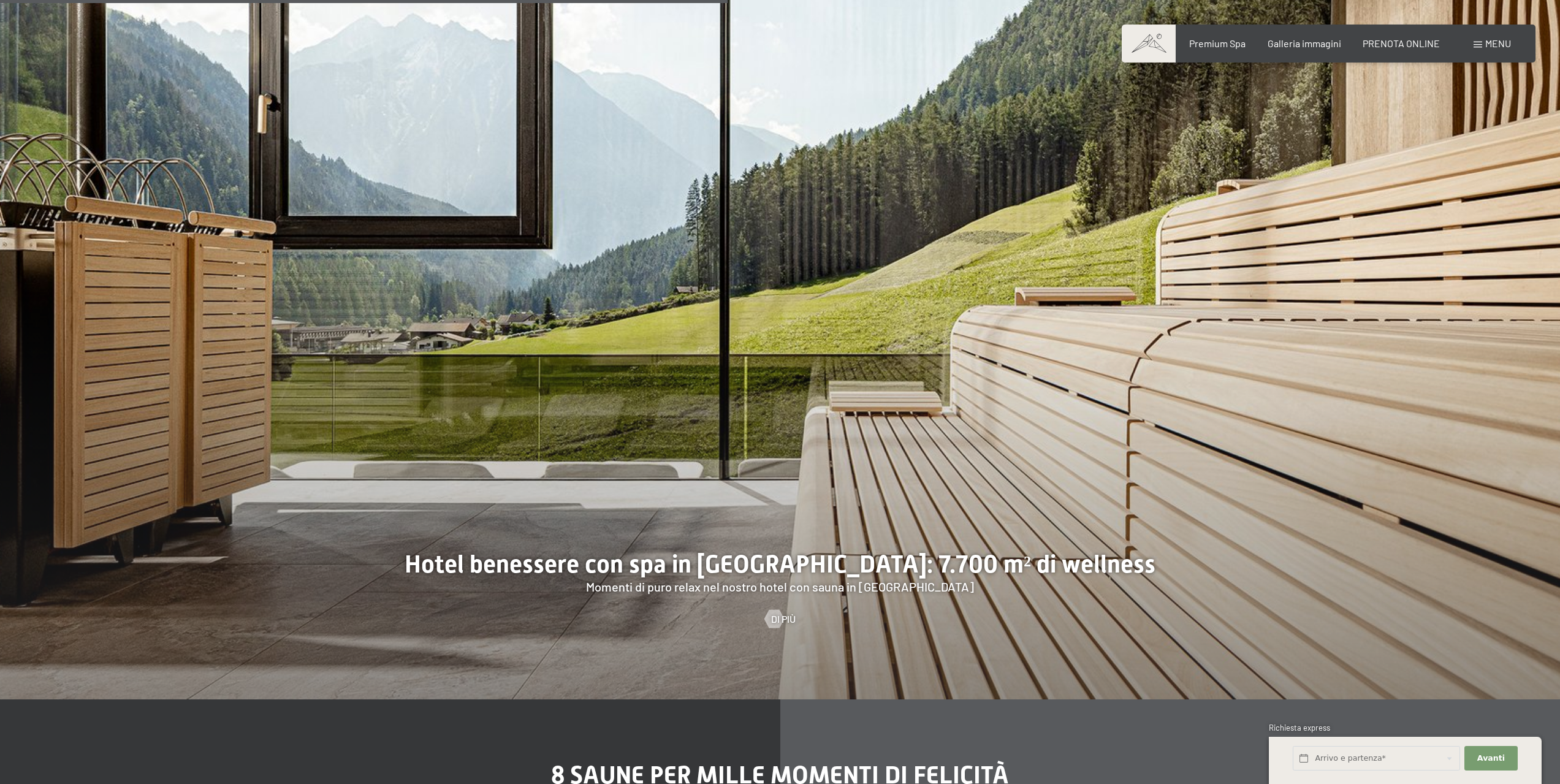
click at [1492, 45] on span "Menu" at bounding box center [1499, 43] width 26 height 12
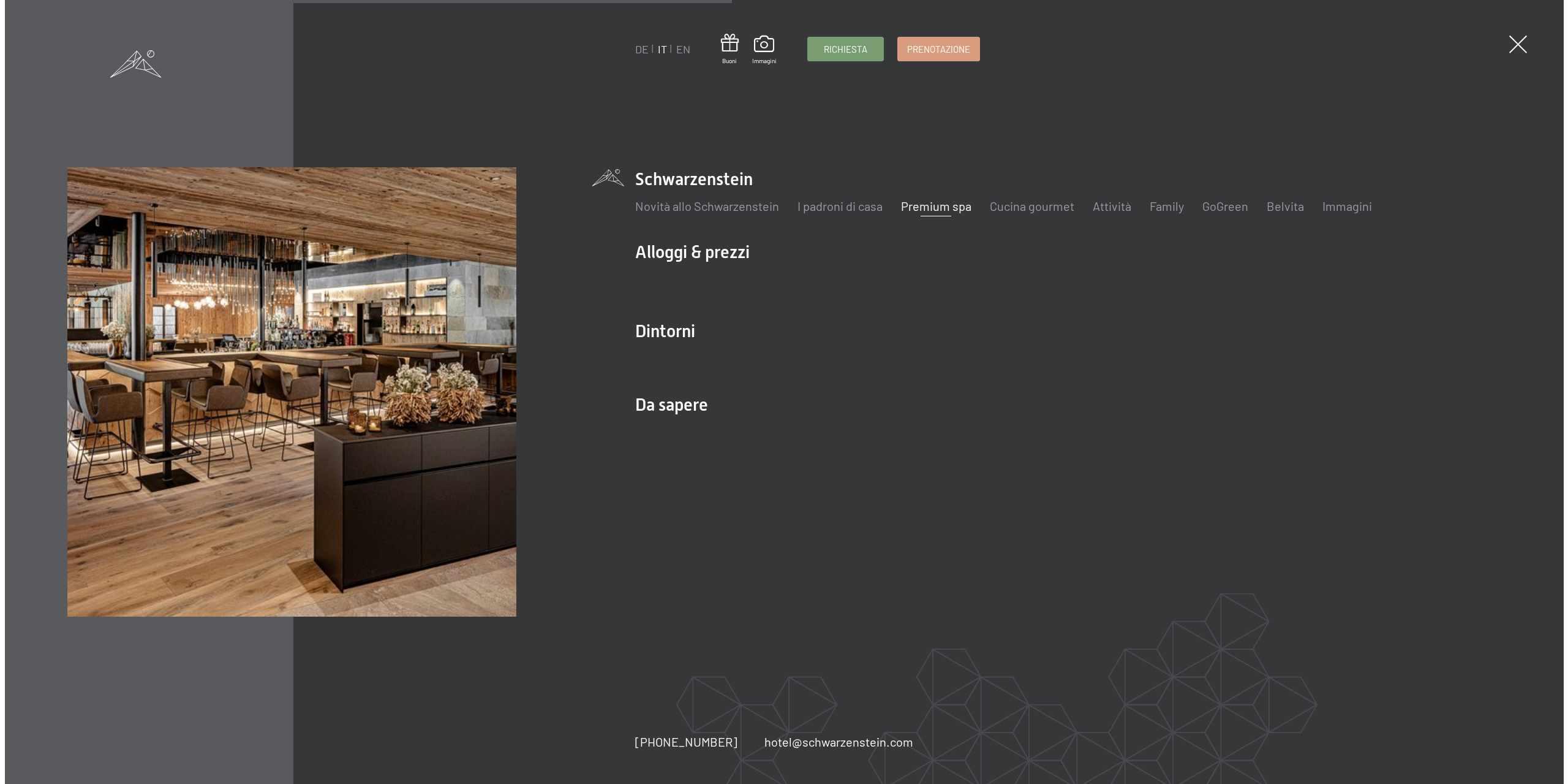
scroll to position [4359, 0]
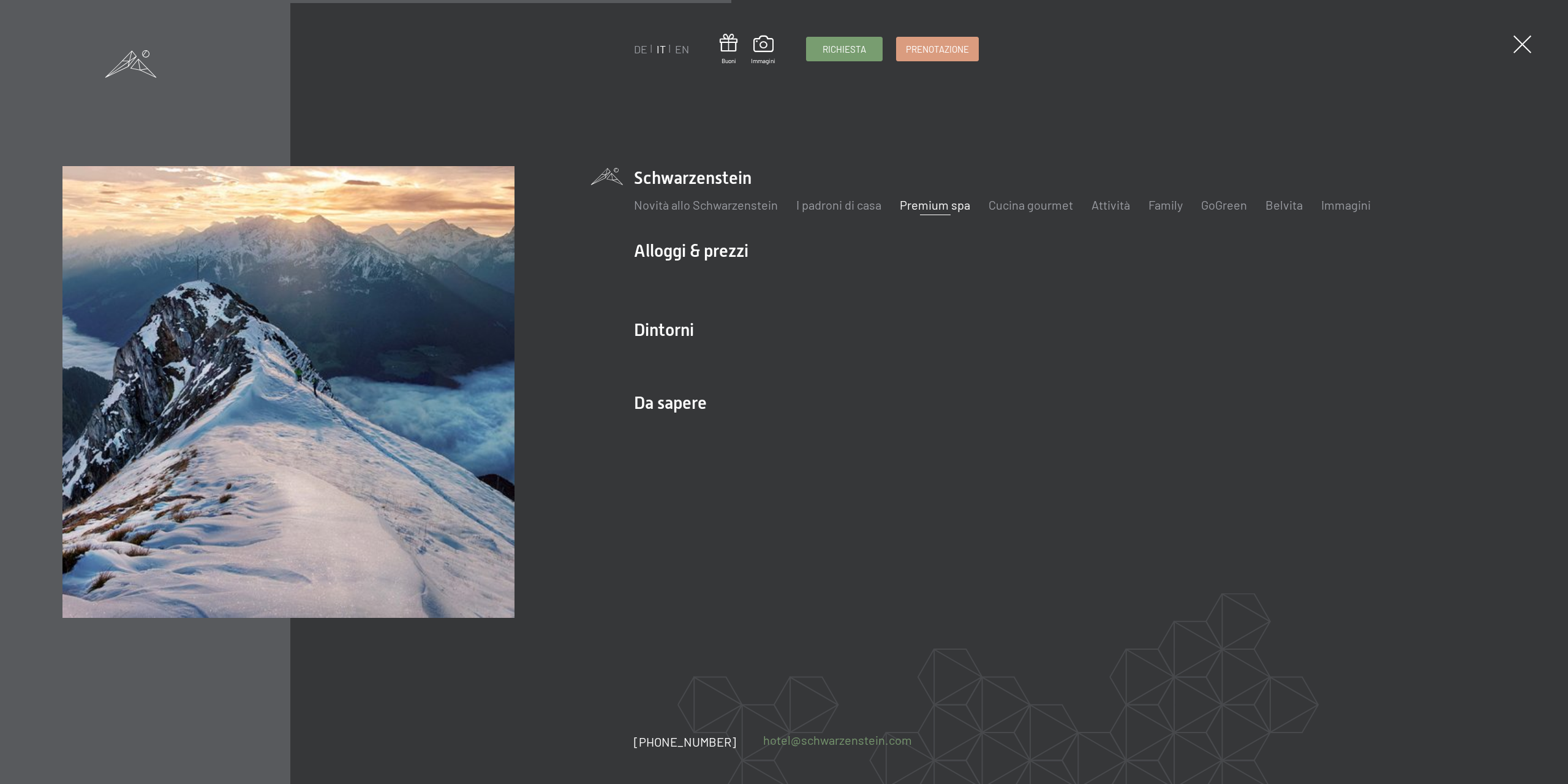
click at [837, 741] on link "hotel@ no-spam. schwarzenstein. no-spam. com" at bounding box center [838, 740] width 149 height 17
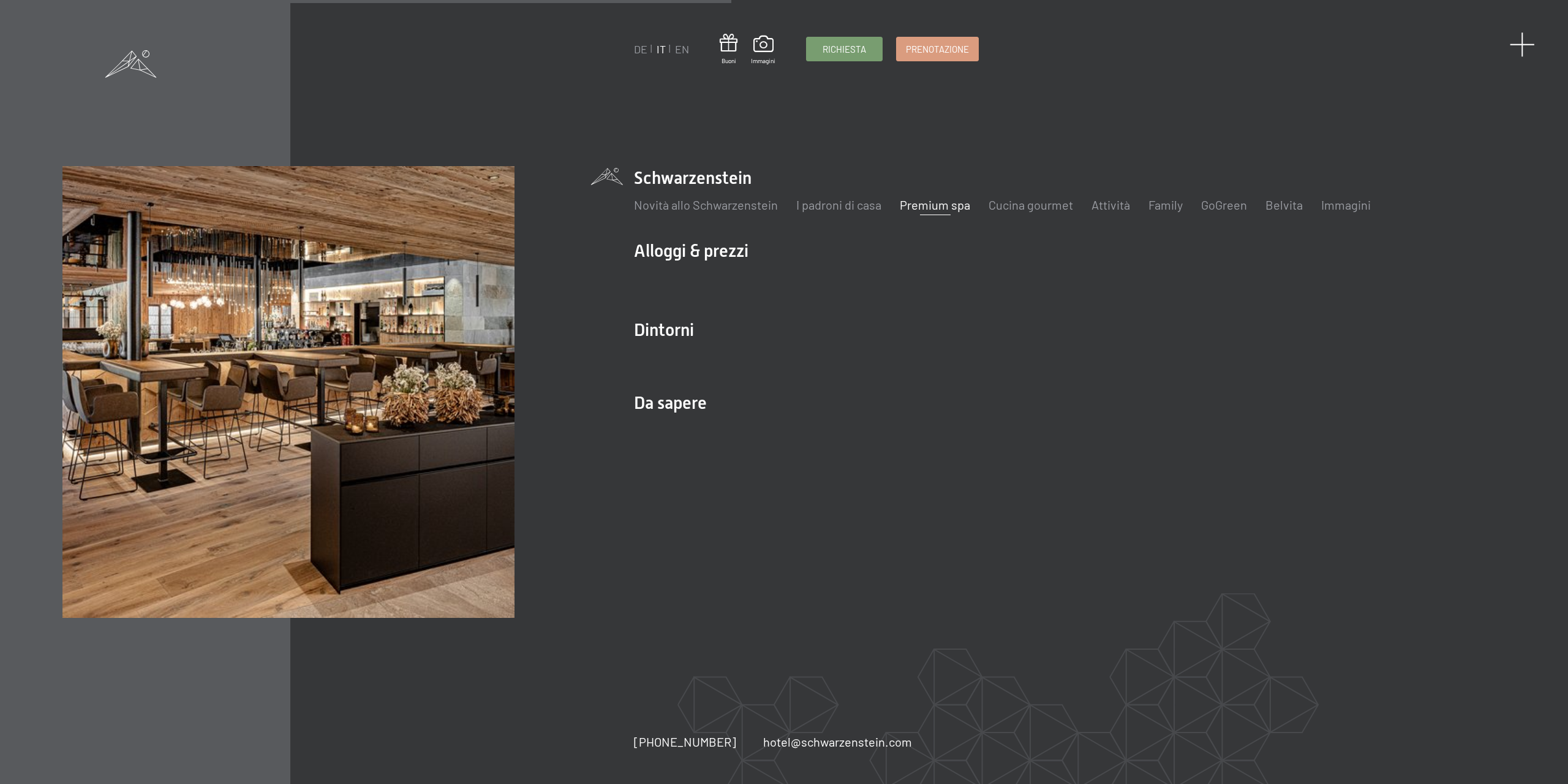
click at [1520, 41] on span at bounding box center [1523, 44] width 25 height 25
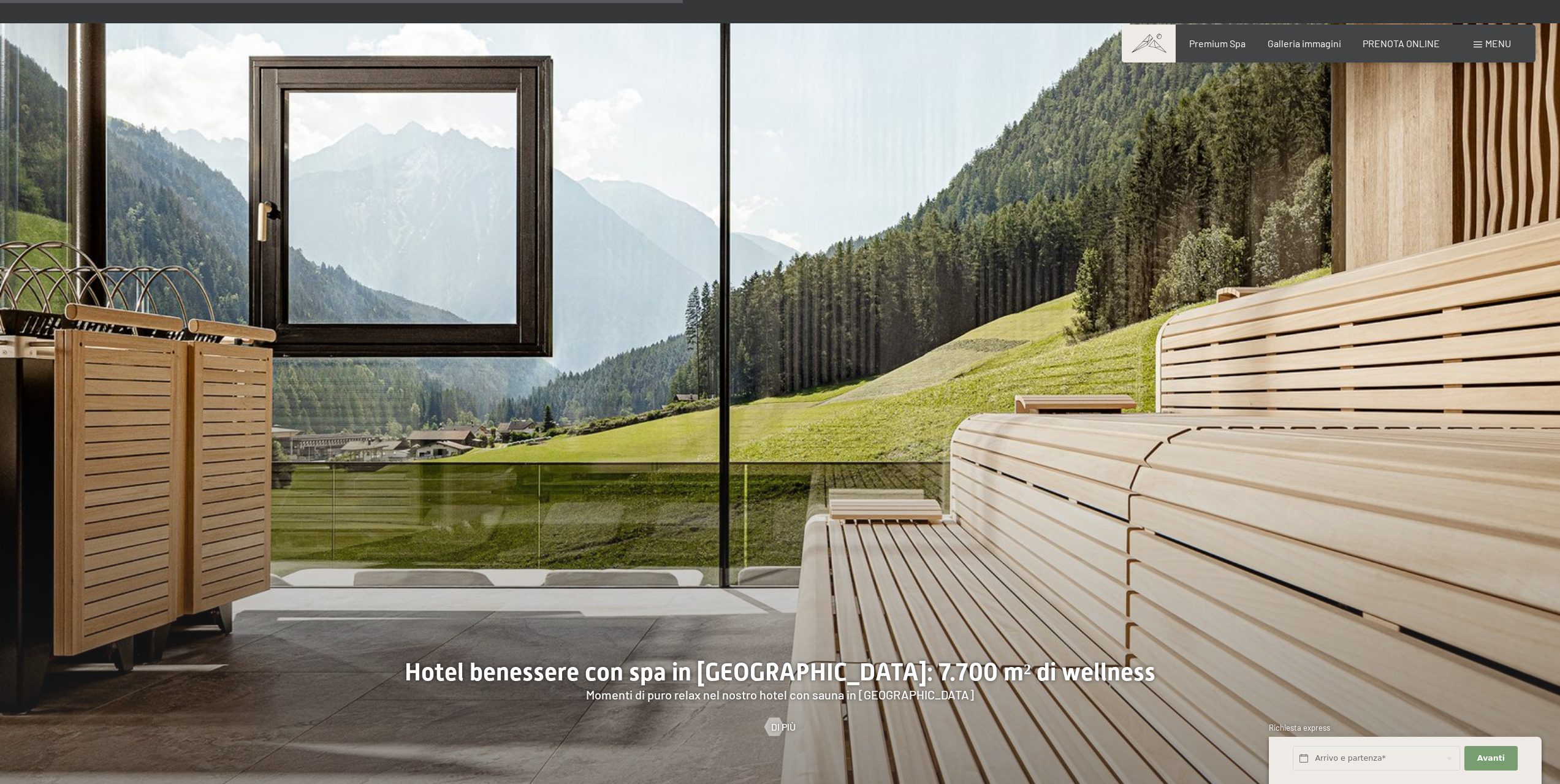
scroll to position [4045, 0]
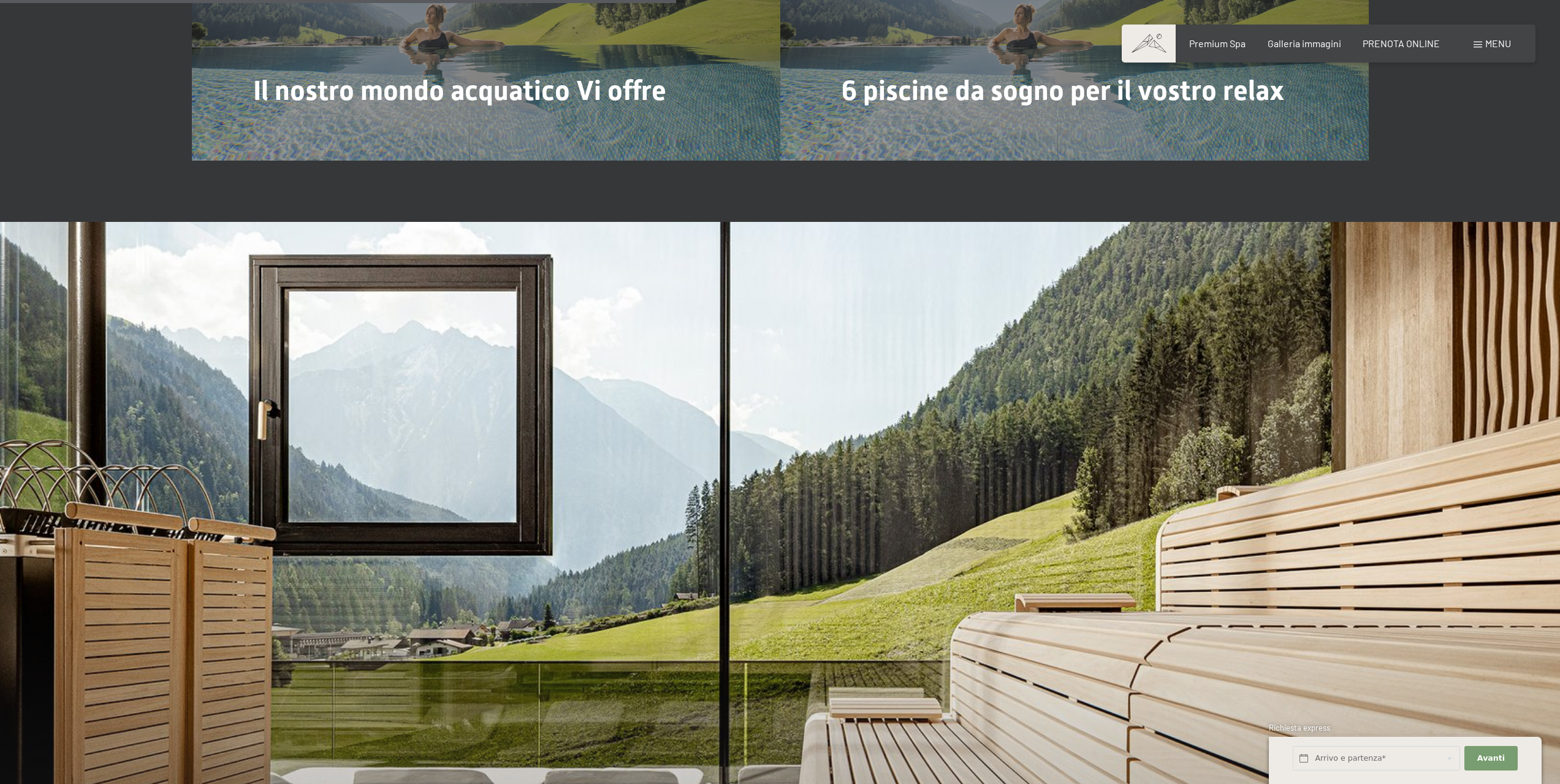
click at [1491, 43] on span "Menu" at bounding box center [1499, 43] width 26 height 12
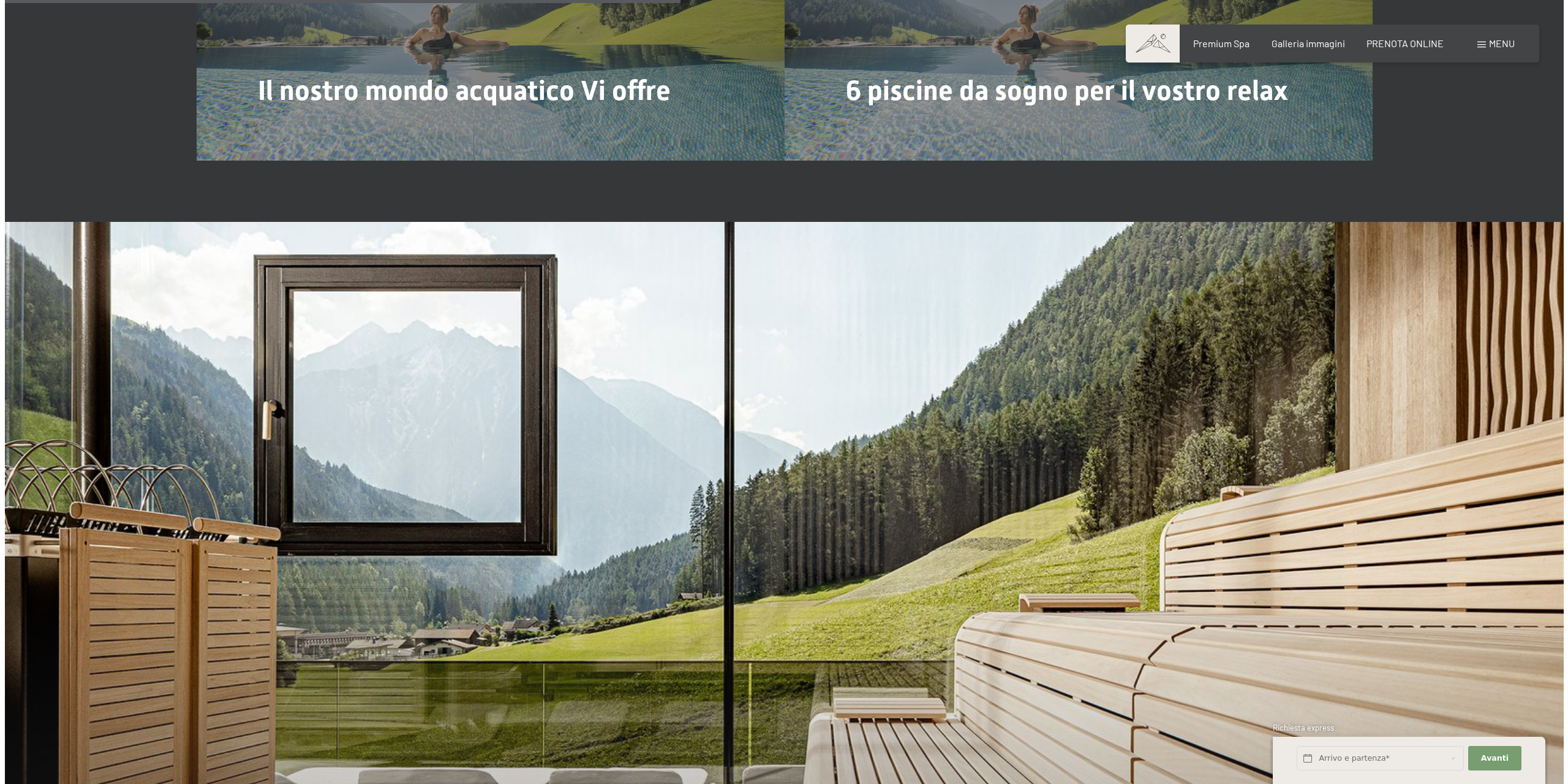
scroll to position [4053, 0]
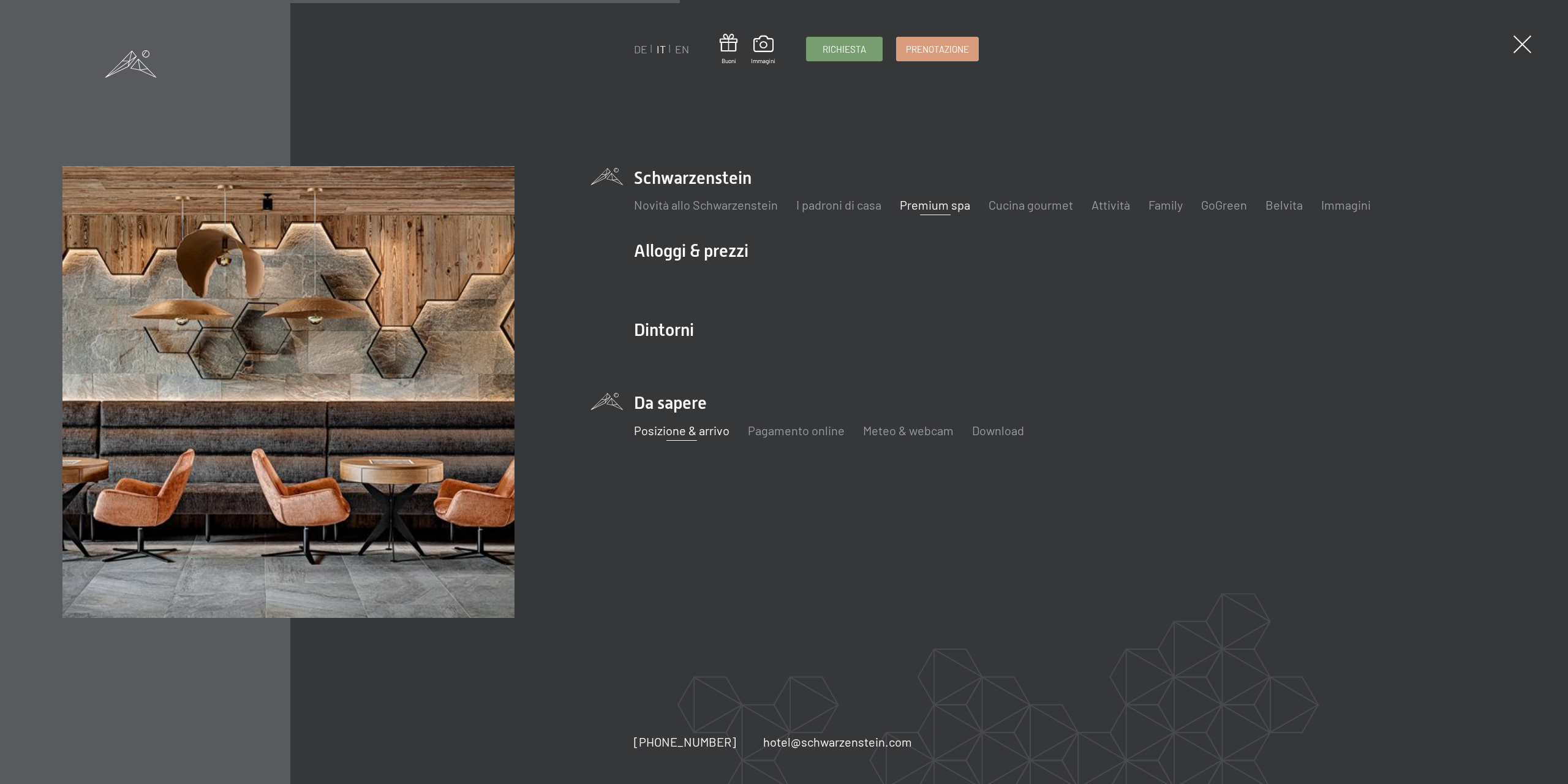
click at [692, 430] on link "Posizione & arrivo" at bounding box center [682, 430] width 96 height 15
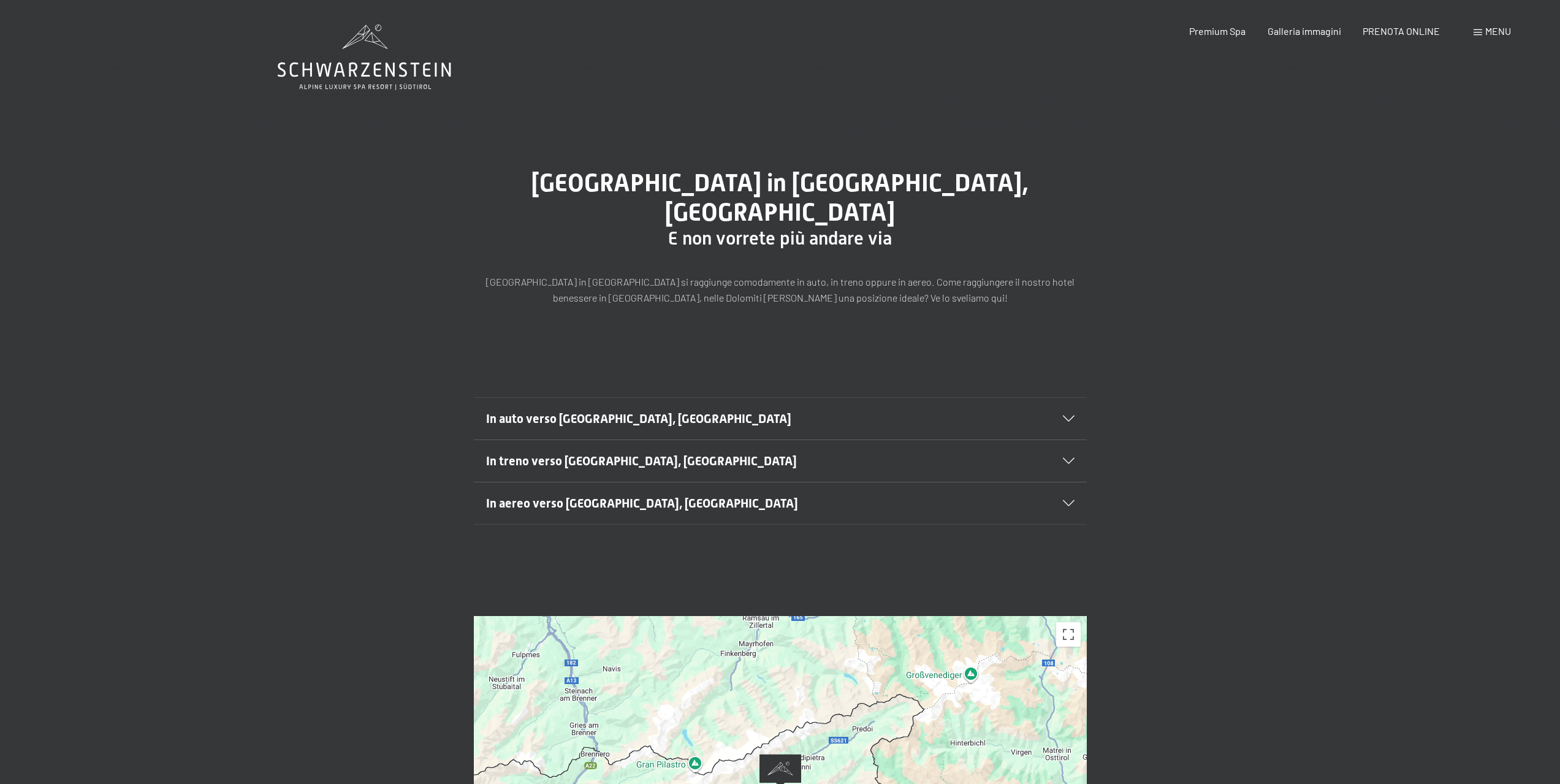
click at [846, 661] on div at bounding box center [780, 787] width 613 height 343
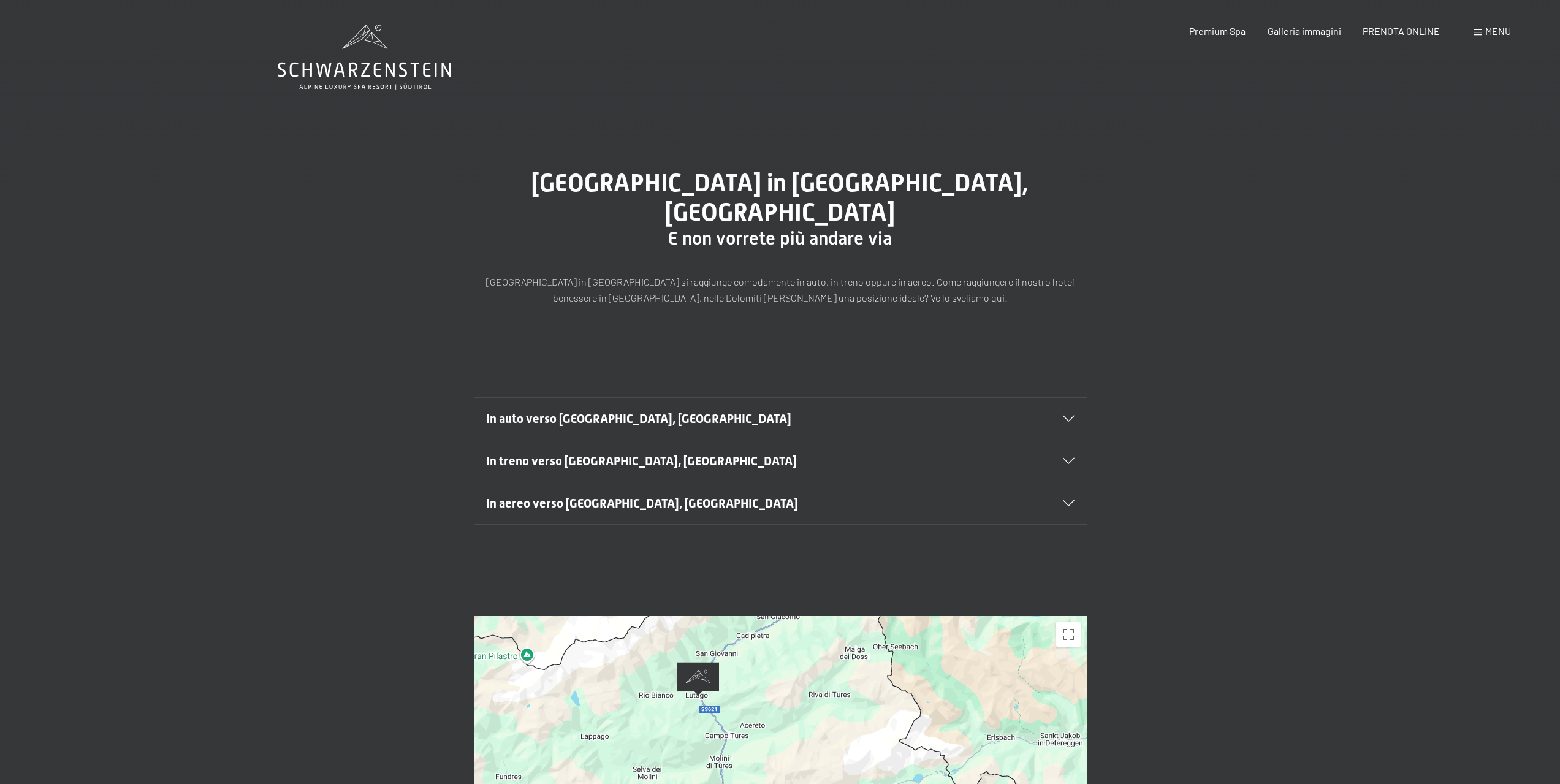
drag, startPoint x: 704, startPoint y: 651, endPoint x: 806, endPoint y: 733, distance: 130.9
click at [806, 733] on div at bounding box center [780, 787] width 613 height 343
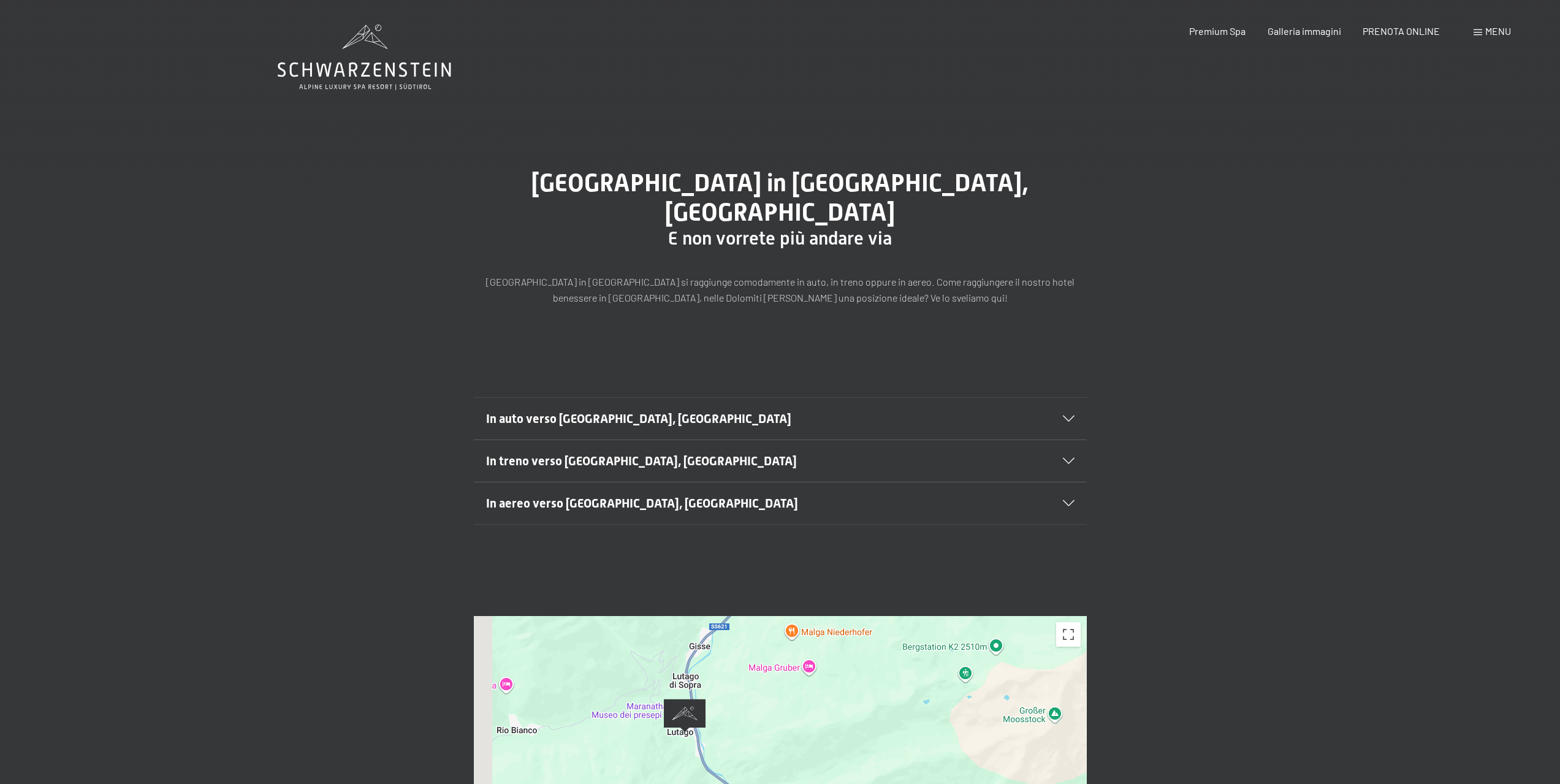
drag, startPoint x: 618, startPoint y: 638, endPoint x: 856, endPoint y: 721, distance: 252.1
click at [856, 721] on div at bounding box center [780, 787] width 613 height 343
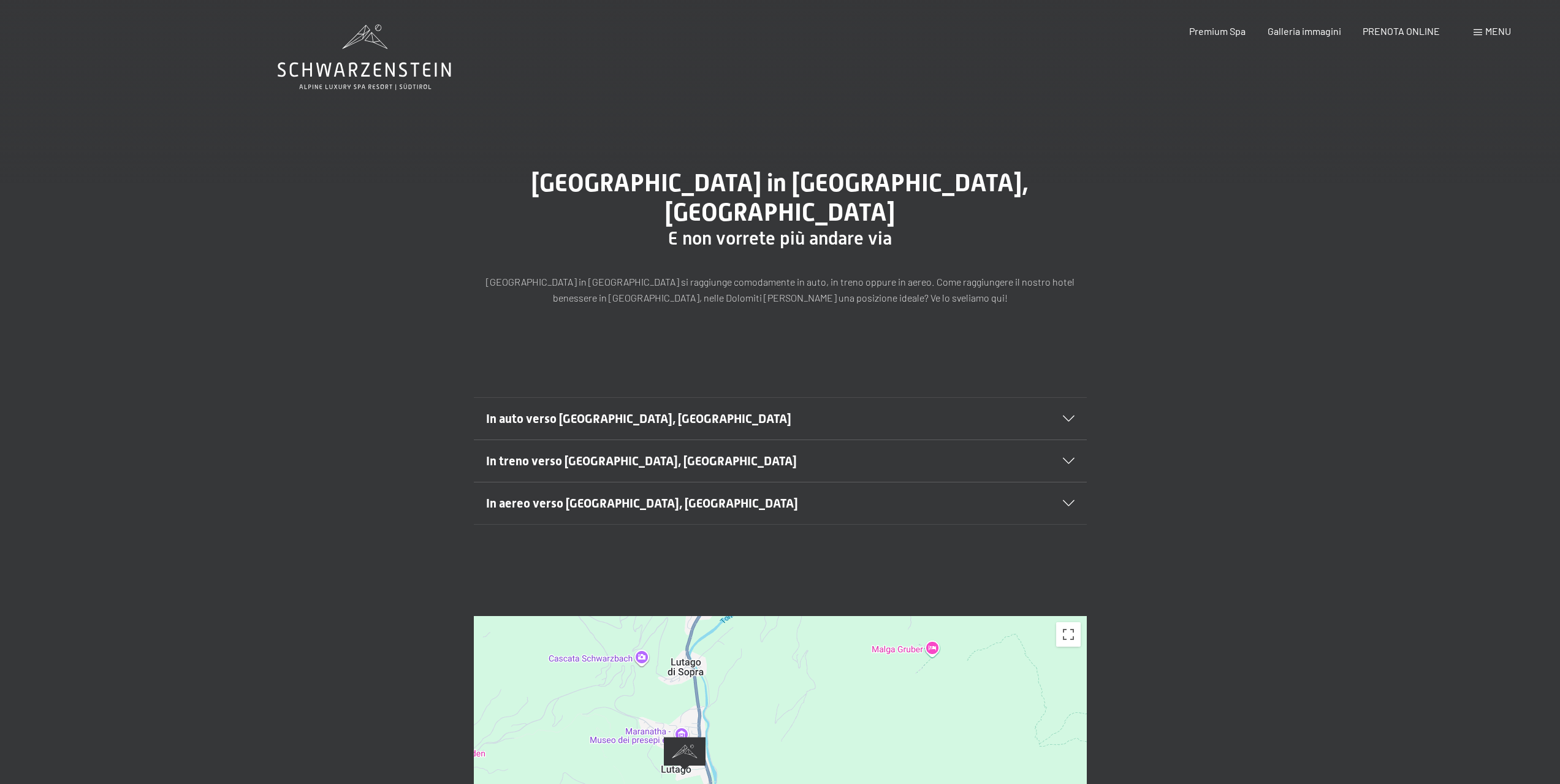
drag, startPoint x: 728, startPoint y: 682, endPoint x: 808, endPoint y: 711, distance: 85.1
click at [808, 711] on div at bounding box center [780, 787] width 613 height 343
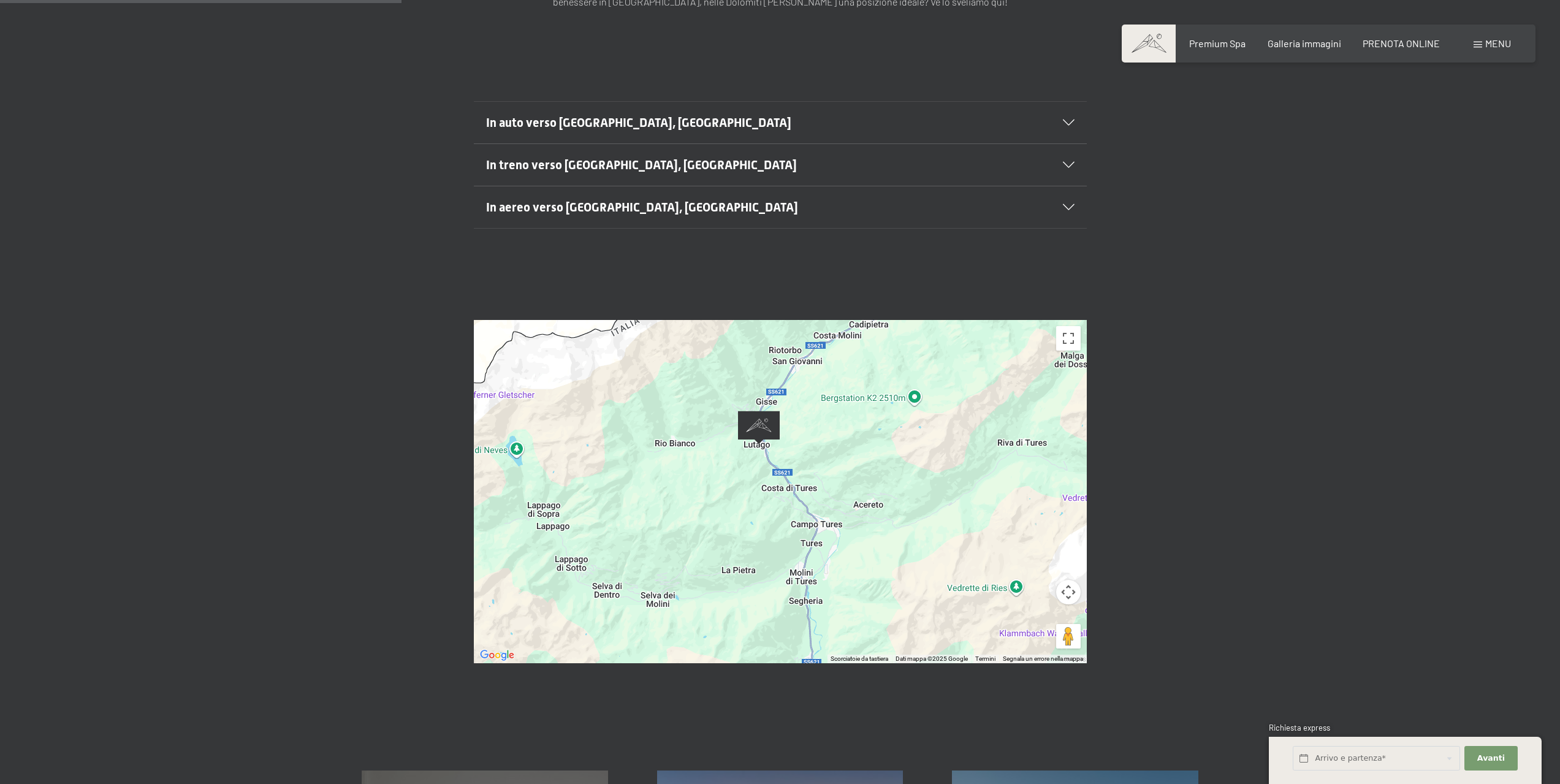
scroll to position [332, 0]
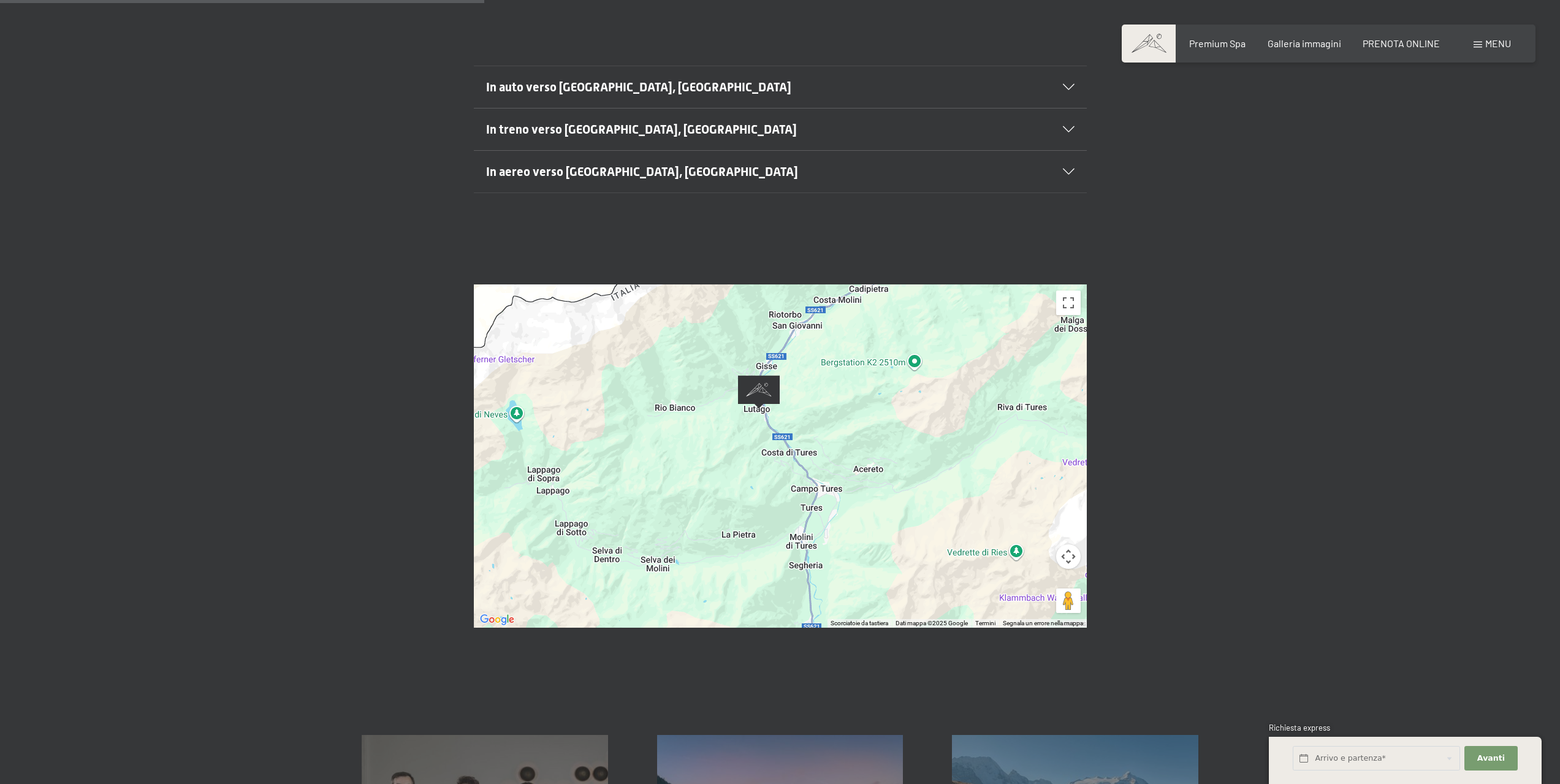
click at [717, 431] on span "Consenso marketing*" at bounding box center [709, 428] width 93 height 12
click at [656, 431] on input "Consenso marketing*" at bounding box center [650, 428] width 12 height 12
checkbox input "false"
click at [714, 439] on div at bounding box center [780, 456] width 613 height 343
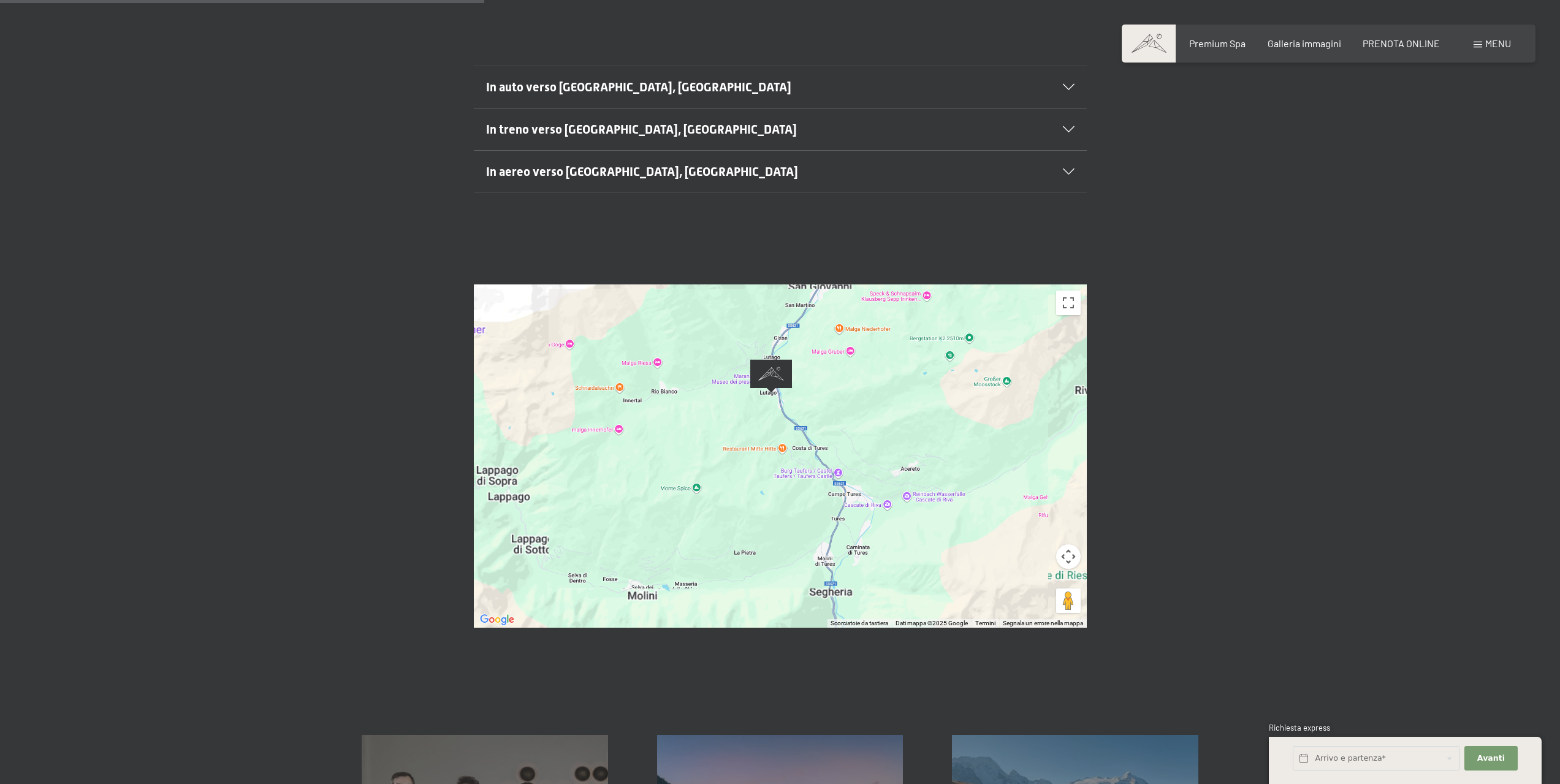
click at [714, 439] on div at bounding box center [780, 456] width 613 height 343
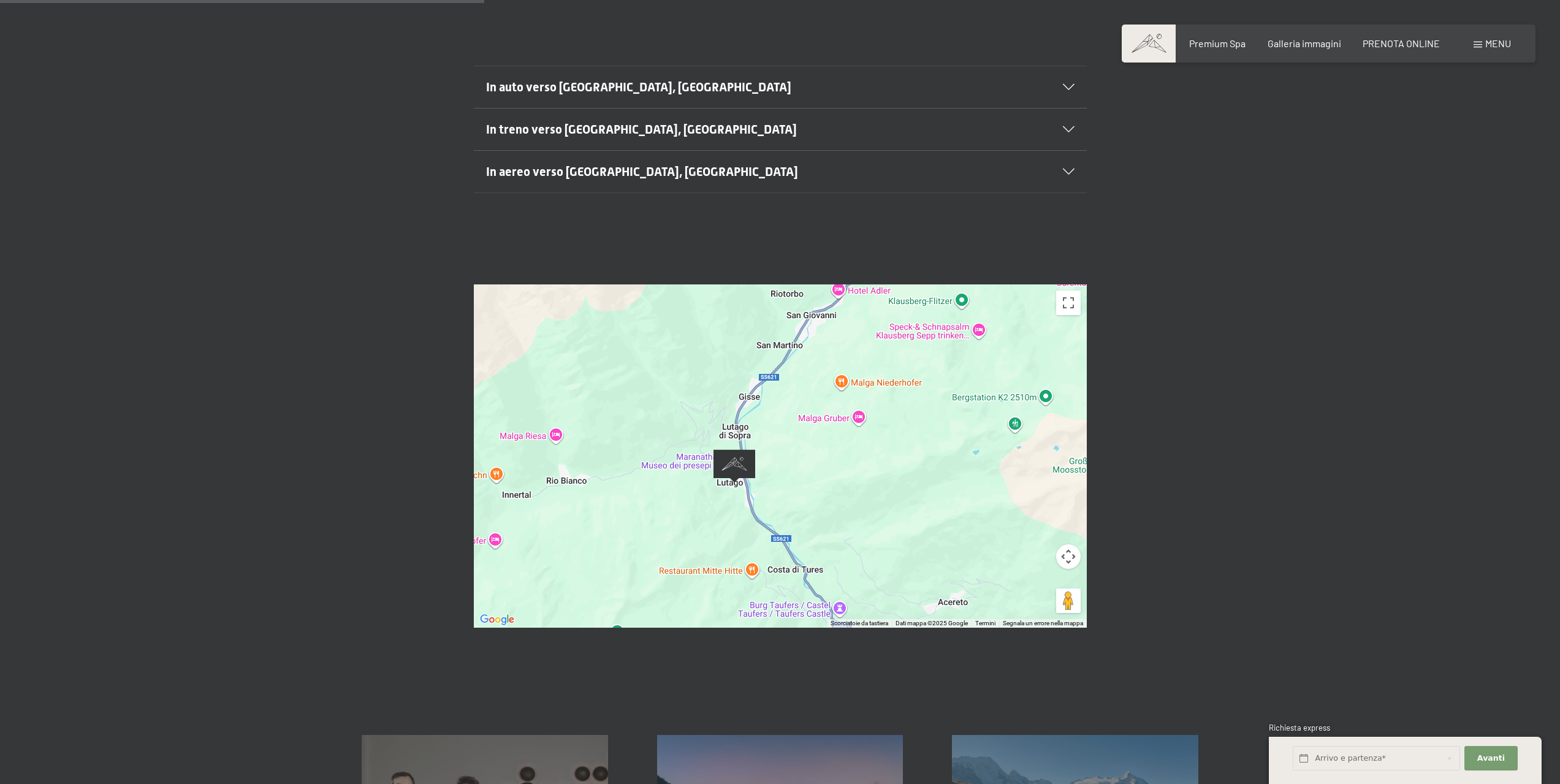
drag, startPoint x: 772, startPoint y: 359, endPoint x: 730, endPoint y: 484, distance: 131.9
click at [704, 500] on div at bounding box center [780, 456] width 613 height 343
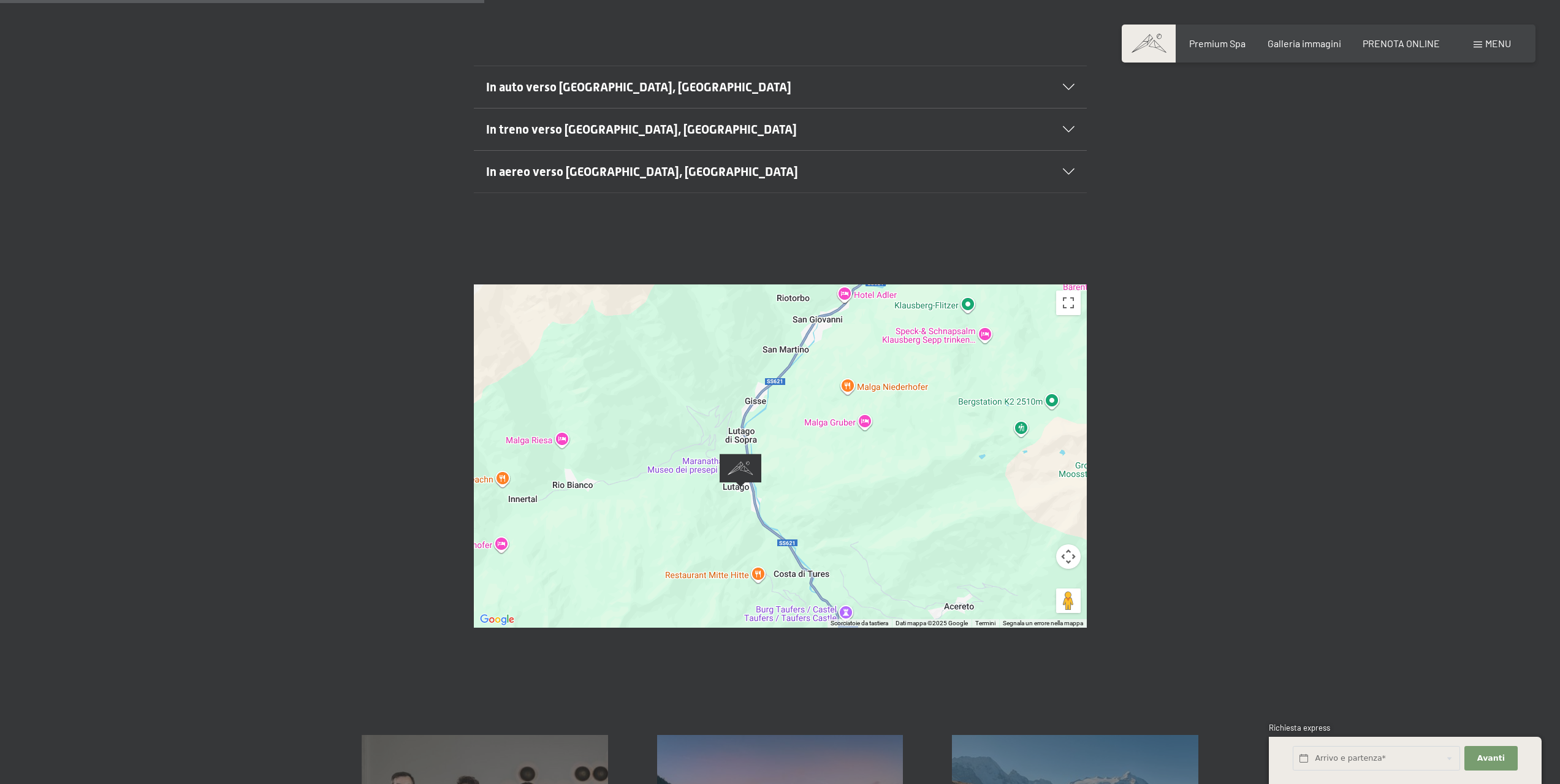
click at [820, 449] on div at bounding box center [780, 456] width 613 height 343
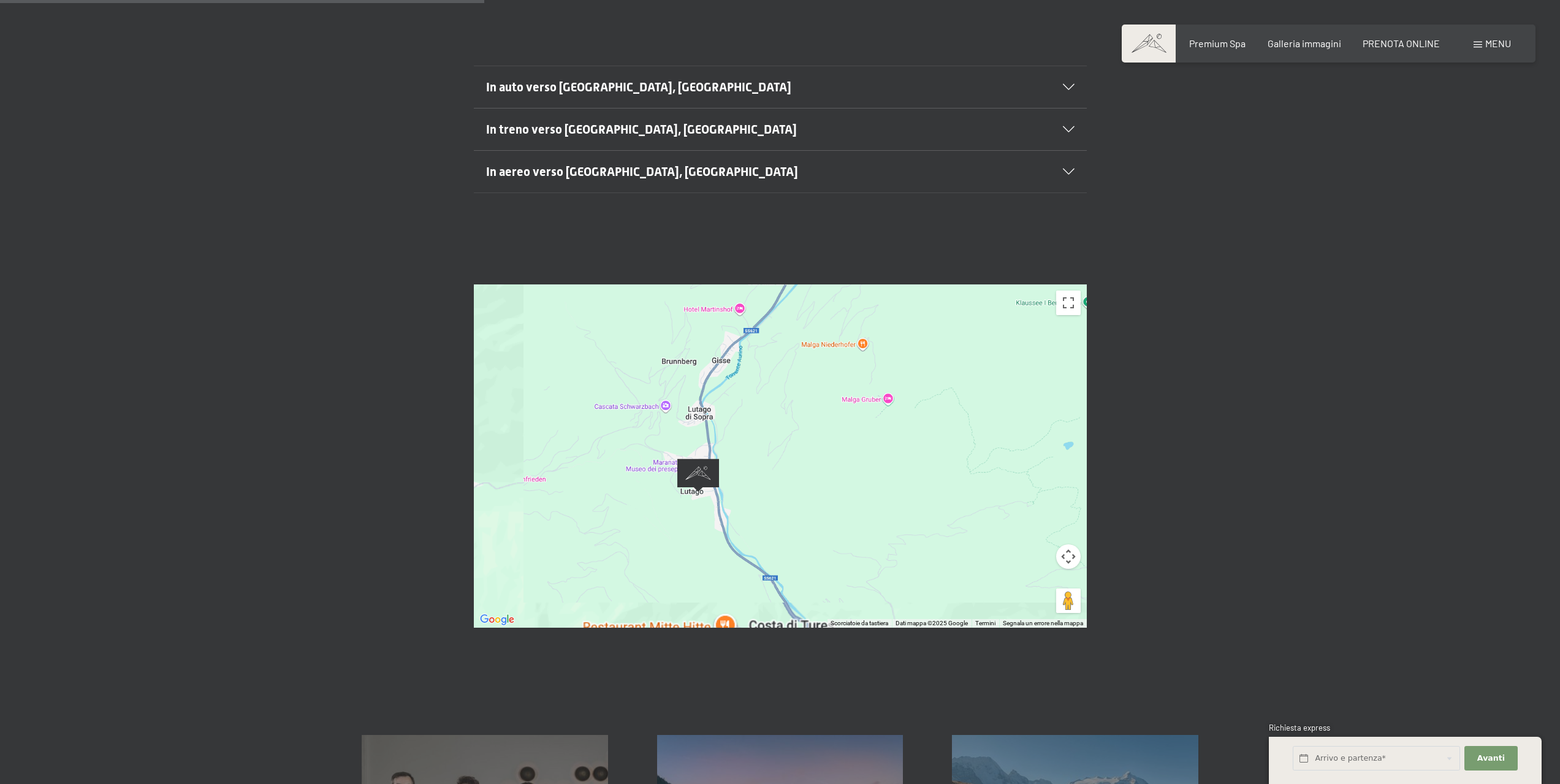
click at [820, 449] on div at bounding box center [780, 456] width 613 height 343
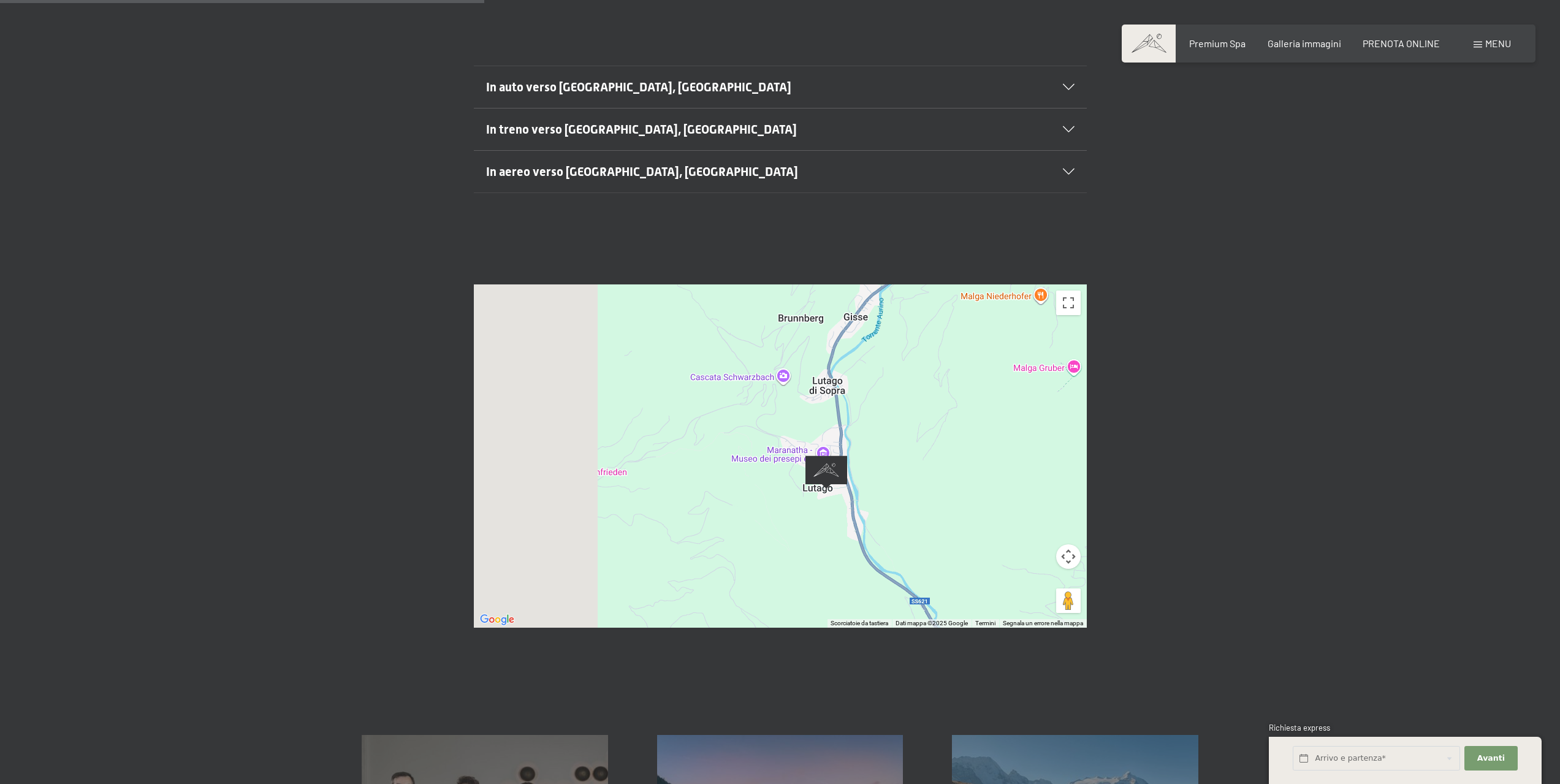
drag, startPoint x: 798, startPoint y: 439, endPoint x: 915, endPoint y: 433, distance: 117.2
click at [915, 433] on div at bounding box center [780, 456] width 613 height 343
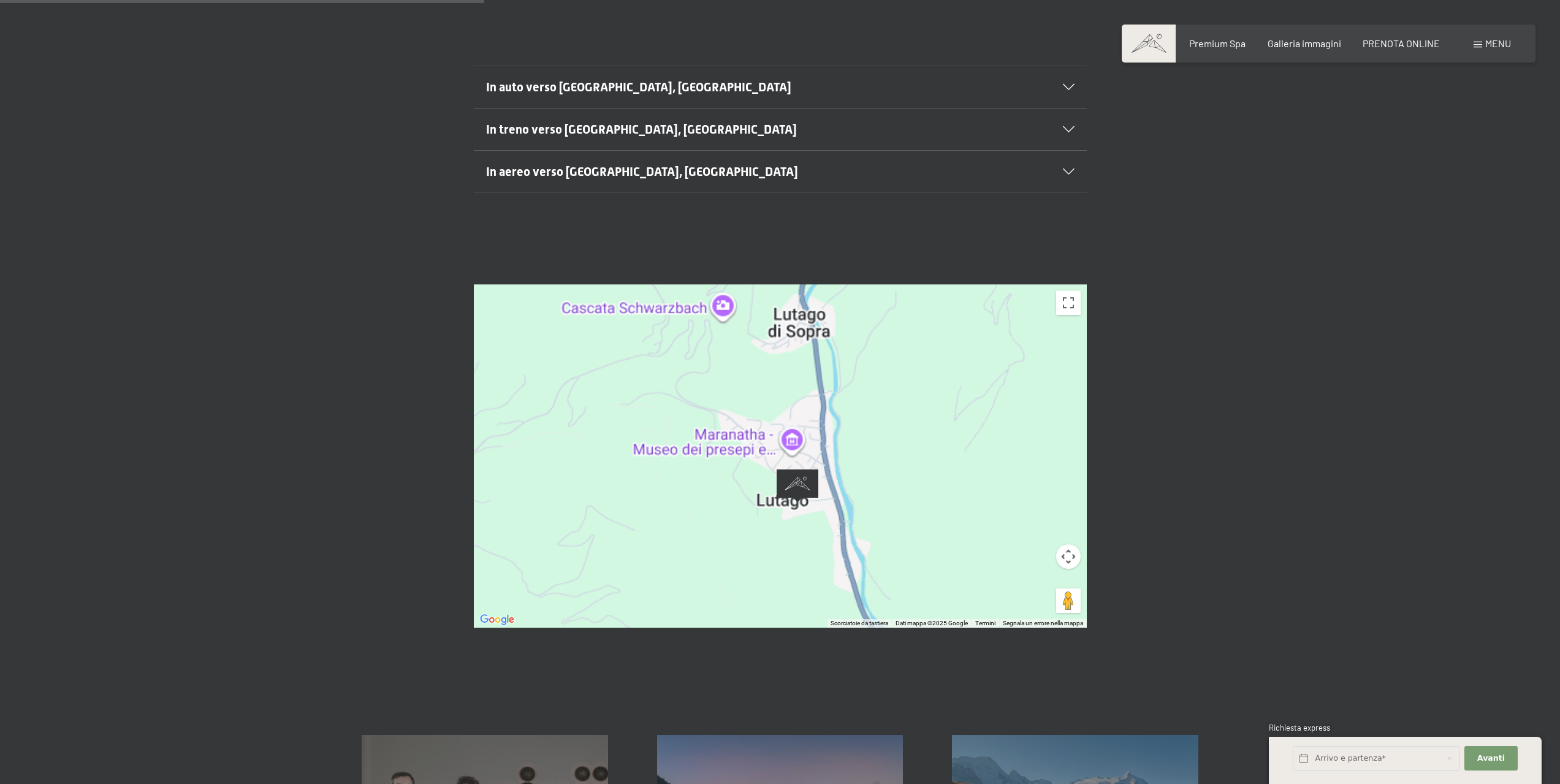
click at [908, 437] on div at bounding box center [780, 456] width 613 height 343
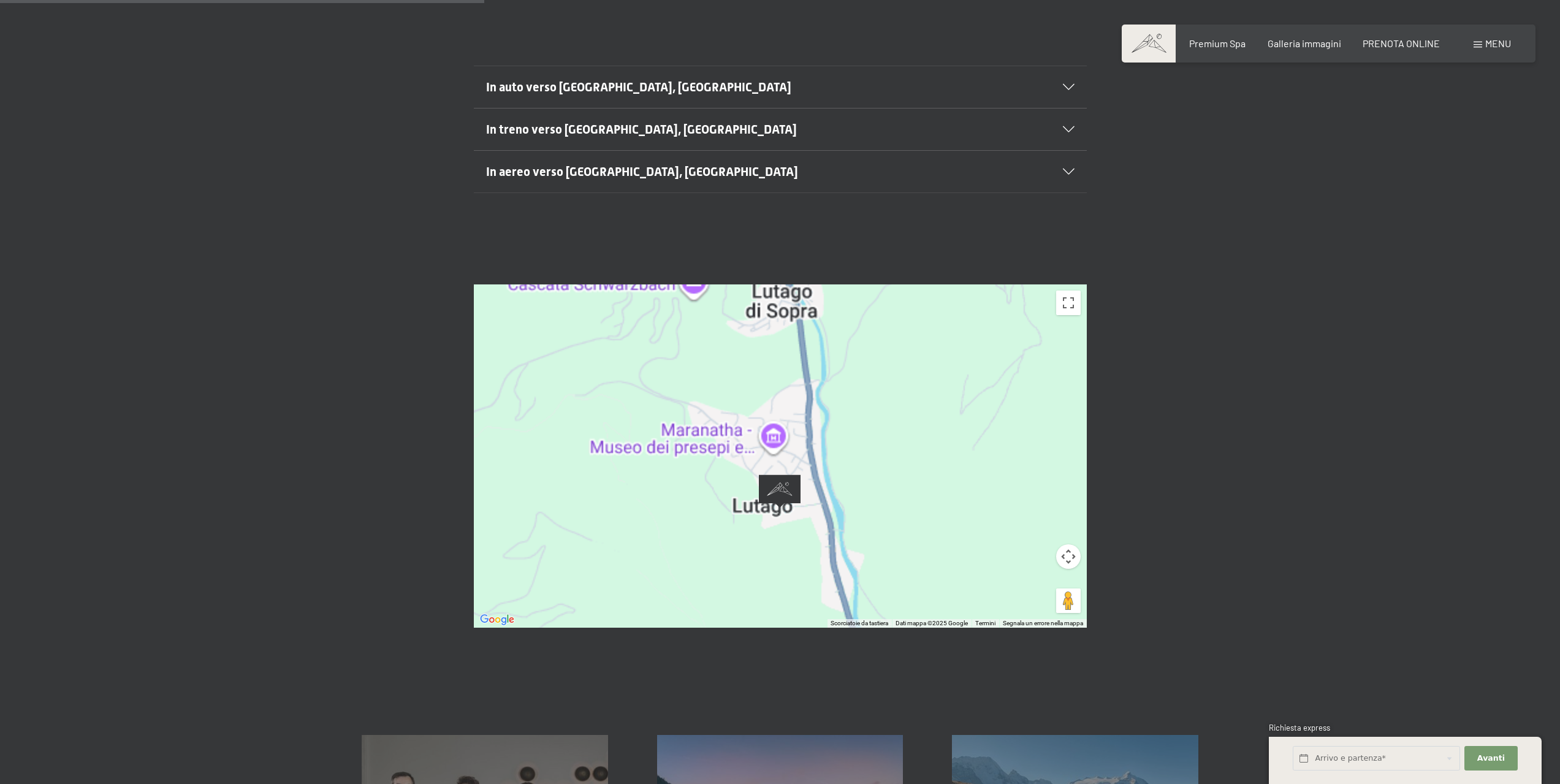
click at [908, 437] on div at bounding box center [780, 456] width 613 height 343
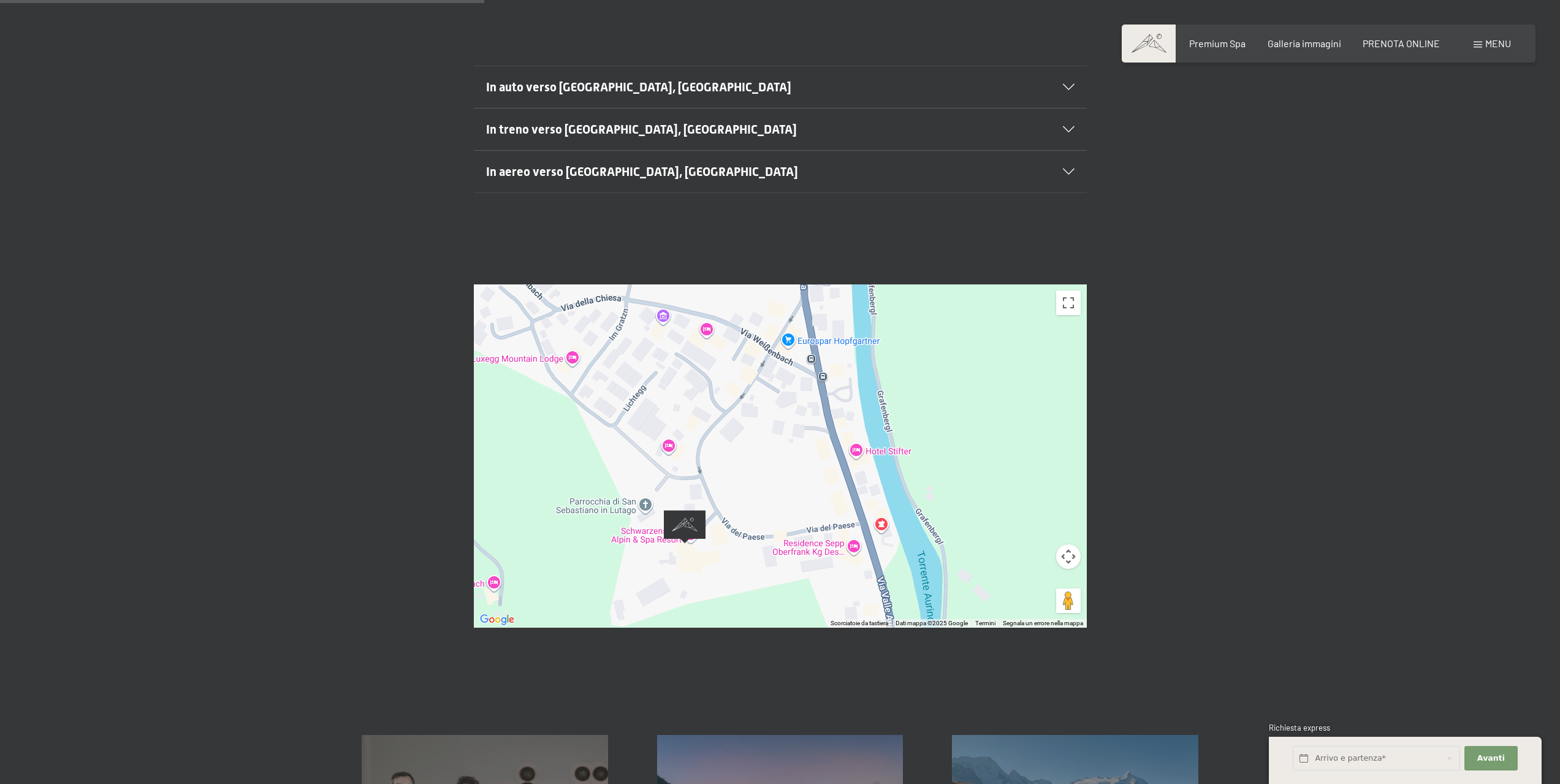
drag, startPoint x: 778, startPoint y: 430, endPoint x: 1081, endPoint y: 331, distance: 318.8
click at [1081, 331] on div at bounding box center [780, 456] width 613 height 343
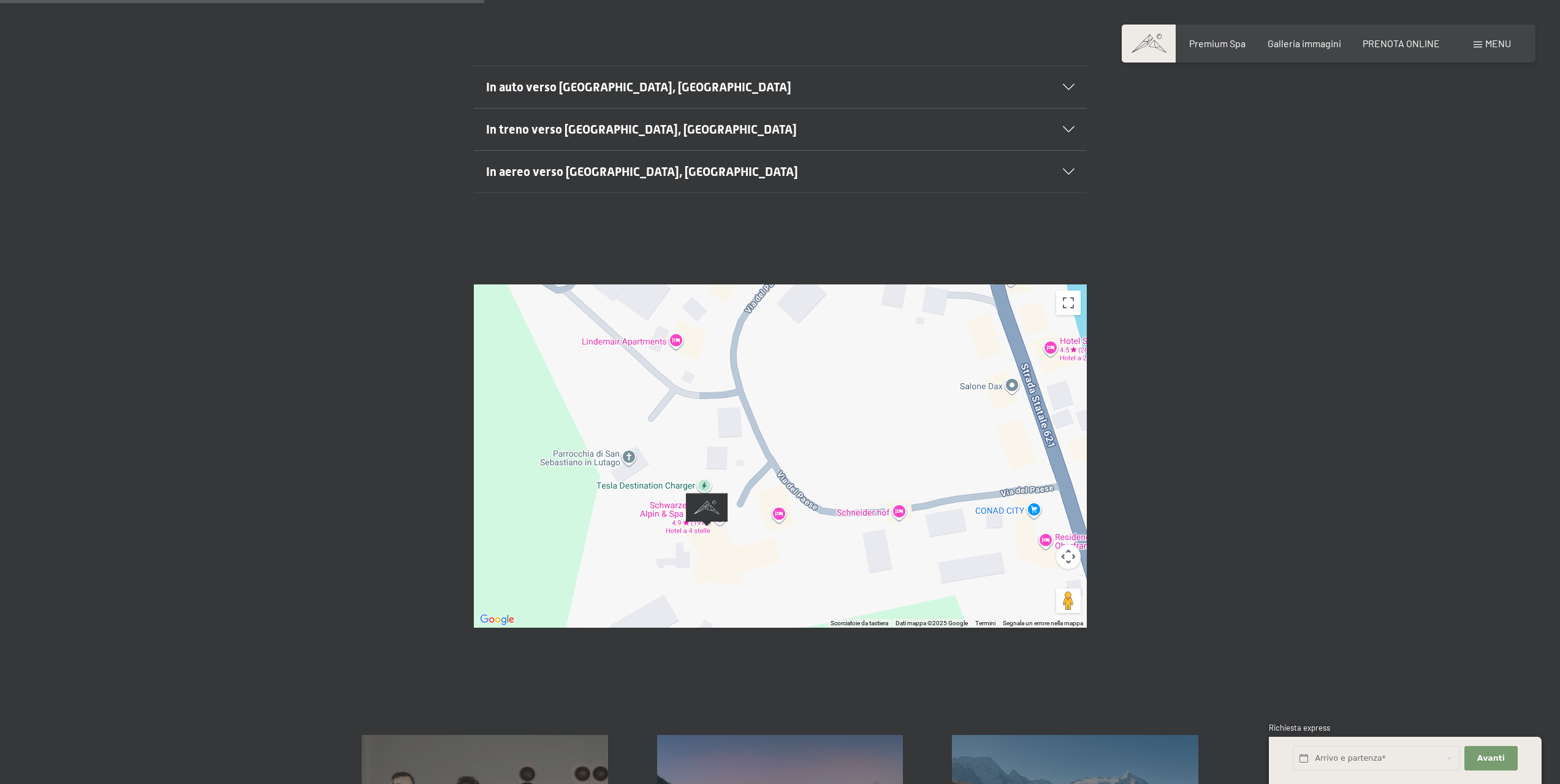
drag, startPoint x: 752, startPoint y: 443, endPoint x: 918, endPoint y: 384, distance: 176.2
click at [918, 384] on div at bounding box center [780, 456] width 613 height 343
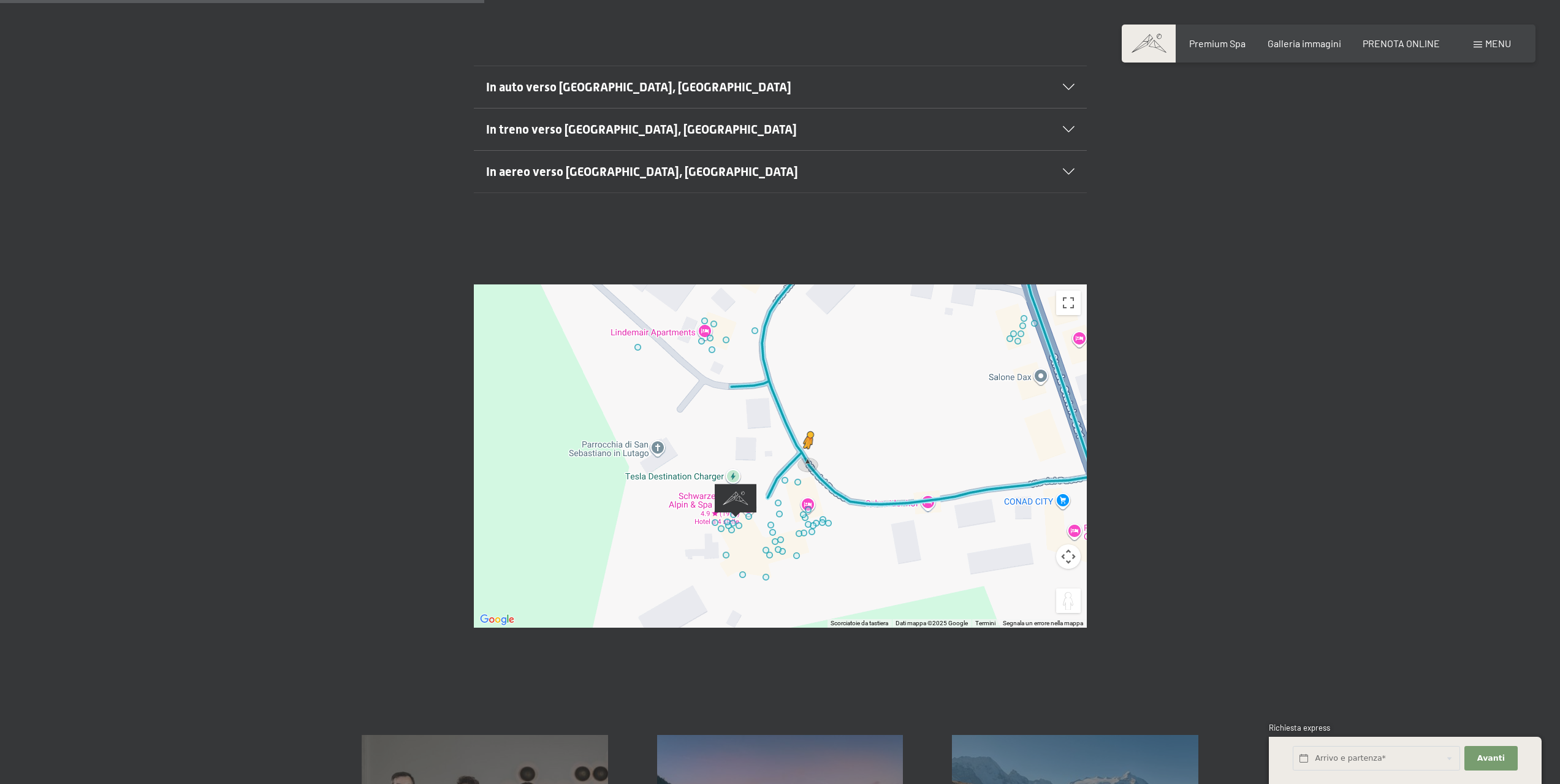
drag, startPoint x: 1067, startPoint y: 574, endPoint x: 807, endPoint y: 430, distance: 297.2
click at [807, 430] on div "Per attivare il trascinamento con la tastiera, premi Alt + Invio. [PERSON_NAME]…" at bounding box center [780, 456] width 613 height 343
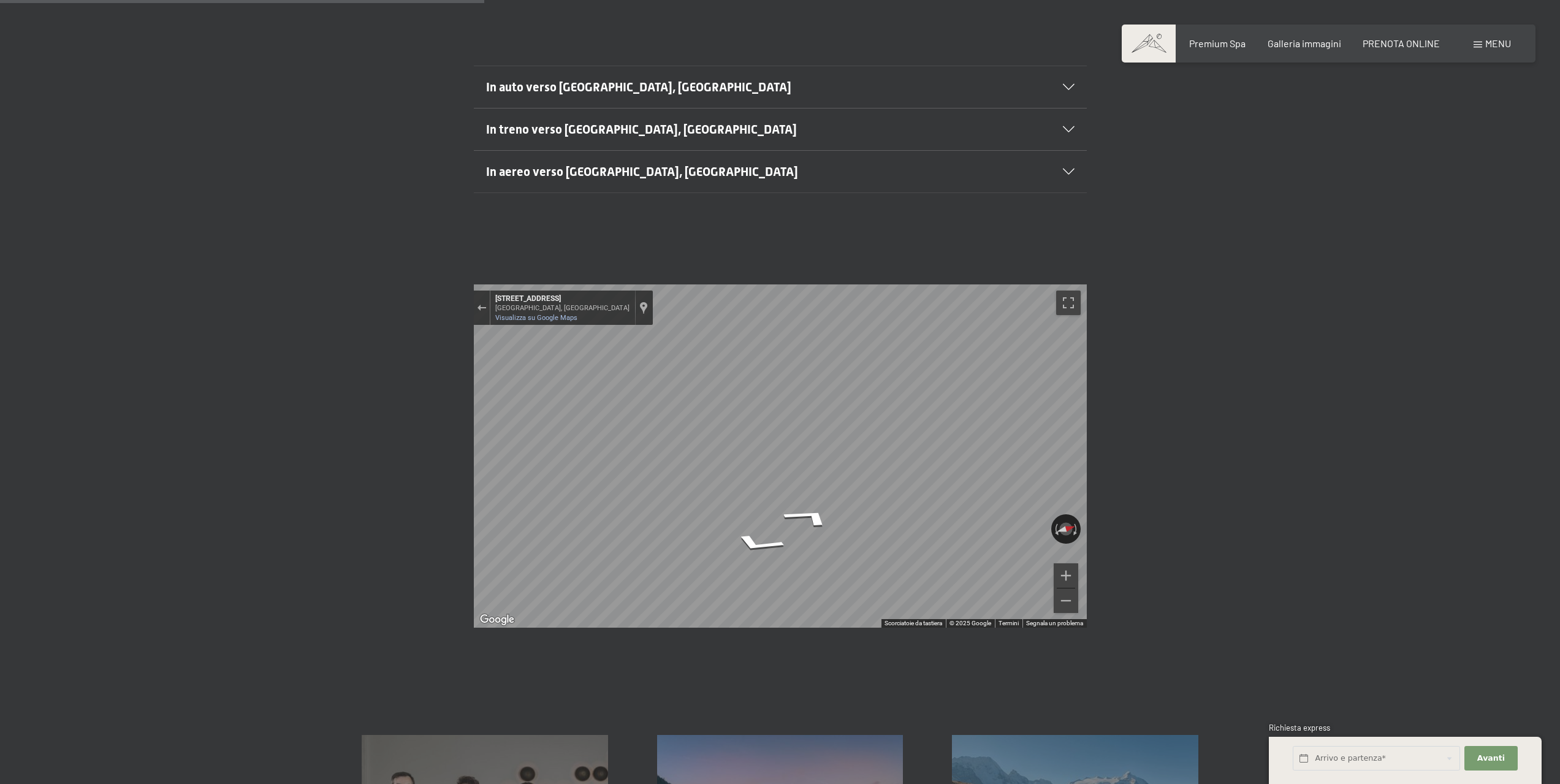
click at [1219, 388] on div "← Sposta a sinistra → Sposta a destra ↑ Sposta in alto ↓ Sposta in basso + Aume…" at bounding box center [780, 456] width 1560 height 435
click at [1202, 417] on div "← Sposta a sinistra → Sposta a destra ↑ Sposta in alto ↓ Sposta in basso + Aume…" at bounding box center [780, 456] width 1560 height 435
click at [1201, 429] on div "← Sposta a sinistra → Sposta a destra ↑ Sposta in alto ↓ Sposta in basso + Aume…" at bounding box center [780, 456] width 1560 height 435
click at [1220, 538] on div "← Sposta a sinistra → Sposta a destra ↑ Sposta in alto ↓ Sposta in basso + Aume…" at bounding box center [780, 456] width 1560 height 435
click at [1149, 390] on div "← Sposta a sinistra → Sposta a destra ↑ Sposta in alto ↓ Sposta in basso + Aume…" at bounding box center [780, 456] width 1560 height 435
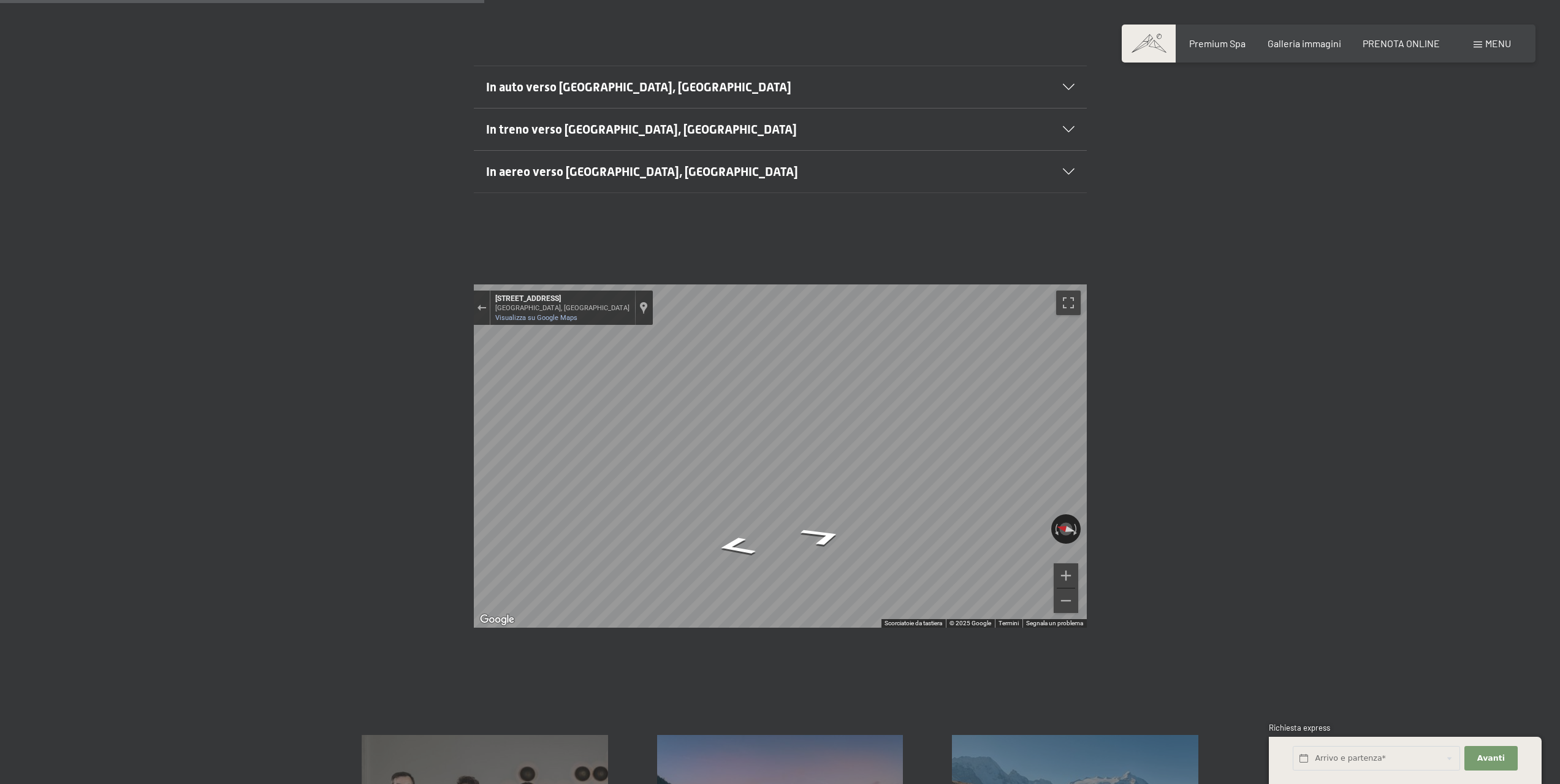
click at [1134, 426] on div "← Sposta a sinistra → Sposta a destra ↑ Sposta in alto ↓ Sposta in basso + Aume…" at bounding box center [780, 456] width 1560 height 435
click at [1089, 433] on div "← Sposta a sinistra → Sposta a destra ↑ Sposta in alto ↓ Sposta in basso + Aume…" at bounding box center [780, 456] width 705 height 343
click at [1135, 431] on div "← Sposta a sinistra → Sposta a destra ↑ Sposta in alto ↓ Sposta in basso + Aume…" at bounding box center [780, 456] width 1560 height 435
click at [782, 507] on icon "Vai a nord-ovest, Via del Paese" at bounding box center [780, 516] width 74 height 19
click at [1093, 445] on div "← Sposta a sinistra → Sposta a destra ↑ Sposta in alto ↓ Sposta in basso + Aume…" at bounding box center [780, 456] width 705 height 343
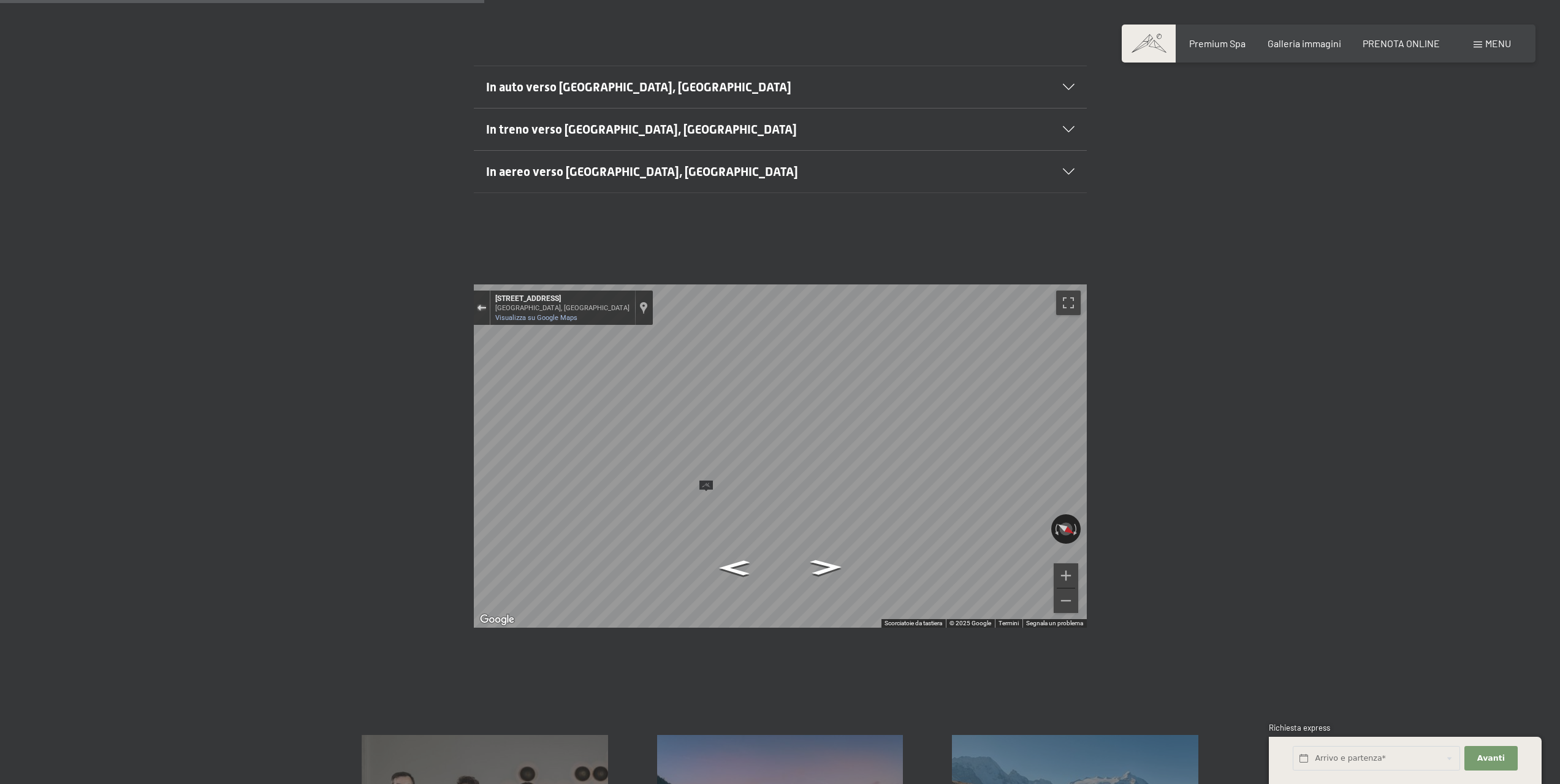
click at [477, 304] on div "Esci da Street View" at bounding box center [481, 308] width 9 height 7
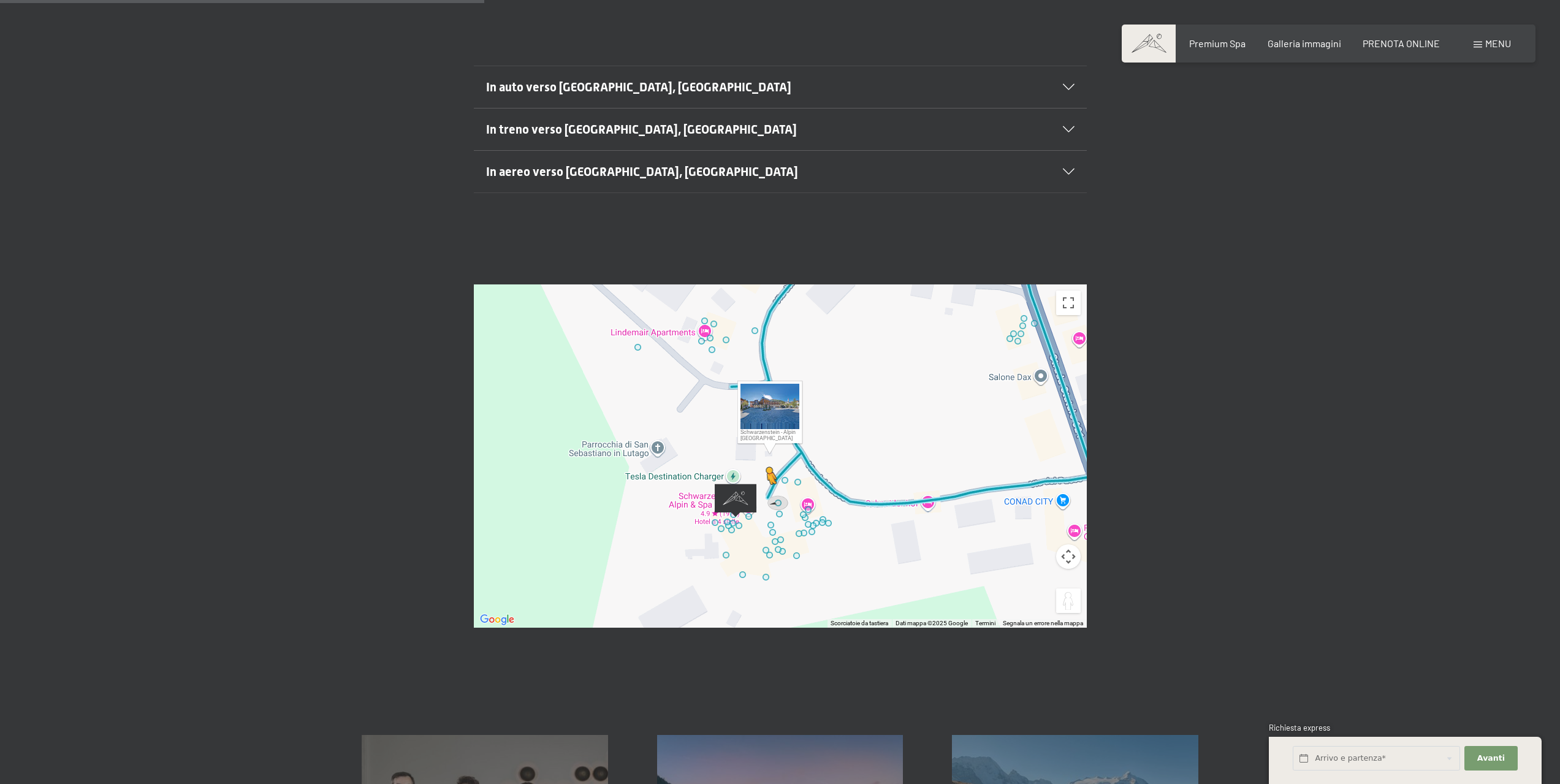
drag, startPoint x: 1058, startPoint y: 571, endPoint x: 766, endPoint y: 467, distance: 310.0
click at [766, 467] on div "Per attivare il trascinamento con la tastiera, premi Alt + Invio. Nello stato d…" at bounding box center [780, 456] width 613 height 343
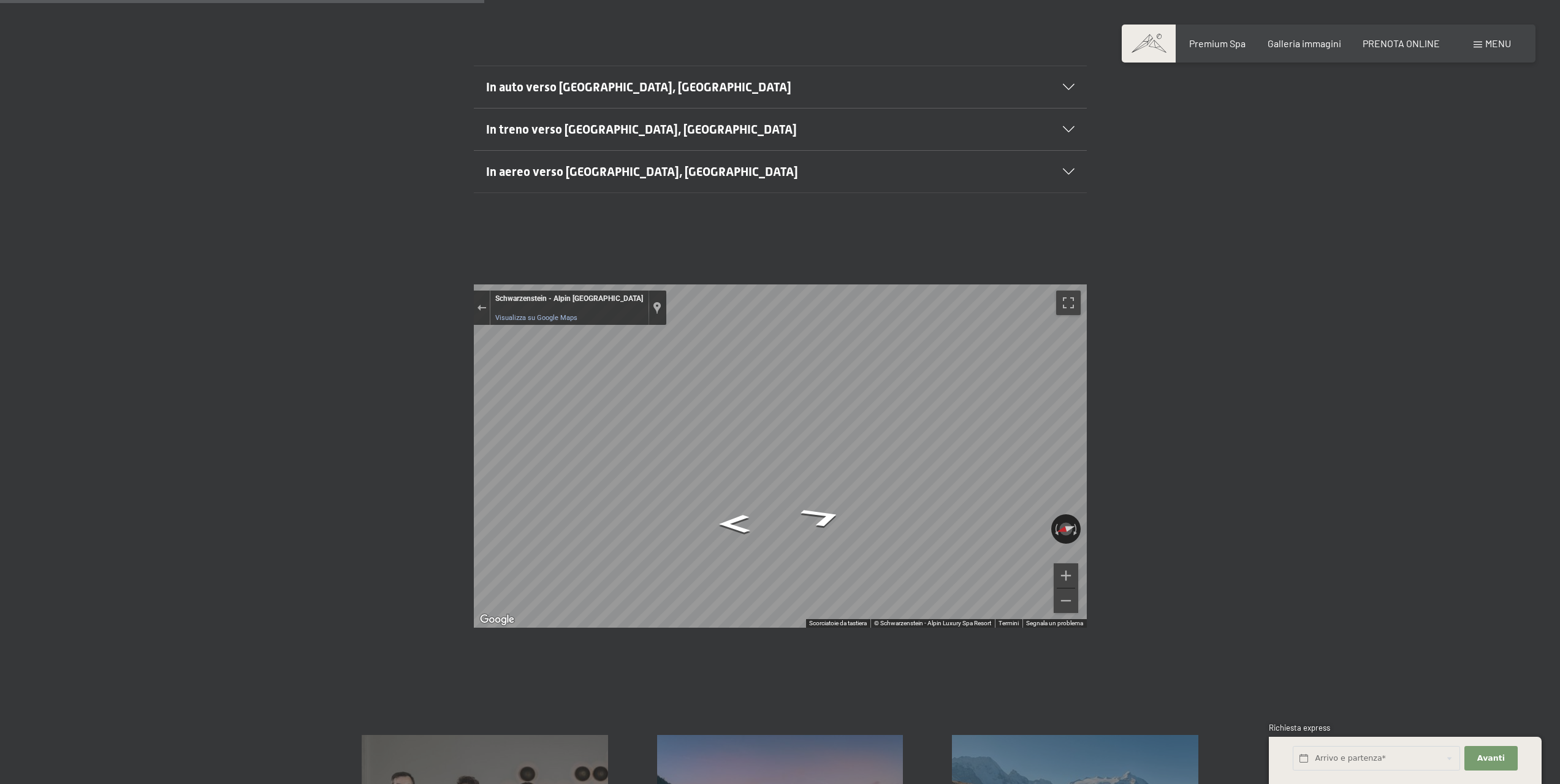
click at [1112, 400] on div "← Sposta a sinistra → Sposta a destra ↑ Sposta in alto ↓ Sposta in basso + Aume…" at bounding box center [780, 456] width 705 height 343
click at [1124, 466] on div "← Sposta a sinistra → Sposta a destra ↑ Sposta in alto ↓ Sposta in basso + Aume…" at bounding box center [780, 456] width 705 height 343
click at [1095, 483] on div "← Sposta a sinistra → Sposta a destra ↑ Sposta in alto ↓ Sposta in basso + Aume…" at bounding box center [780, 456] width 705 height 343
click at [781, 514] on icon "Vai a nord" at bounding box center [778, 524] width 76 height 20
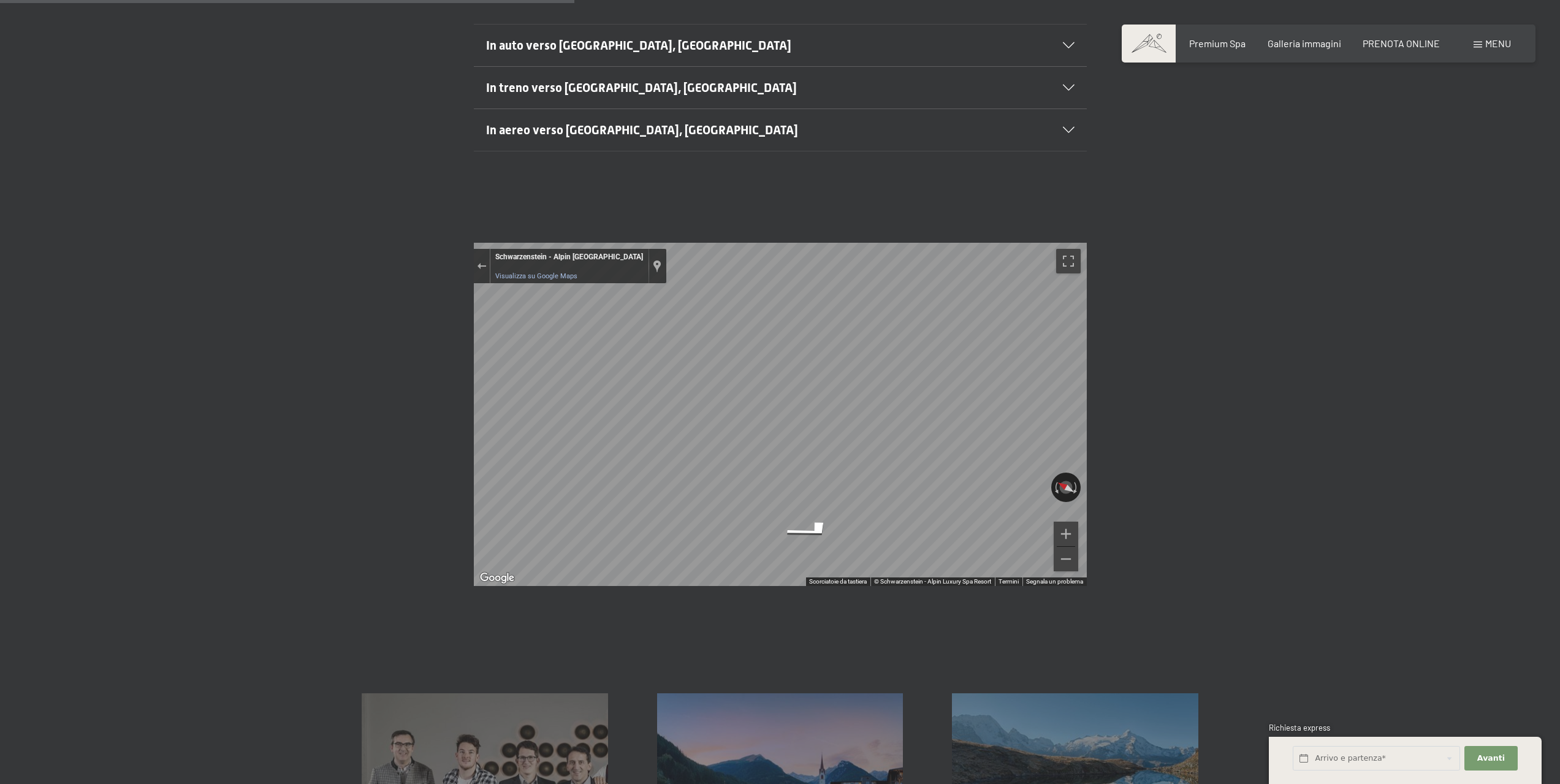
scroll to position [393, 0]
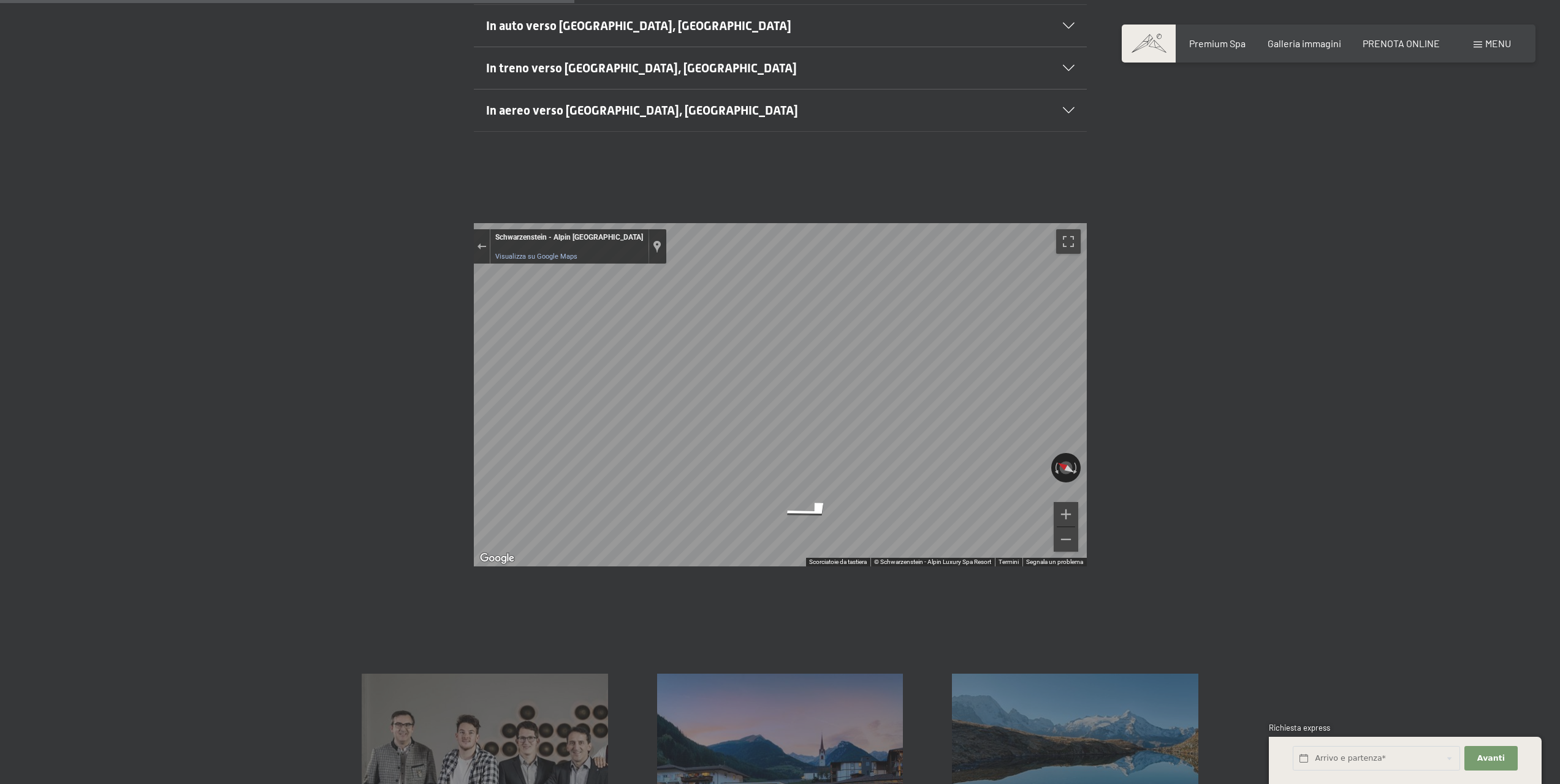
click at [1497, 42] on span "Menu" at bounding box center [1499, 43] width 26 height 12
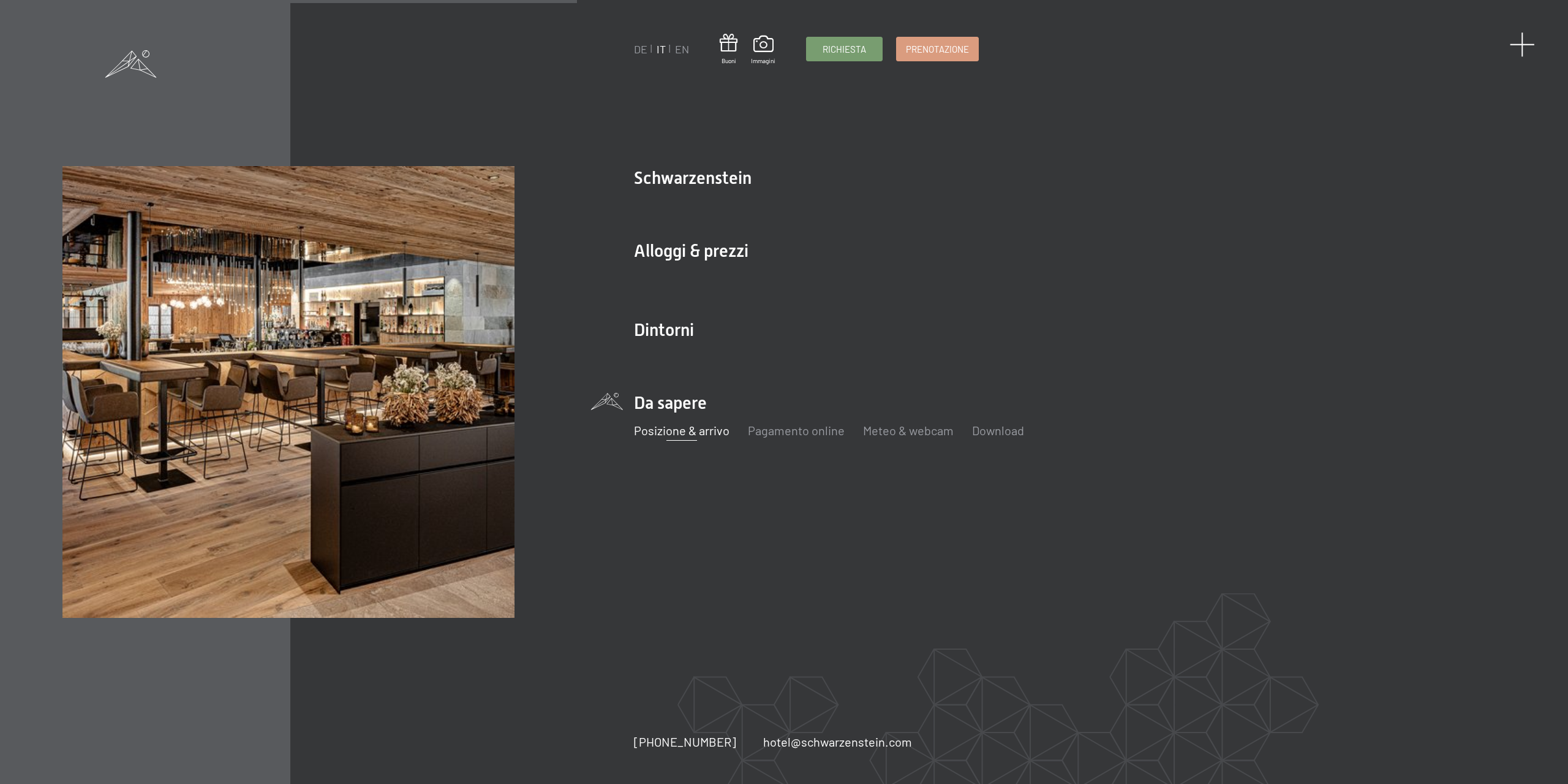
click at [1521, 43] on span at bounding box center [1523, 44] width 25 height 25
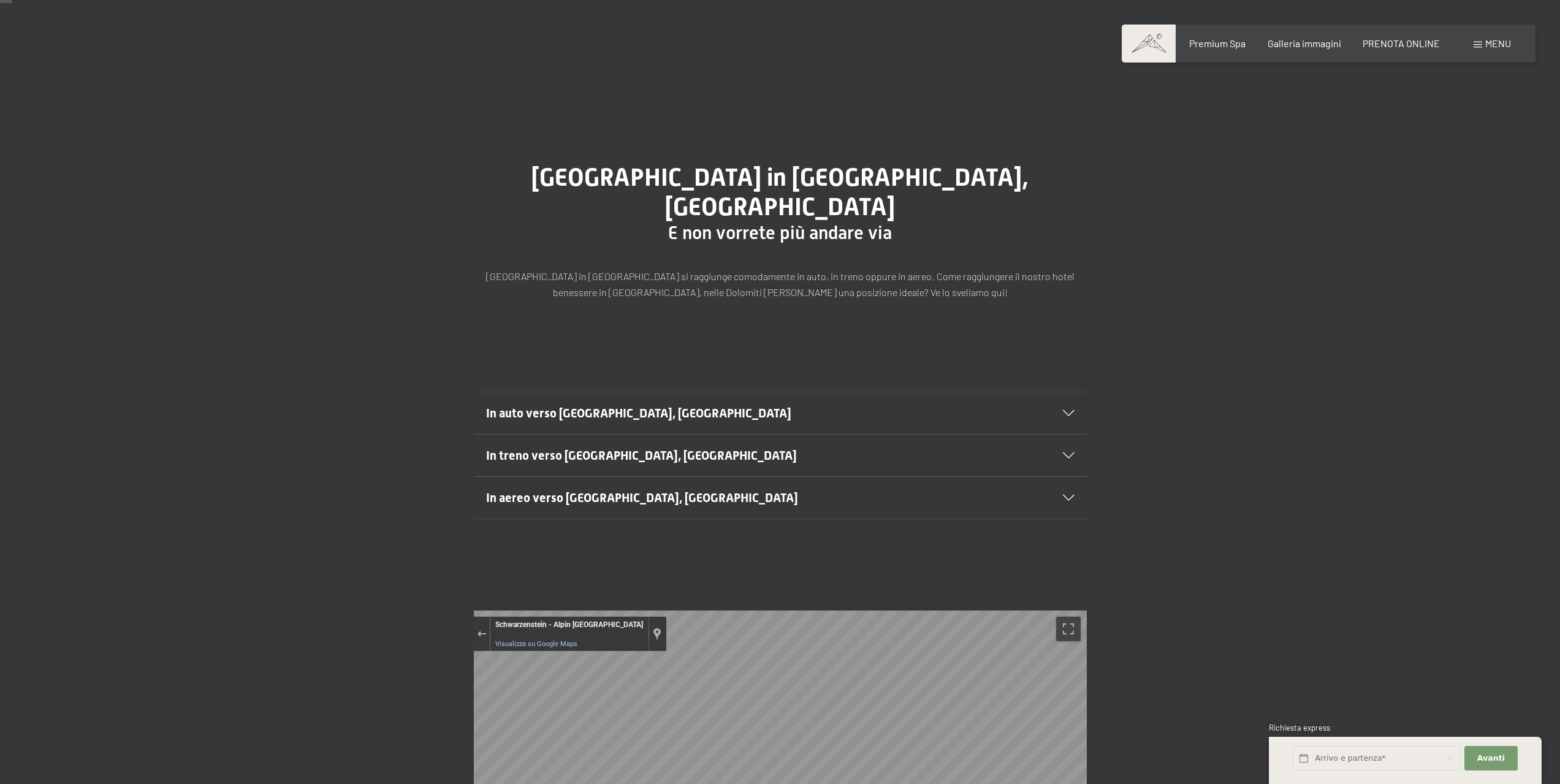
scroll to position [0, 0]
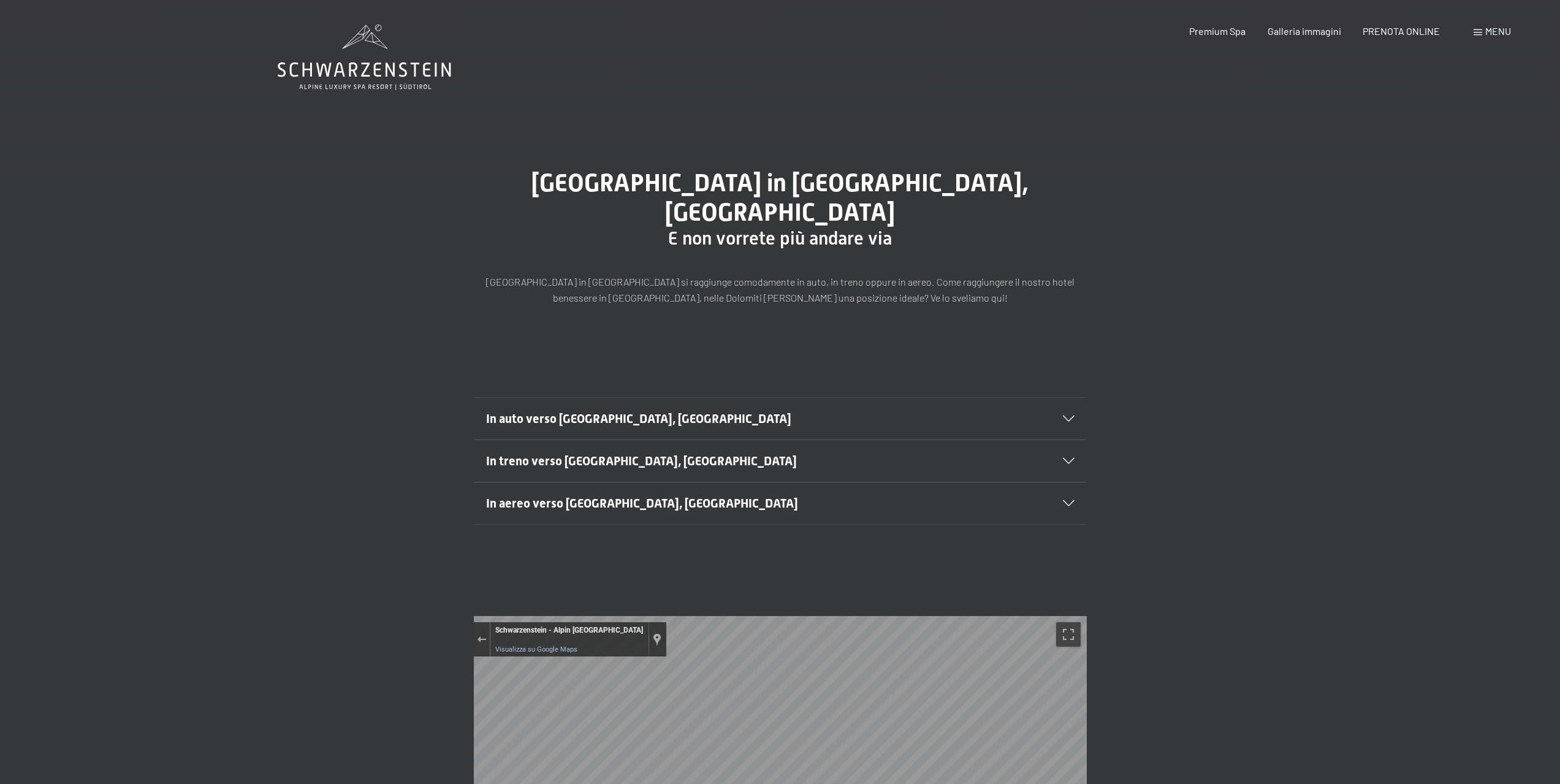
click at [341, 71] on icon at bounding box center [364, 57] width 173 height 66
